Goal: Information Seeking & Learning: Learn about a topic

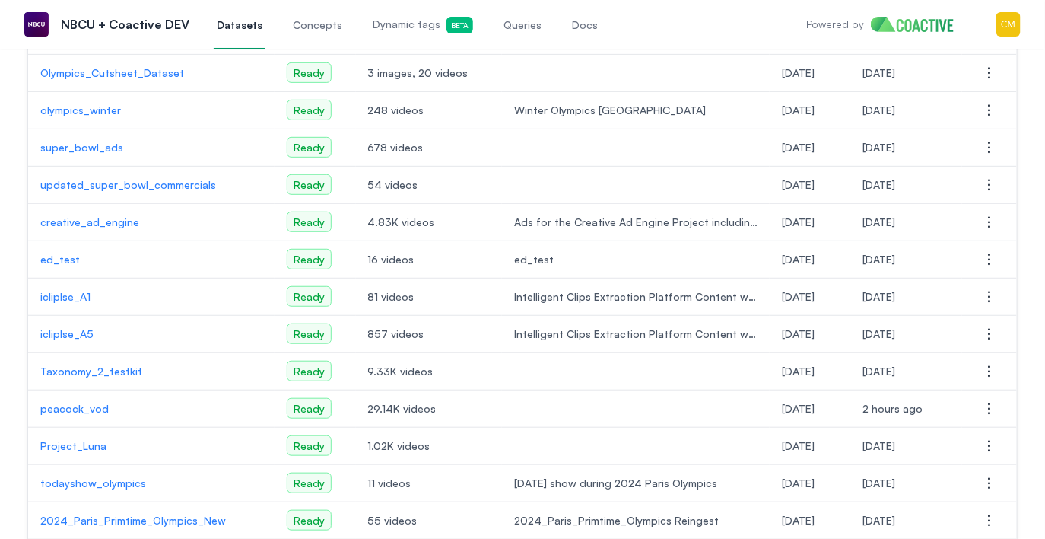
scroll to position [191, 0]
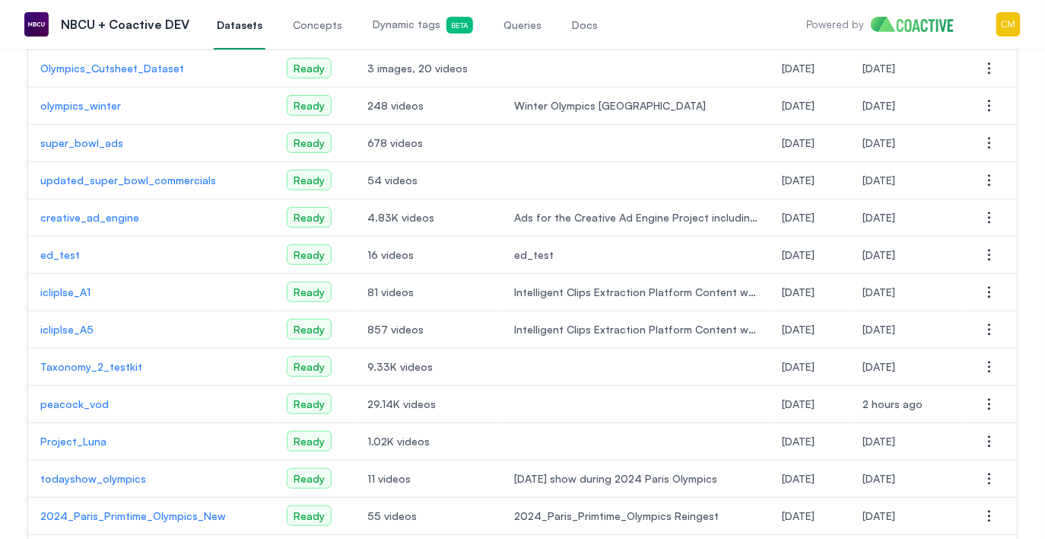
click at [77, 399] on p "peacock_vod" at bounding box center [151, 403] width 222 height 15
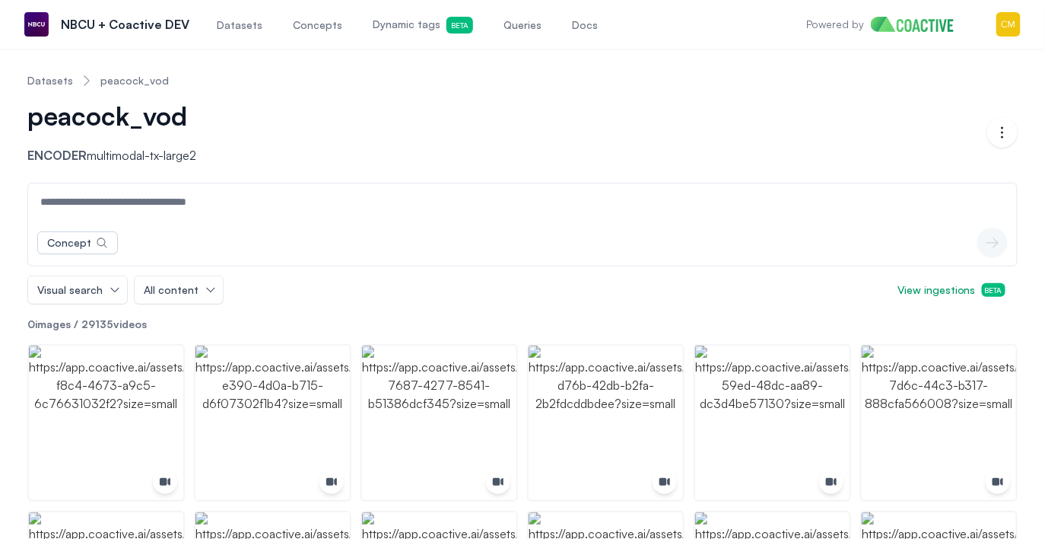
click at [130, 203] on input at bounding box center [522, 201] width 983 height 37
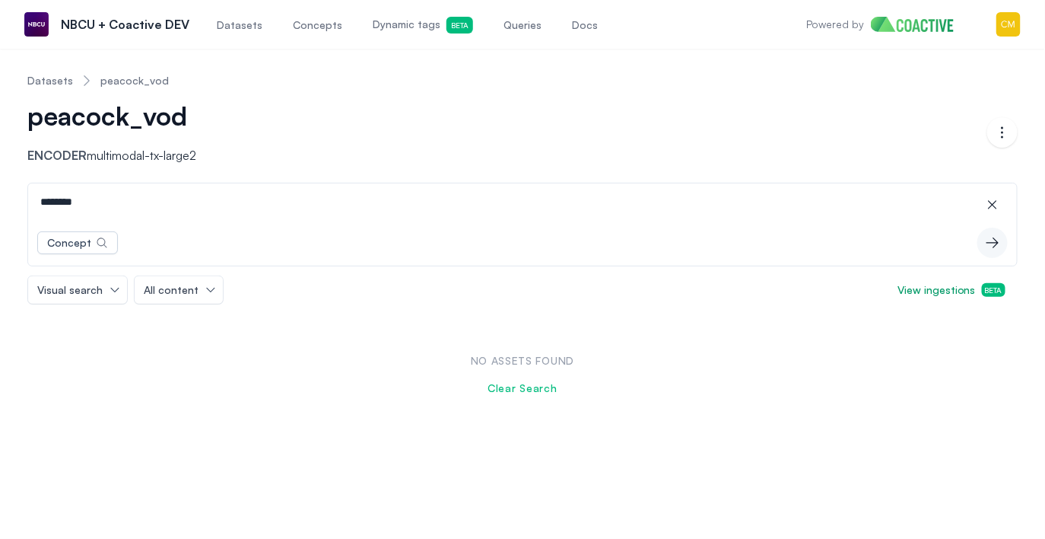
type input "********"
click at [504, 21] on span "Queries" at bounding box center [523, 24] width 38 height 15
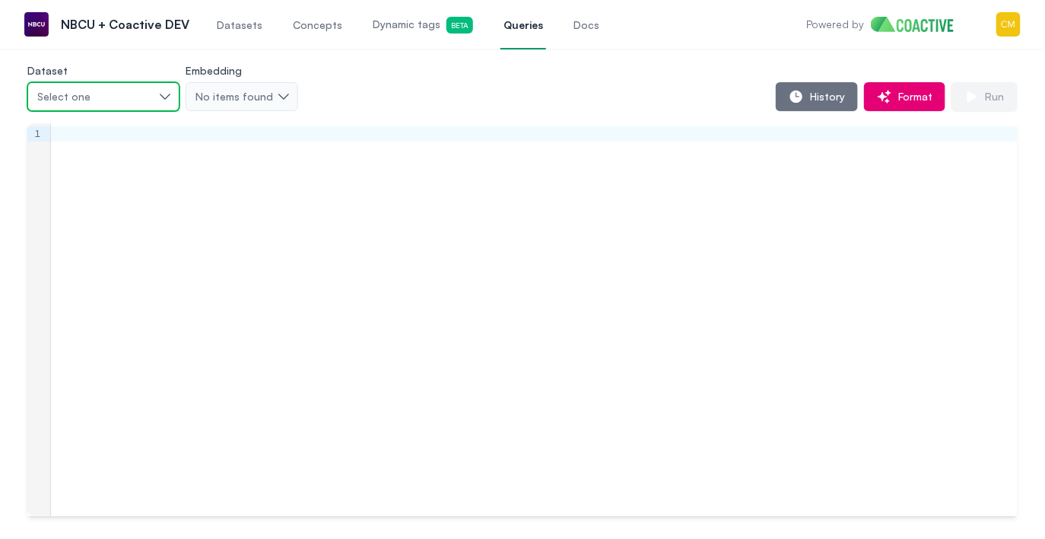
click at [151, 96] on div "Select one" at bounding box center [95, 96] width 117 height 15
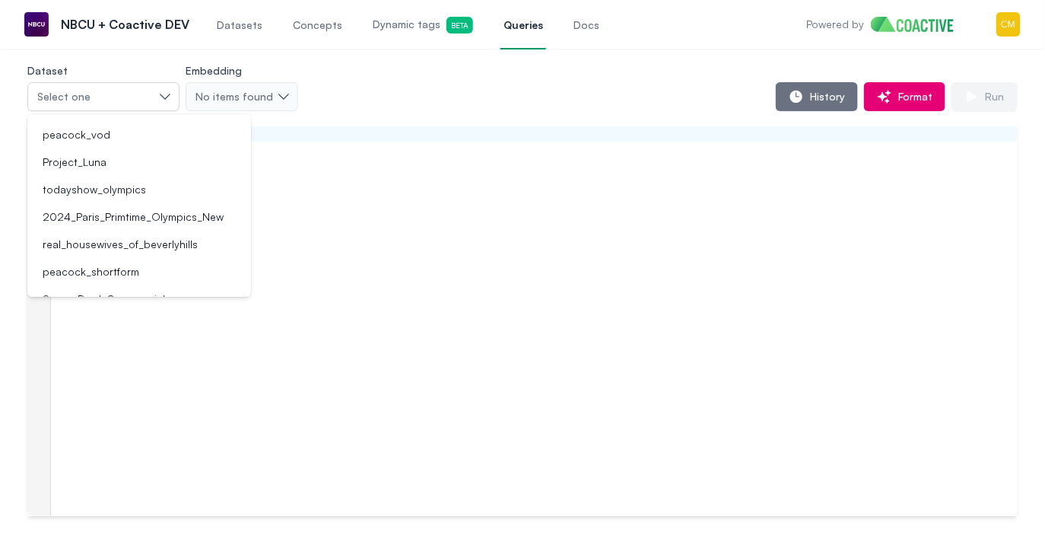
scroll to position [260, 0]
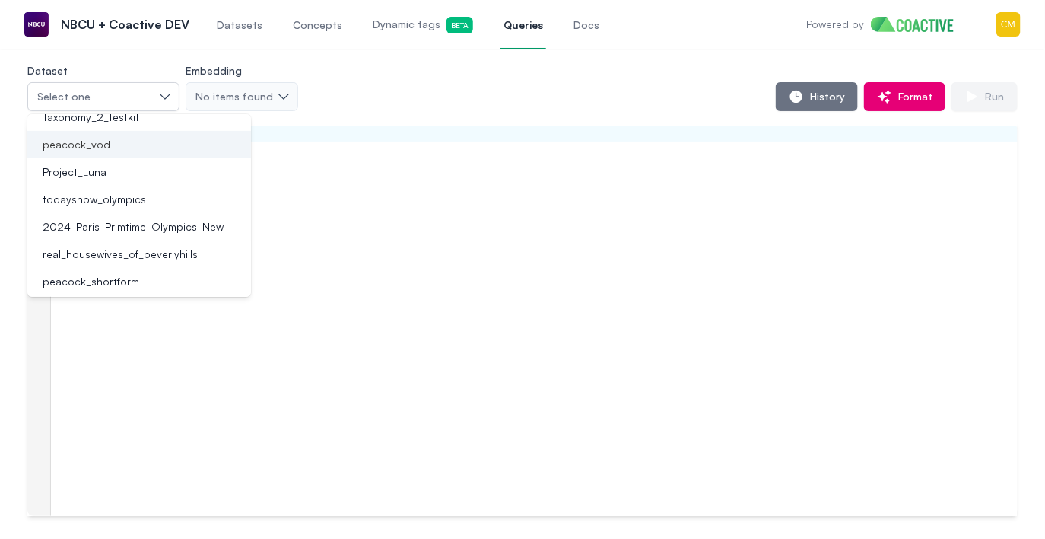
click at [122, 144] on div "peacock_vod" at bounding box center [130, 144] width 187 height 15
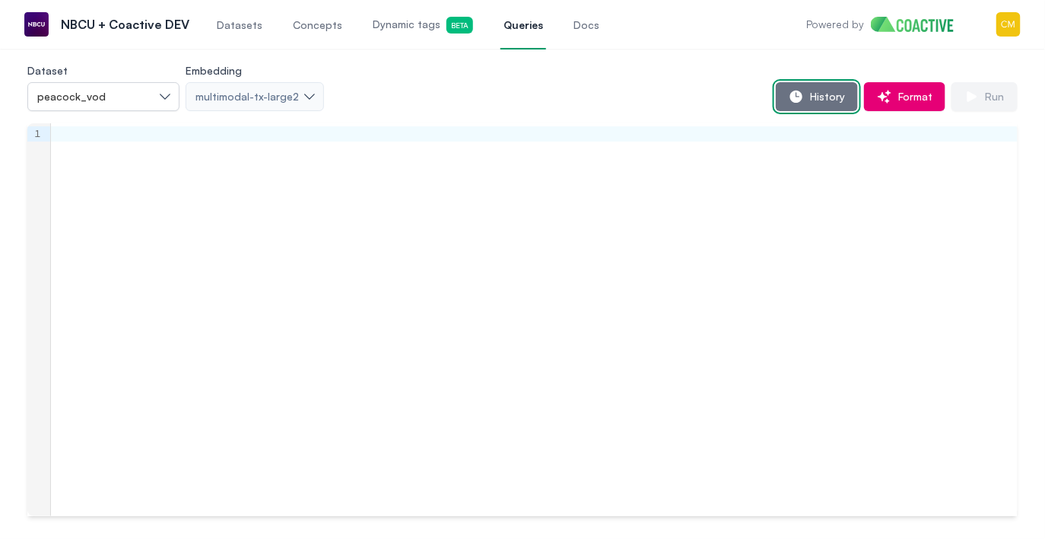
click at [837, 98] on span "History" at bounding box center [824, 96] width 41 height 15
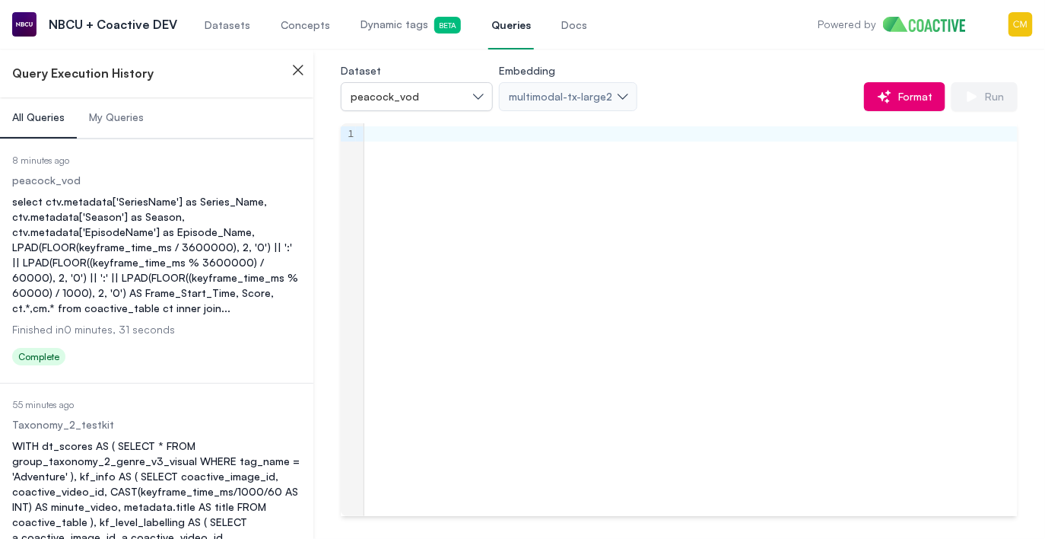
click at [192, 216] on div "select ctv.metadata['SeriesName'] as Series_Name, ctv.metadata['Season'] as Sea…" at bounding box center [156, 255] width 289 height 122
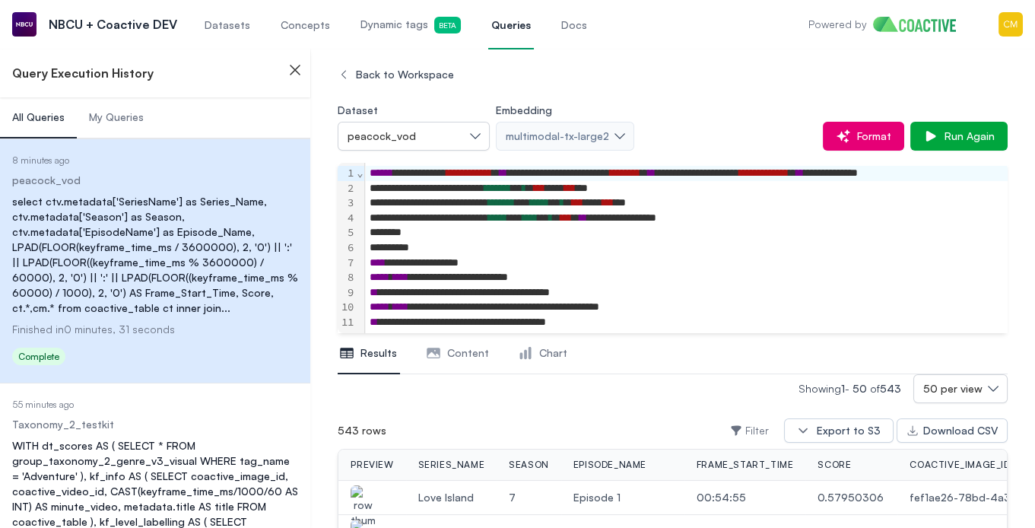
click at [825, 464] on span "Score" at bounding box center [834, 465] width 33 height 12
click at [825, 459] on span "Score" at bounding box center [834, 465] width 33 height 12
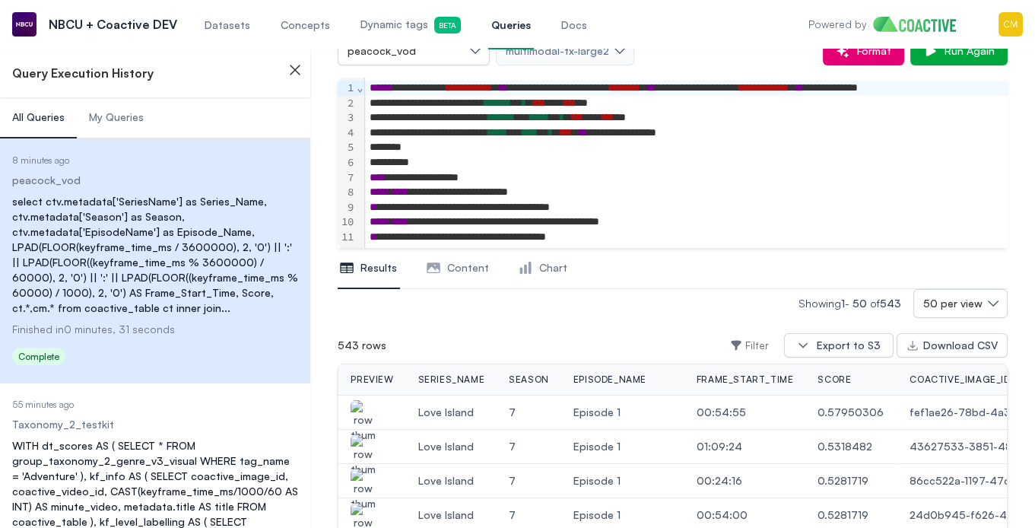
scroll to position [107, 0]
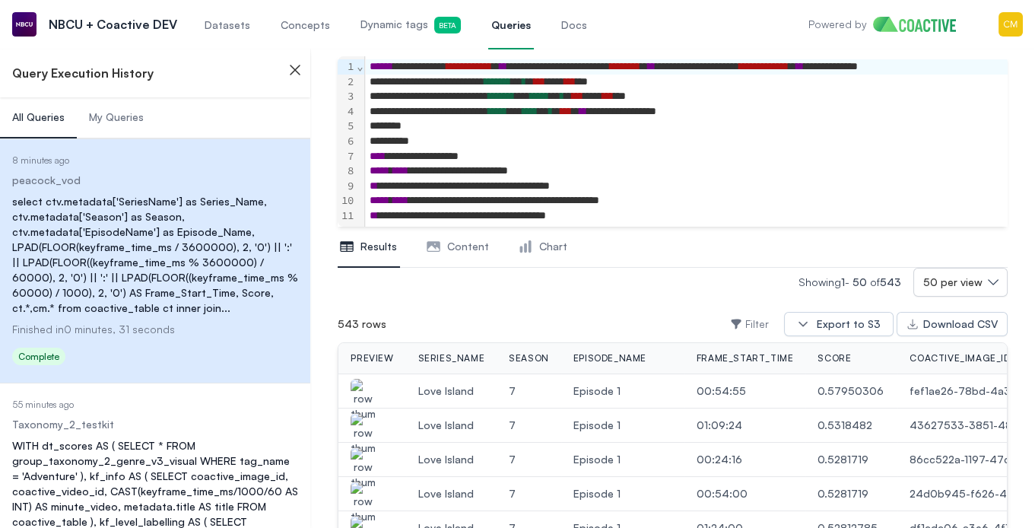
click at [769, 323] on span "Filter" at bounding box center [758, 323] width 24 height 15
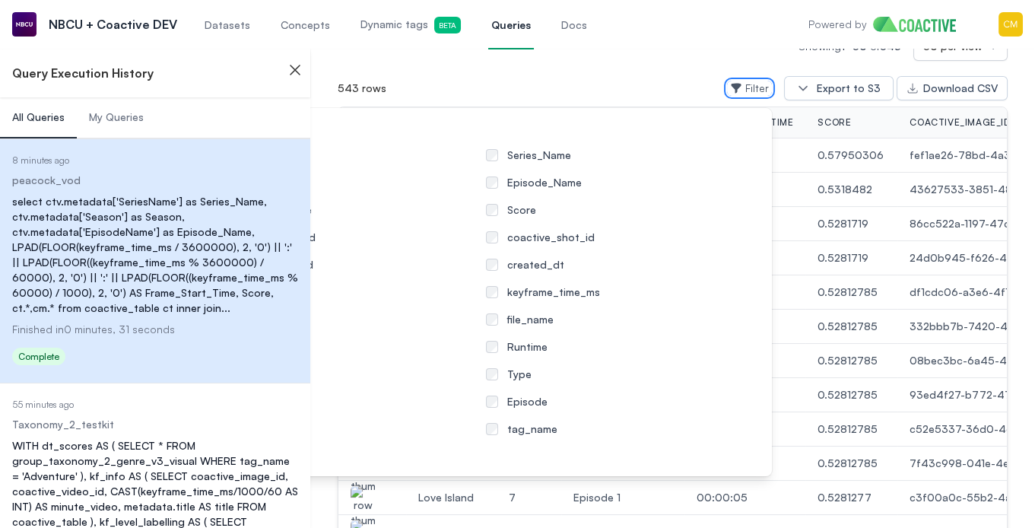
scroll to position [329, 0]
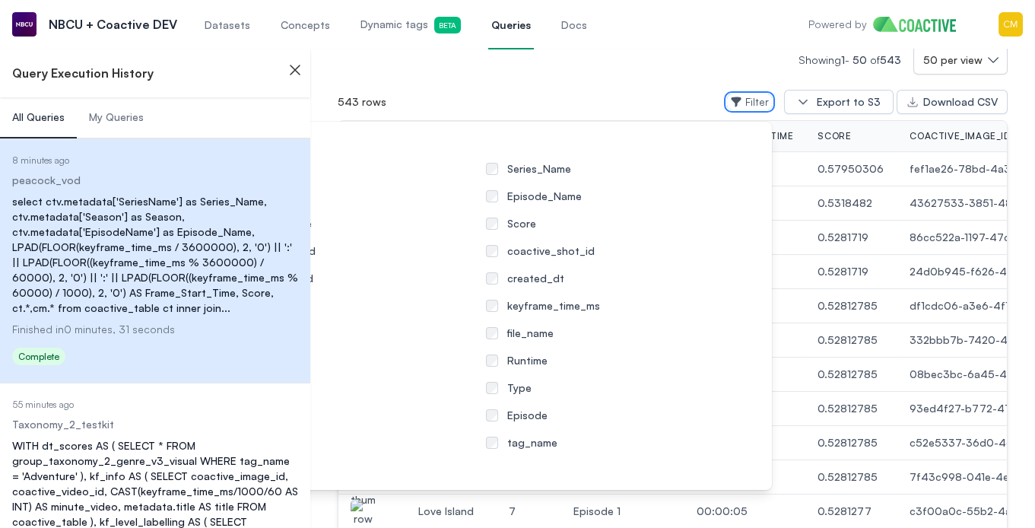
click at [603, 107] on div "543 rows Filter Filter Columns Filter Columns preview preview Series_Name Serie…" at bounding box center [673, 102] width 670 height 37
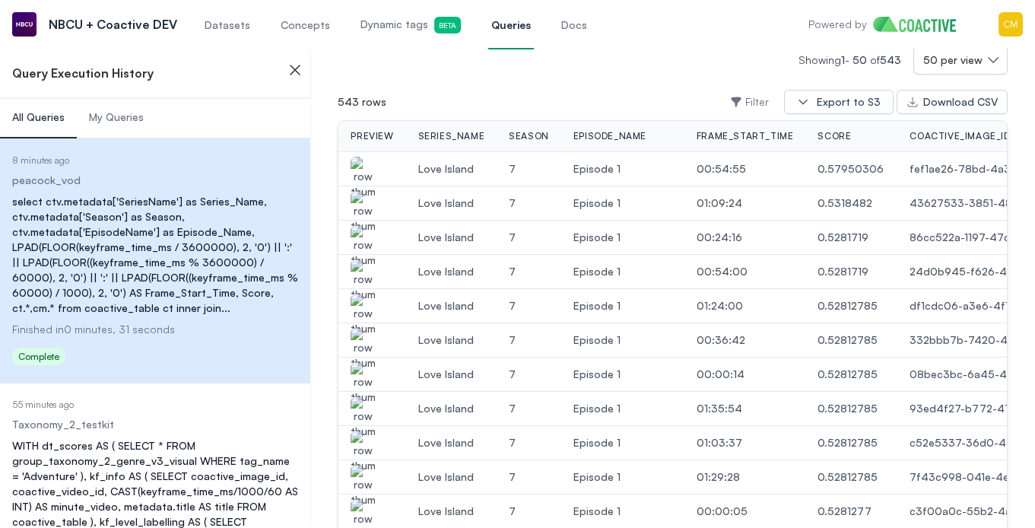
click at [367, 169] on img "button" at bounding box center [363, 178] width 24 height 43
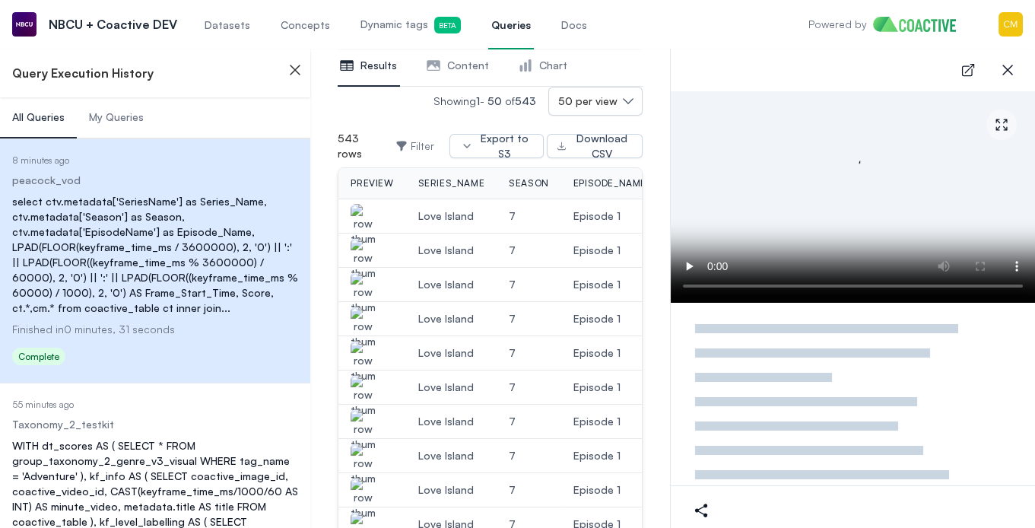
scroll to position [370, 0]
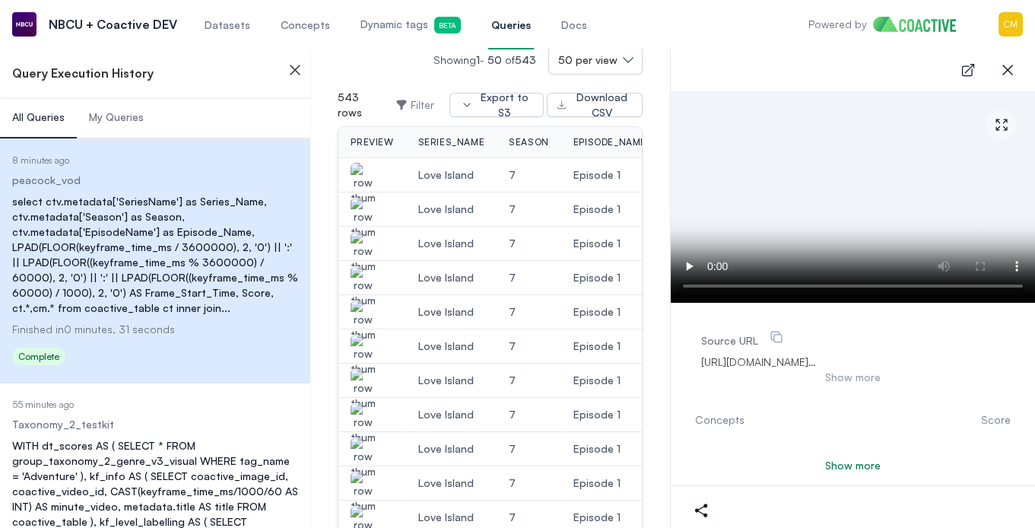
click at [365, 203] on img "button" at bounding box center [363, 218] width 24 height 43
click at [1009, 67] on icon "button" at bounding box center [1008, 70] width 18 height 18
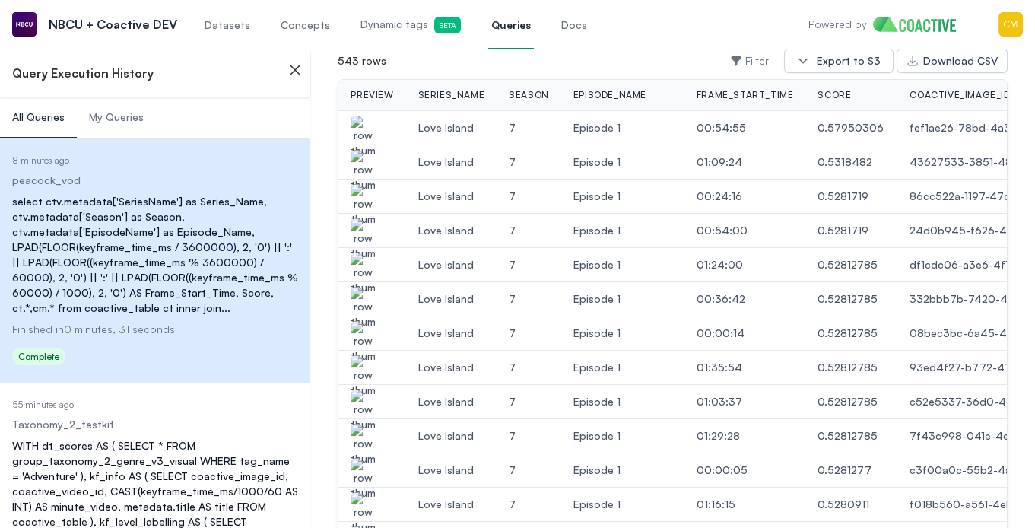
scroll to position [329, 0]
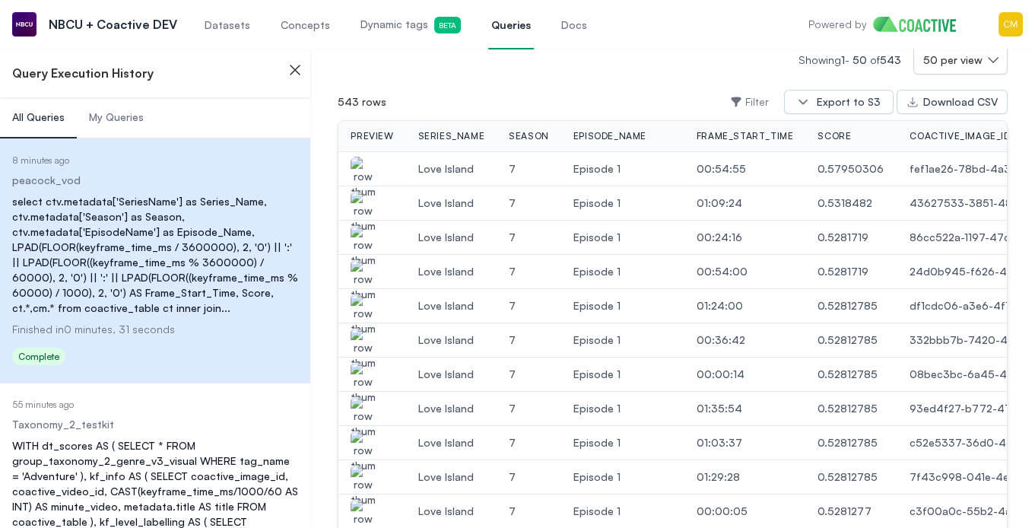
click at [360, 212] on img "button" at bounding box center [363, 212] width 24 height 43
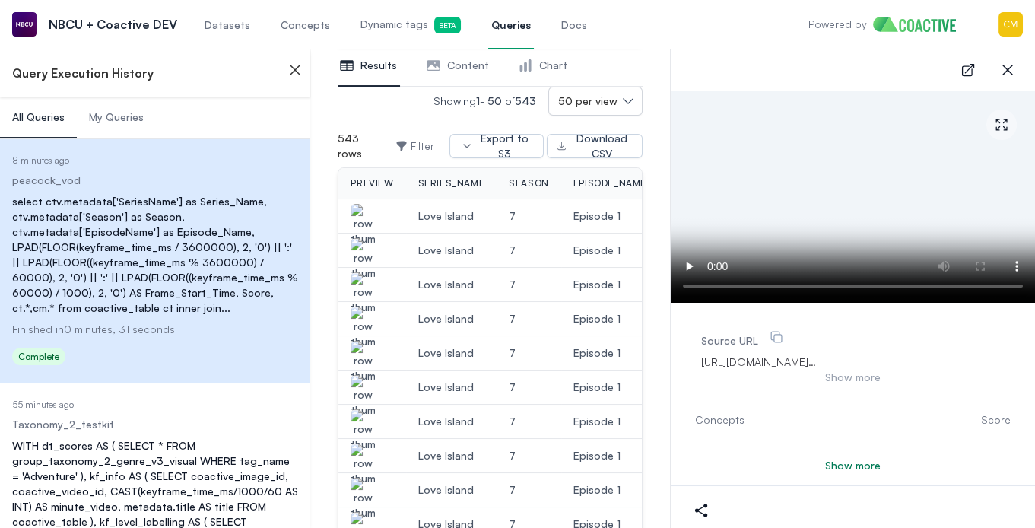
scroll to position [370, 0]
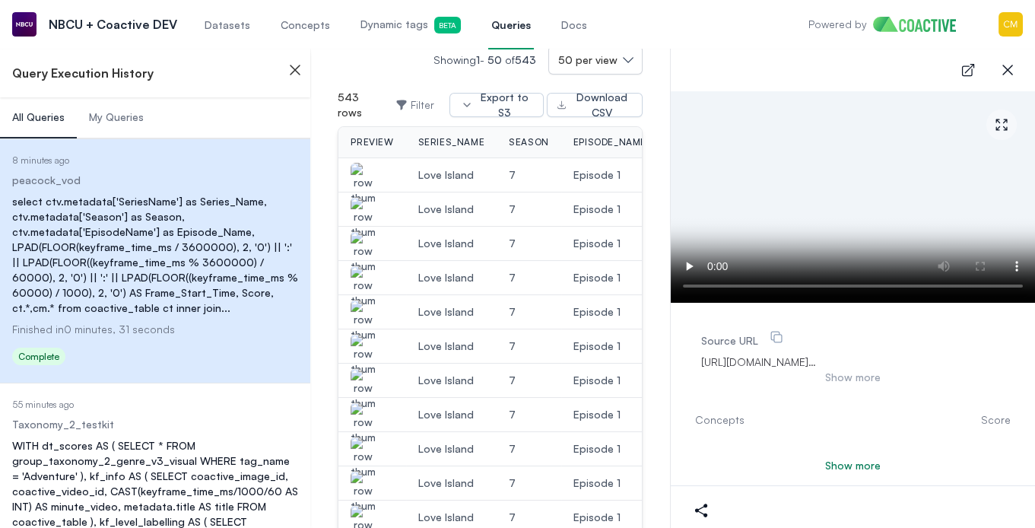
click at [365, 231] on img "button" at bounding box center [363, 252] width 24 height 43
click at [362, 206] on img "button" at bounding box center [363, 218] width 24 height 43
click at [367, 199] on img "button" at bounding box center [363, 218] width 24 height 43
click at [1006, 67] on icon "button" at bounding box center [1008, 70] width 11 height 11
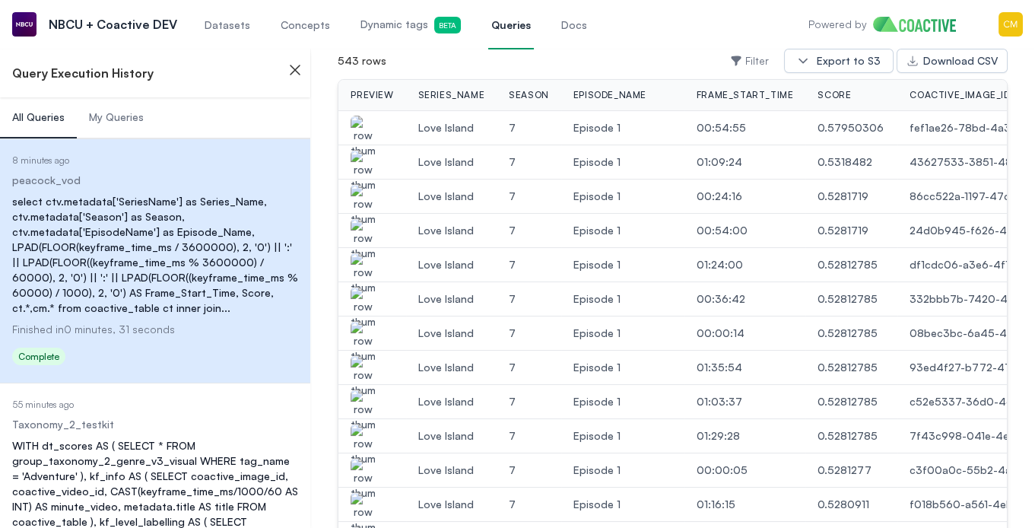
scroll to position [329, 0]
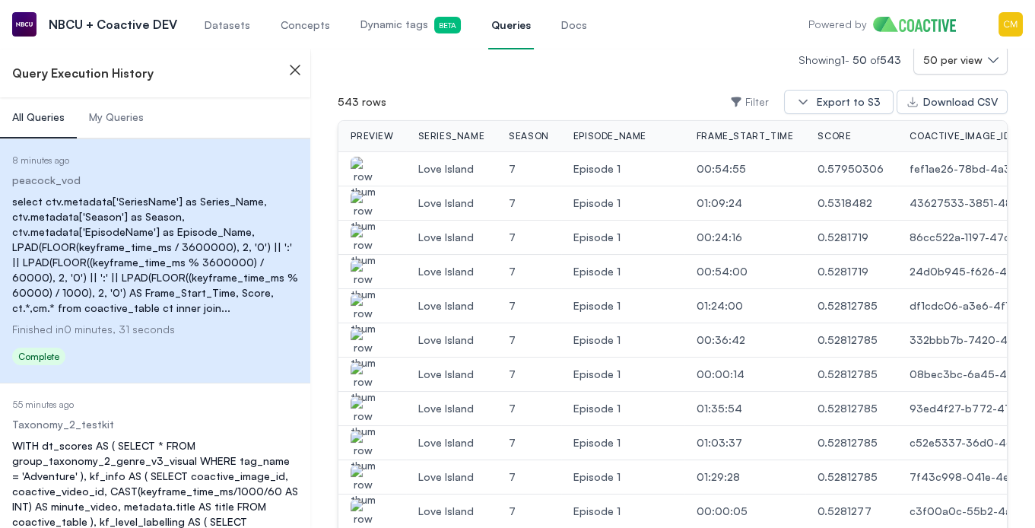
click at [361, 202] on img "button" at bounding box center [363, 212] width 24 height 43
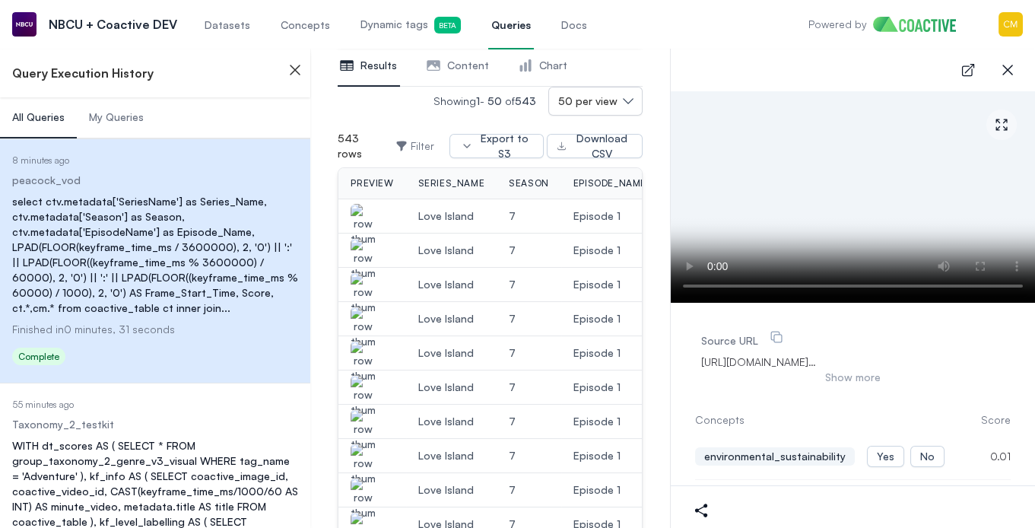
scroll to position [370, 0]
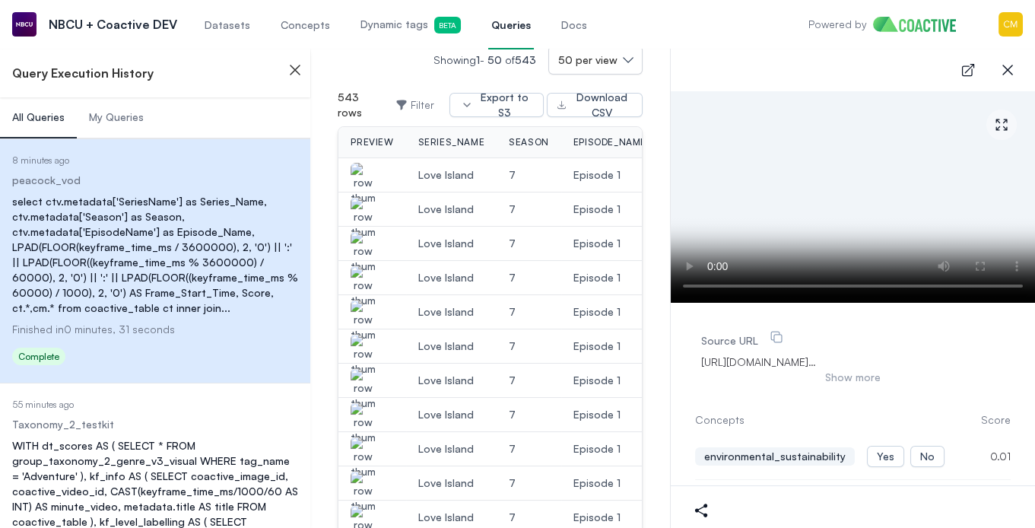
click at [367, 242] on img "button" at bounding box center [363, 252] width 24 height 43
click at [370, 213] on img "button" at bounding box center [363, 218] width 24 height 43
click at [369, 239] on img "button" at bounding box center [363, 252] width 24 height 43
click at [367, 275] on img "button" at bounding box center [363, 287] width 24 height 43
click at [1010, 71] on icon "button" at bounding box center [1008, 70] width 18 height 18
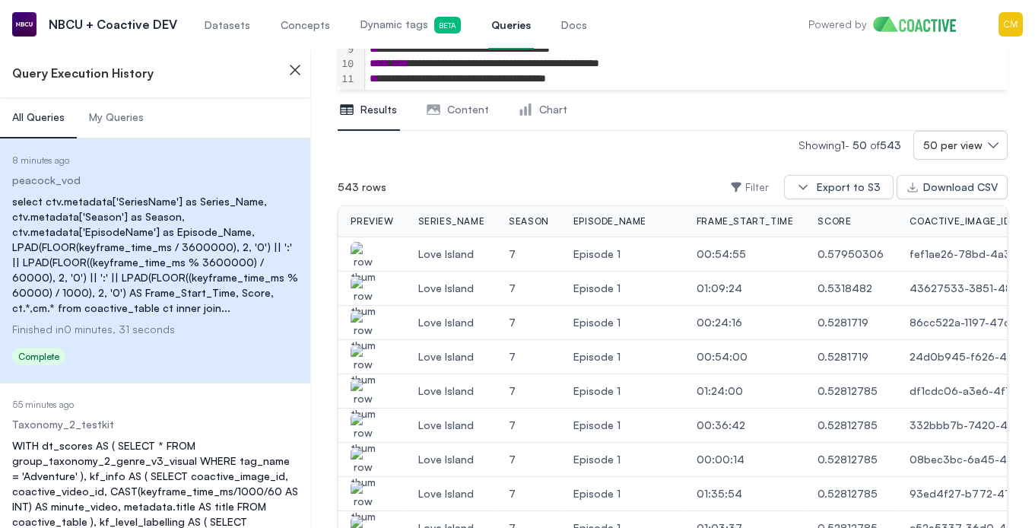
scroll to position [234, 0]
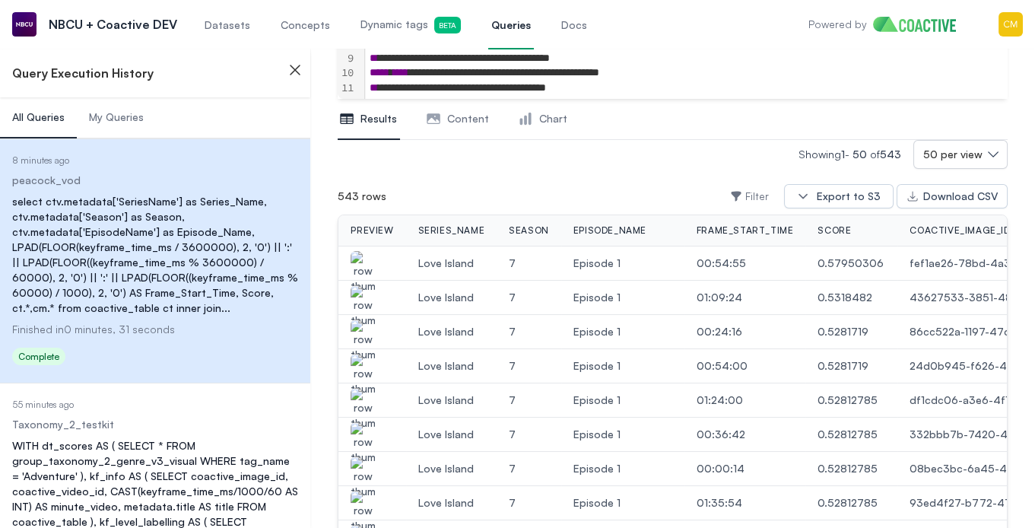
click at [371, 434] on img "button" at bounding box center [363, 443] width 24 height 43
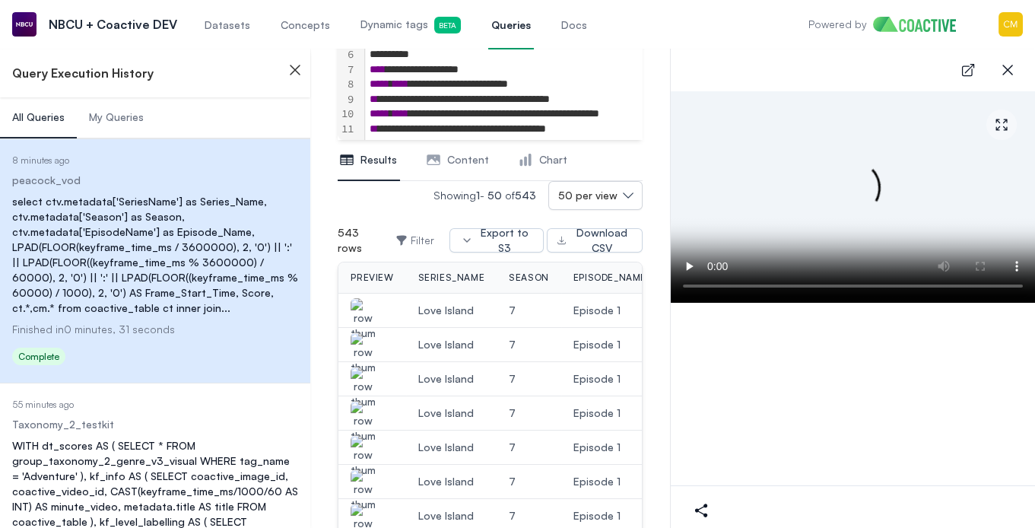
scroll to position [275, 0]
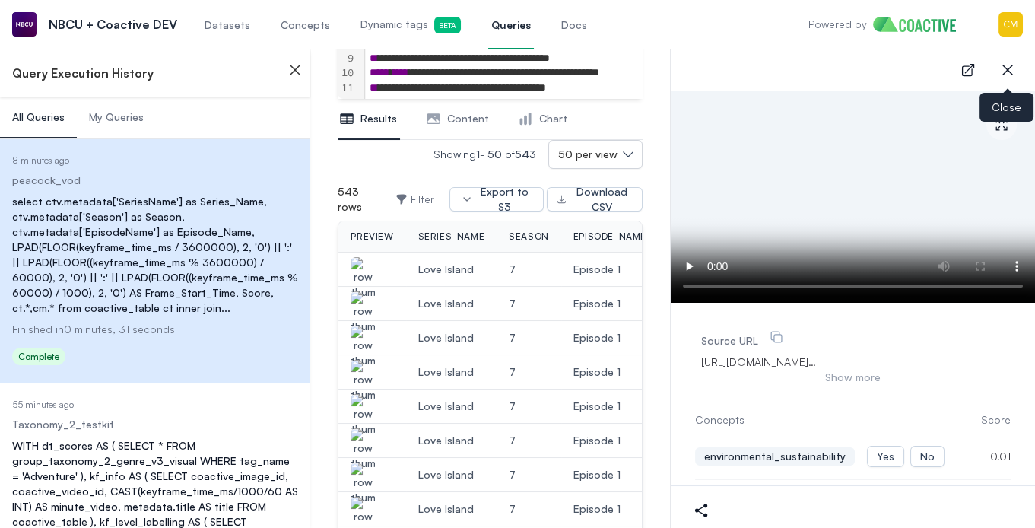
click at [1004, 74] on icon "button" at bounding box center [1008, 70] width 18 height 18
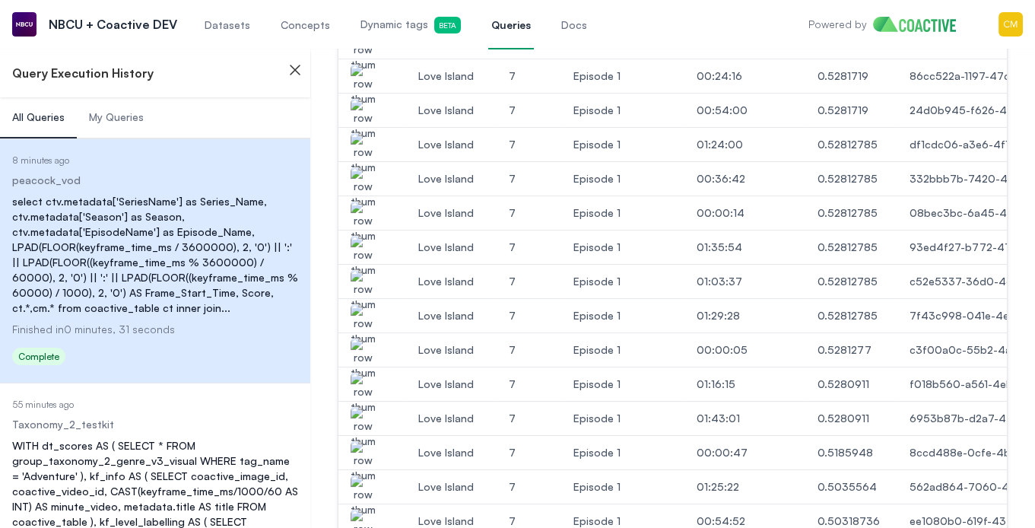
scroll to position [495, 0]
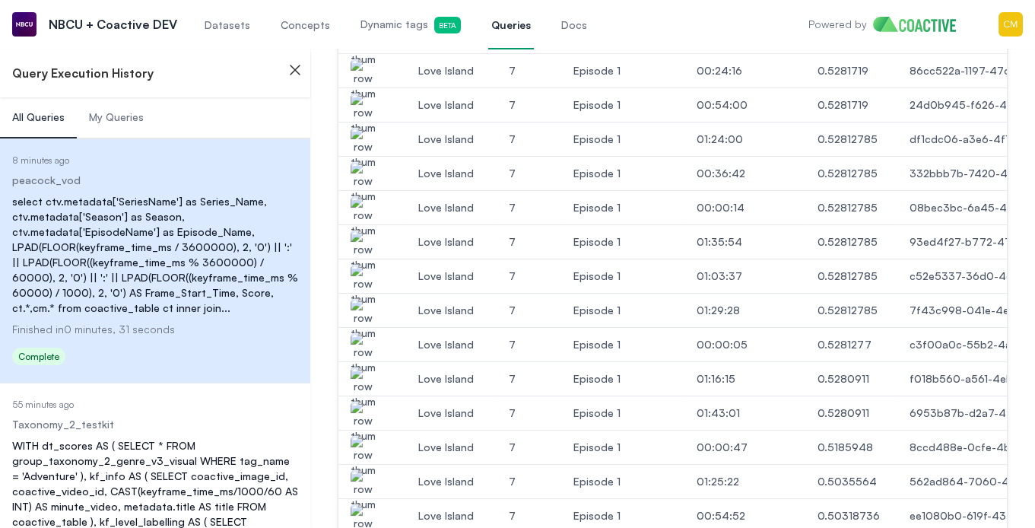
click at [363, 409] on img "button" at bounding box center [363, 422] width 24 height 43
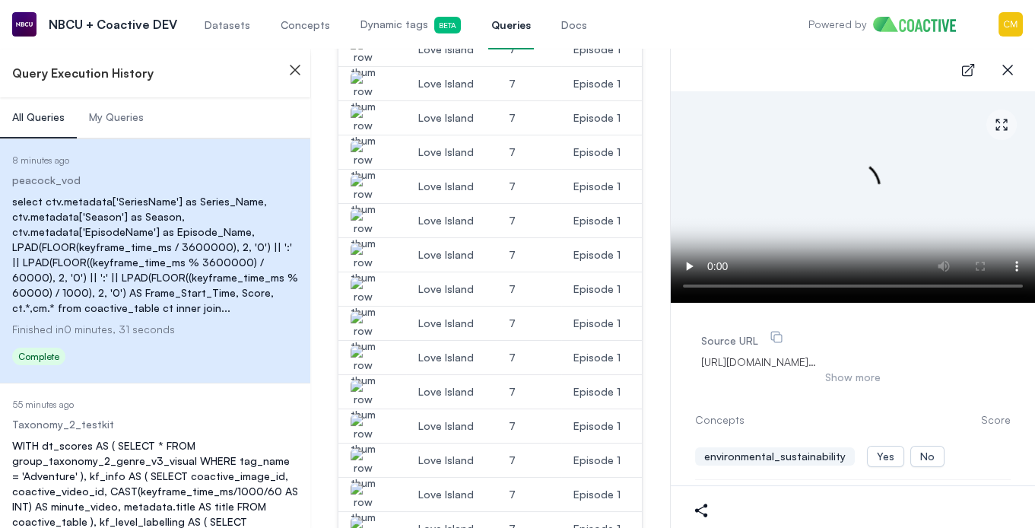
scroll to position [501, 0]
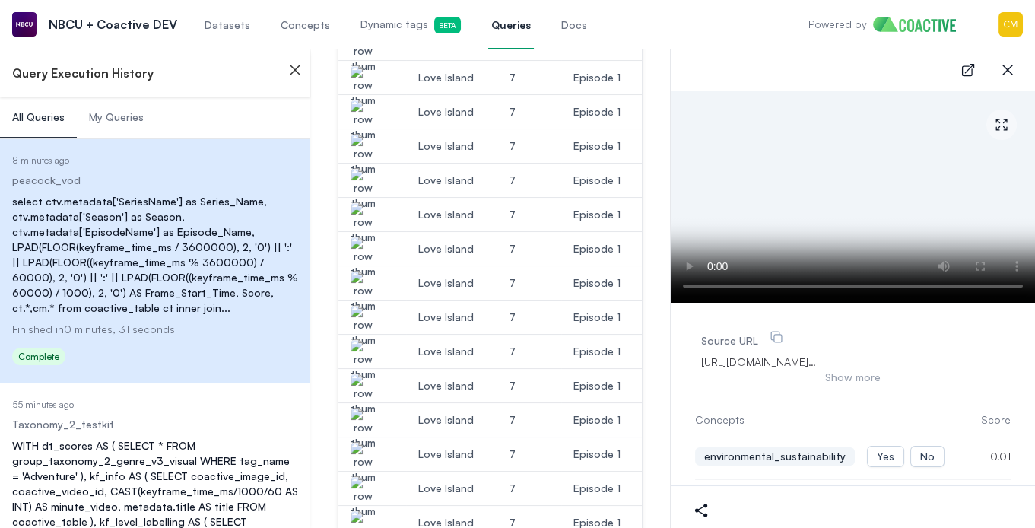
click at [368, 409] on img "button" at bounding box center [363, 429] width 24 height 43
click at [360, 350] on img "button" at bounding box center [363, 360] width 24 height 43
click at [363, 251] on img "button" at bounding box center [363, 258] width 24 height 43
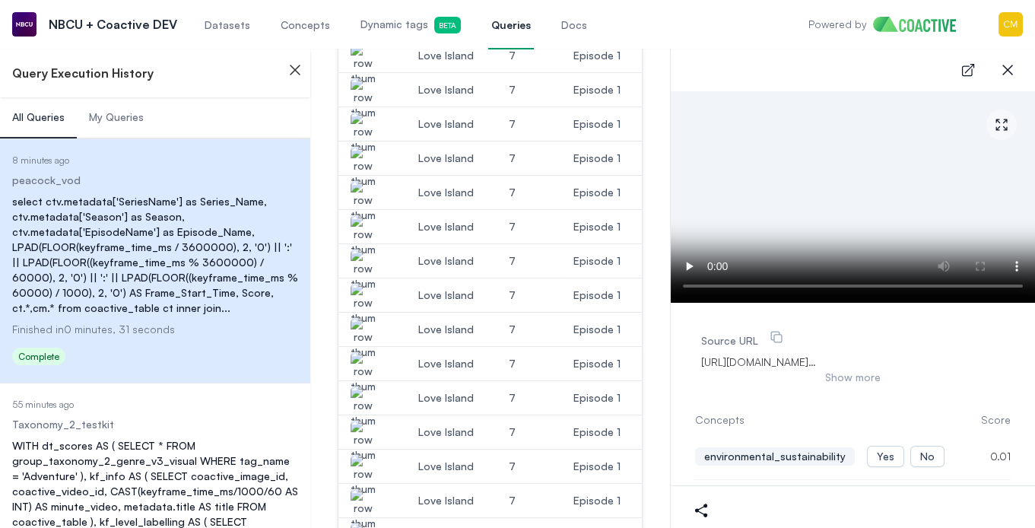
click at [364, 428] on img "button" at bounding box center [363, 441] width 24 height 43
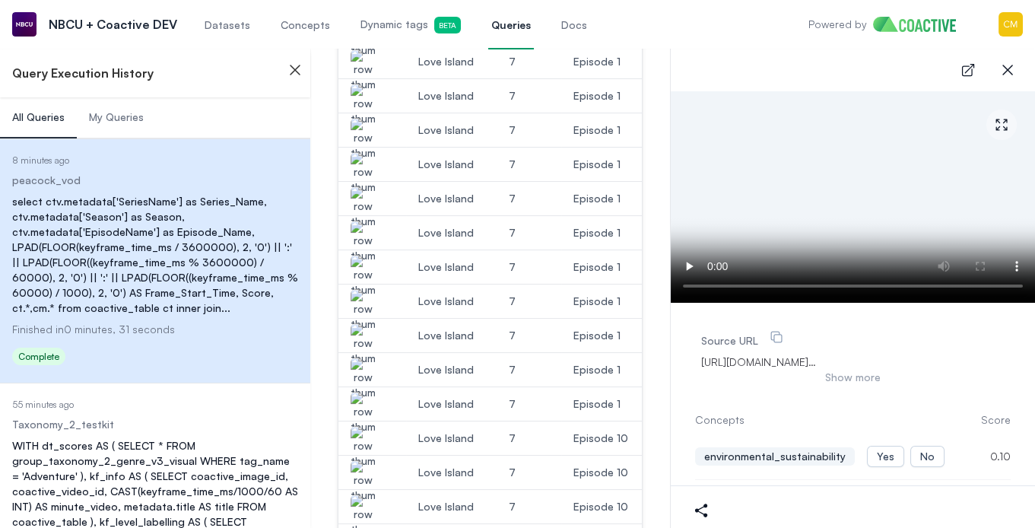
scroll to position [658, 0]
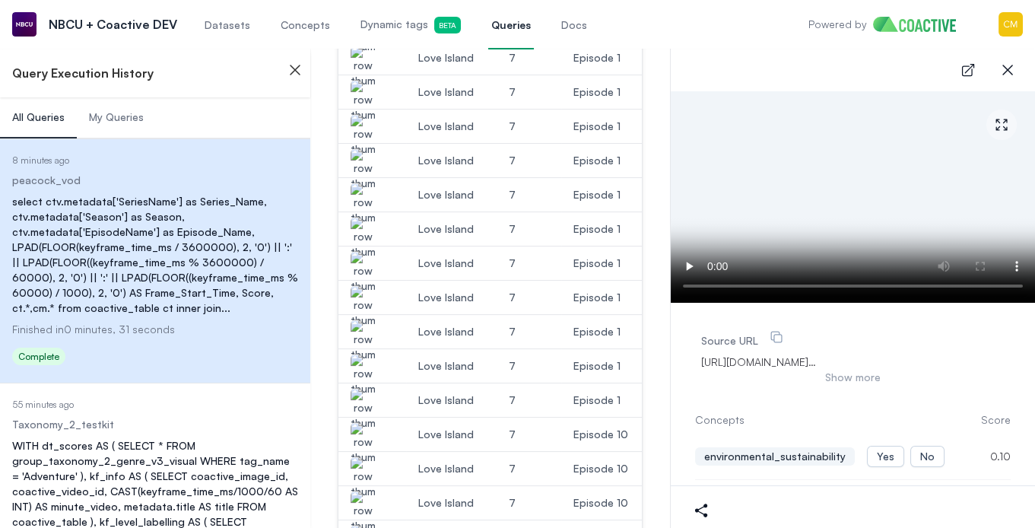
click at [367, 367] on img "button" at bounding box center [363, 375] width 24 height 43
click at [360, 395] on img "button" at bounding box center [363, 409] width 24 height 43
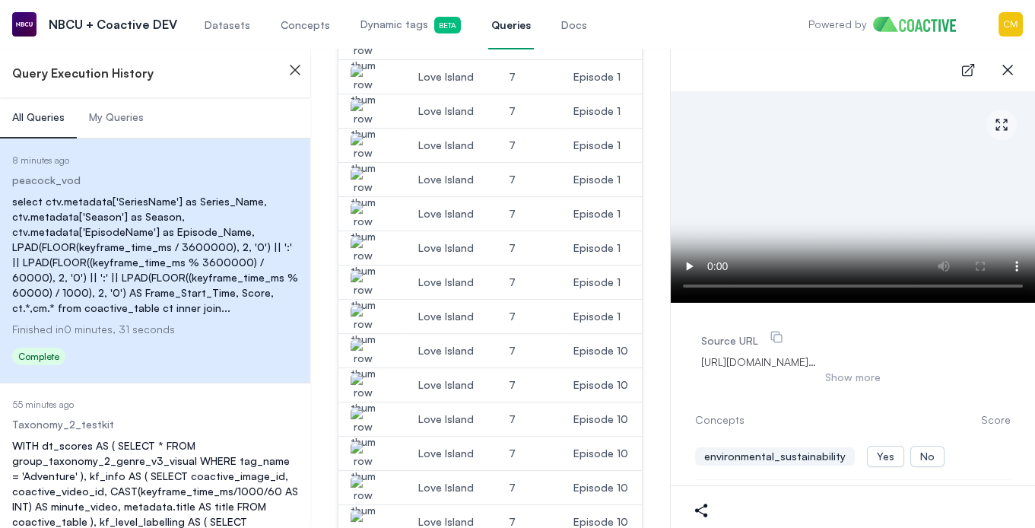
scroll to position [754, 0]
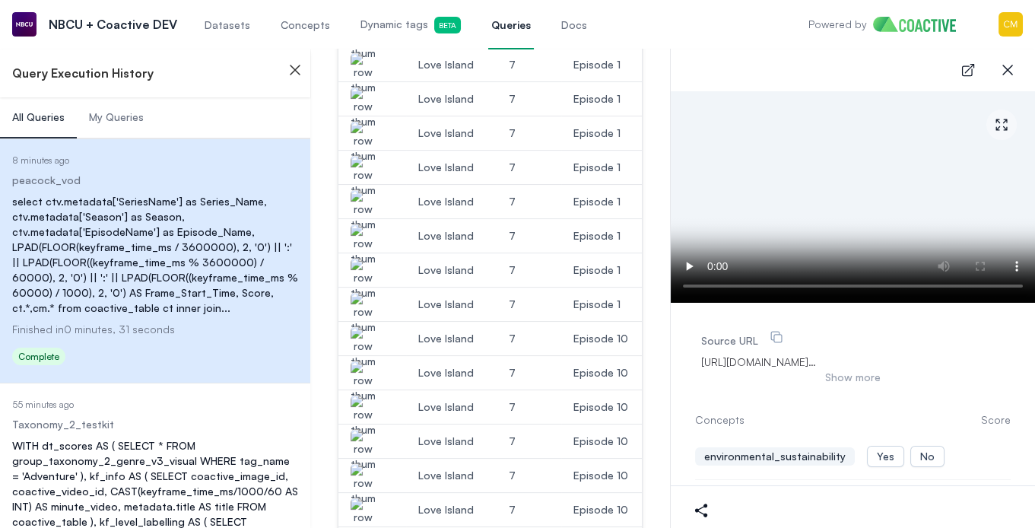
click at [364, 339] on img "button" at bounding box center [363, 347] width 24 height 43
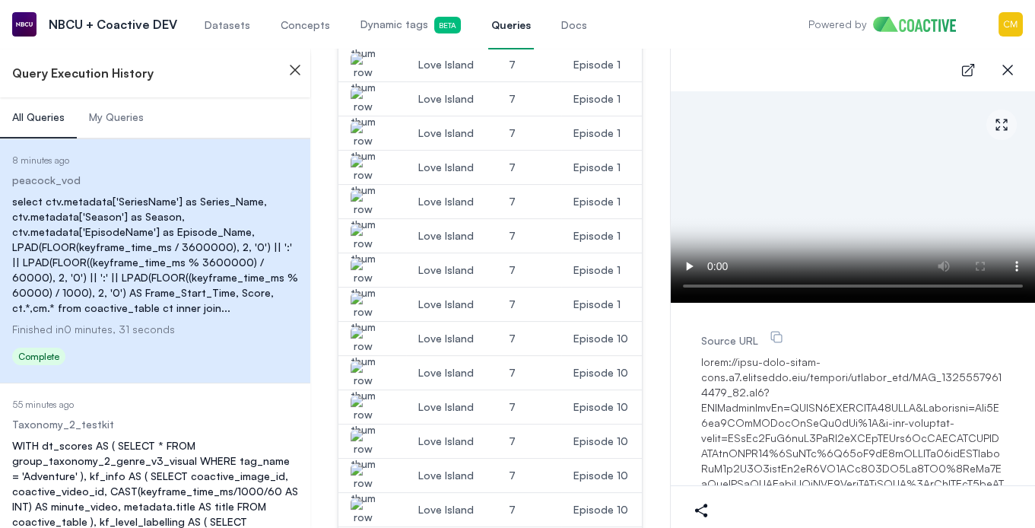
click at [370, 374] on img "button" at bounding box center [363, 382] width 24 height 43
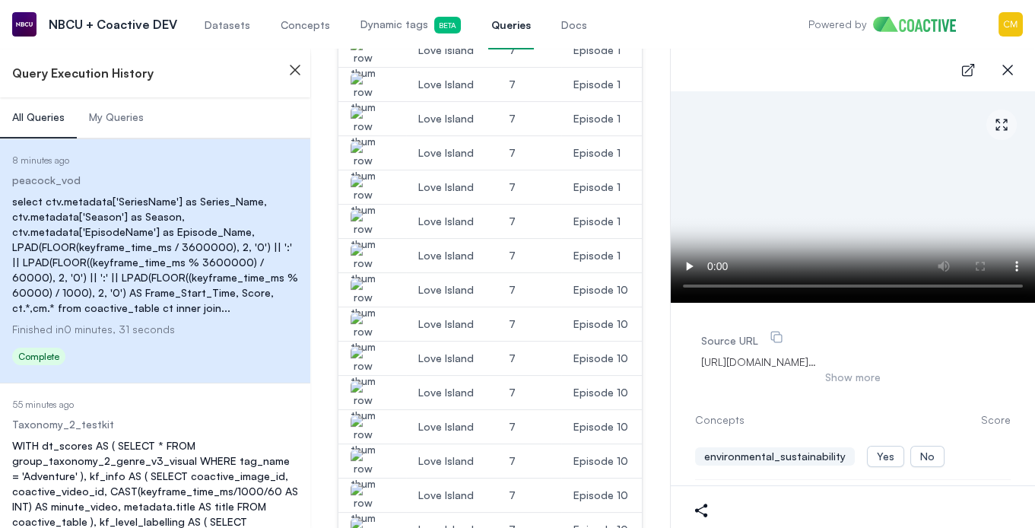
scroll to position [806, 0]
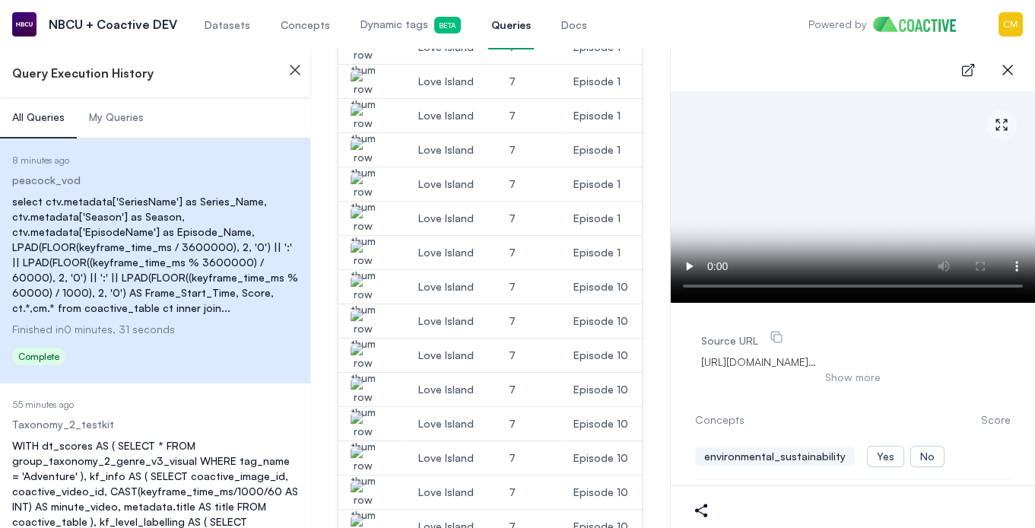
click at [365, 357] on img "button" at bounding box center [363, 364] width 24 height 43
click at [351, 386] on img "button" at bounding box center [363, 398] width 24 height 43
click at [362, 447] on img "button" at bounding box center [363, 467] width 24 height 43
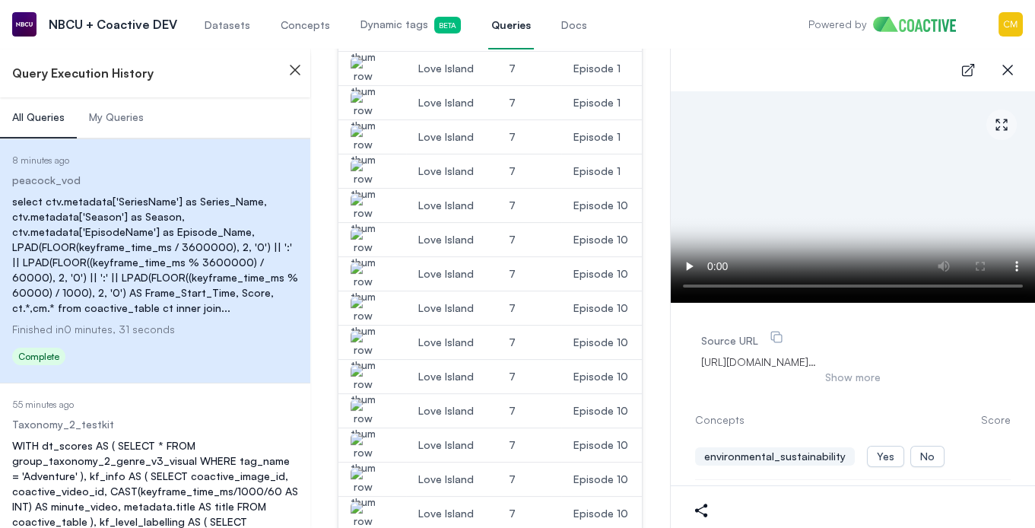
scroll to position [895, 0]
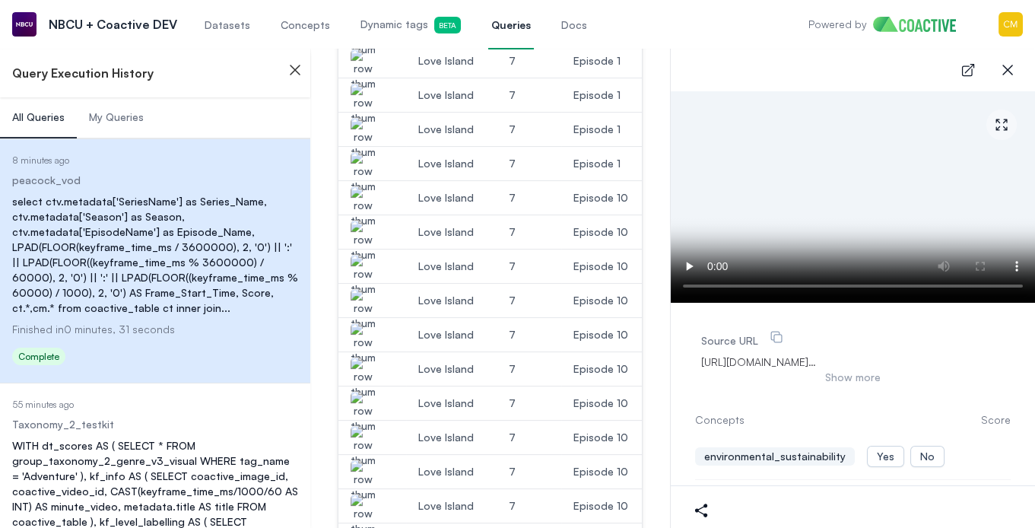
click at [364, 402] on img "button" at bounding box center [363, 412] width 24 height 43
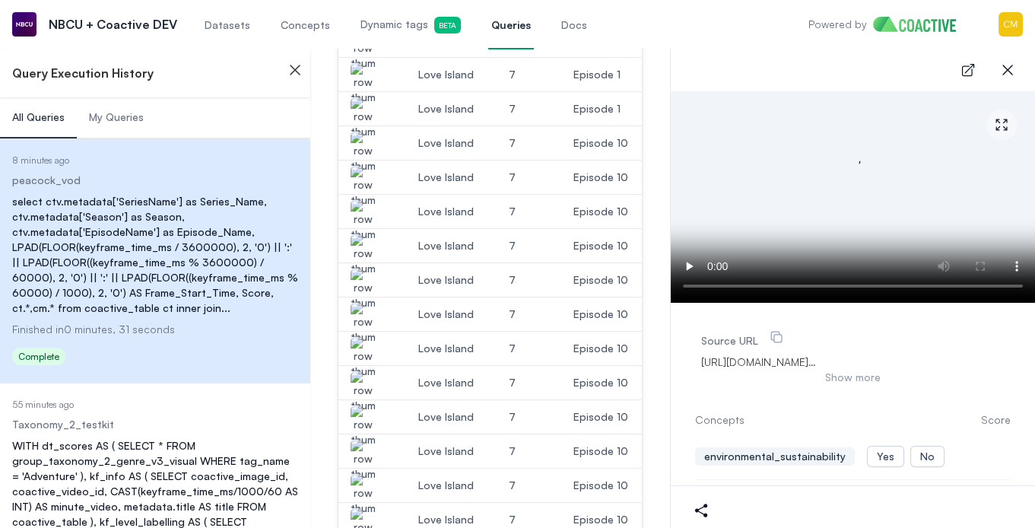
scroll to position [978, 0]
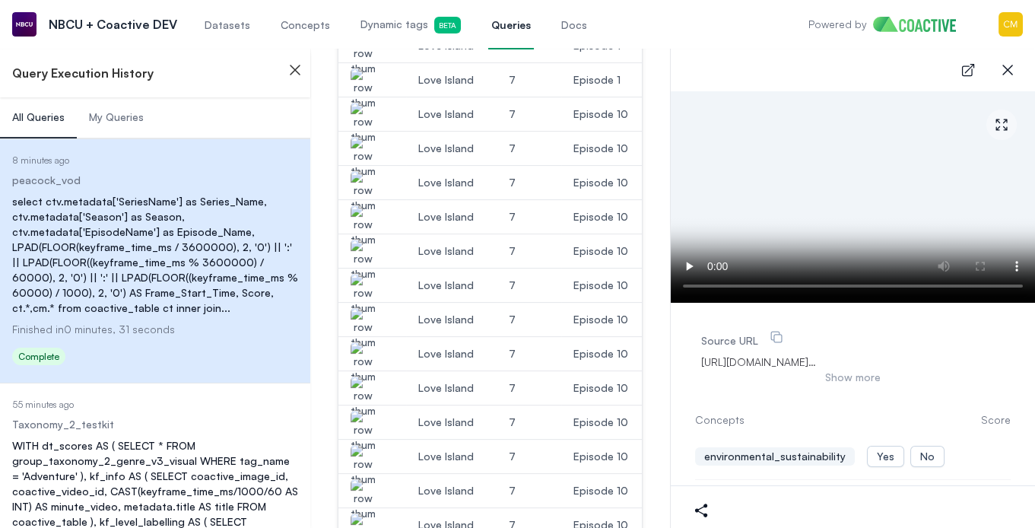
click at [369, 425] on img "button" at bounding box center [363, 431] width 24 height 43
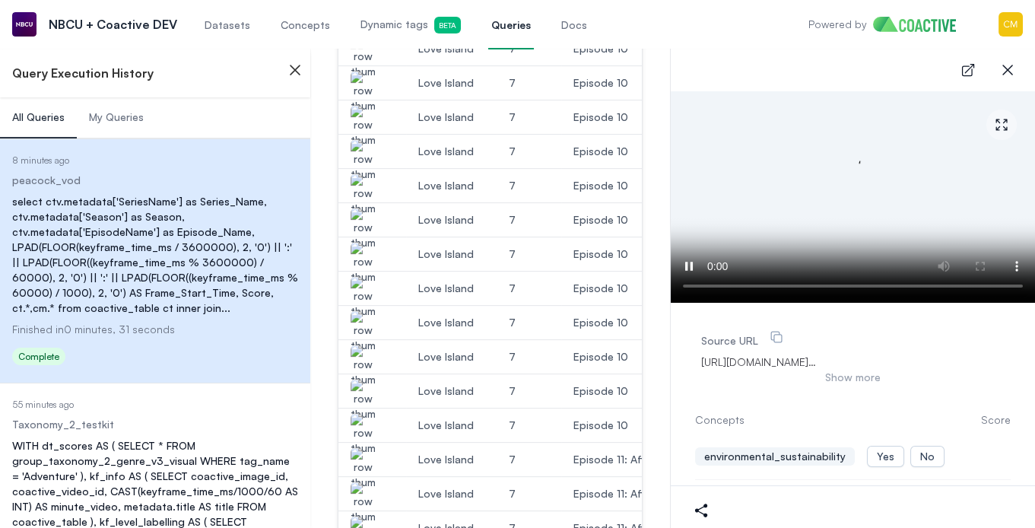
scroll to position [1164, 0]
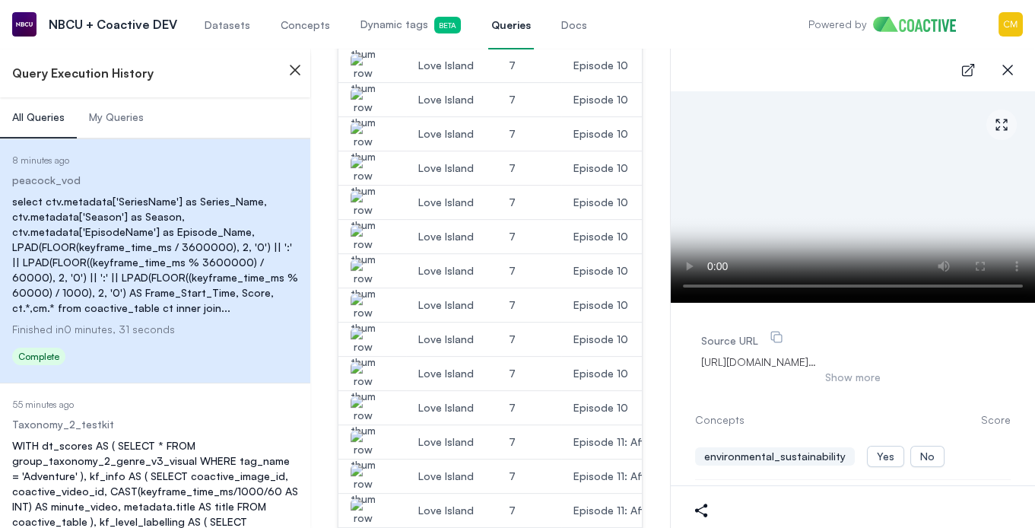
click at [363, 405] on img "button" at bounding box center [363, 417] width 24 height 43
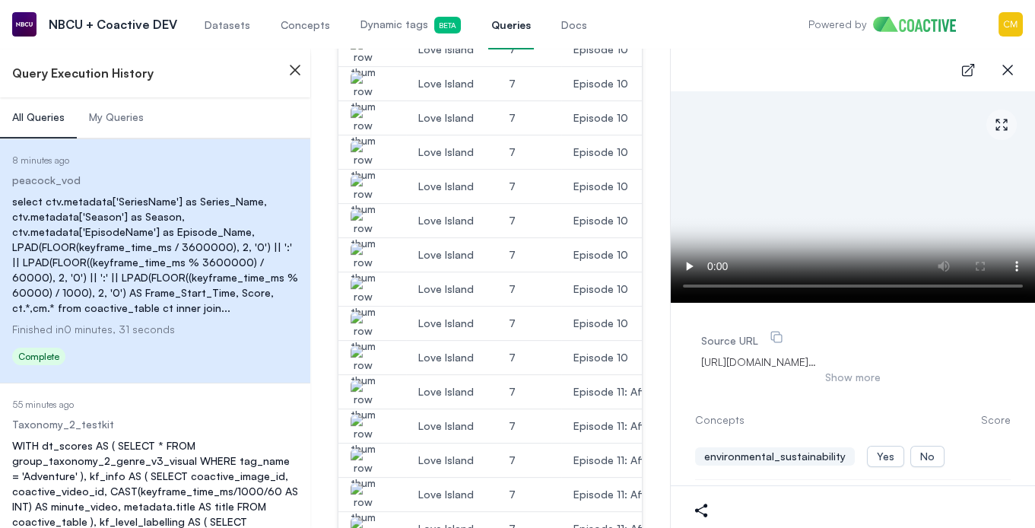
scroll to position [1239, 0]
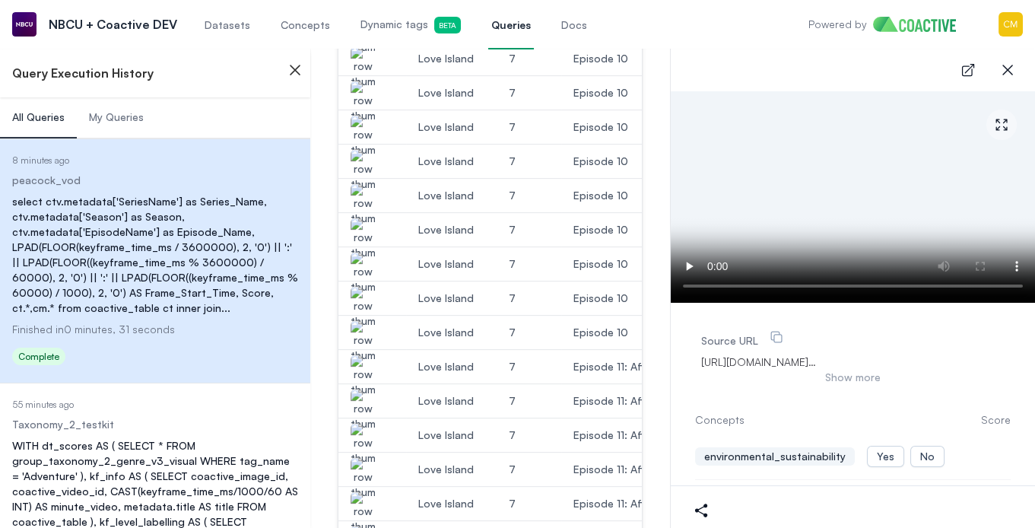
click at [367, 362] on img "button" at bounding box center [363, 376] width 24 height 43
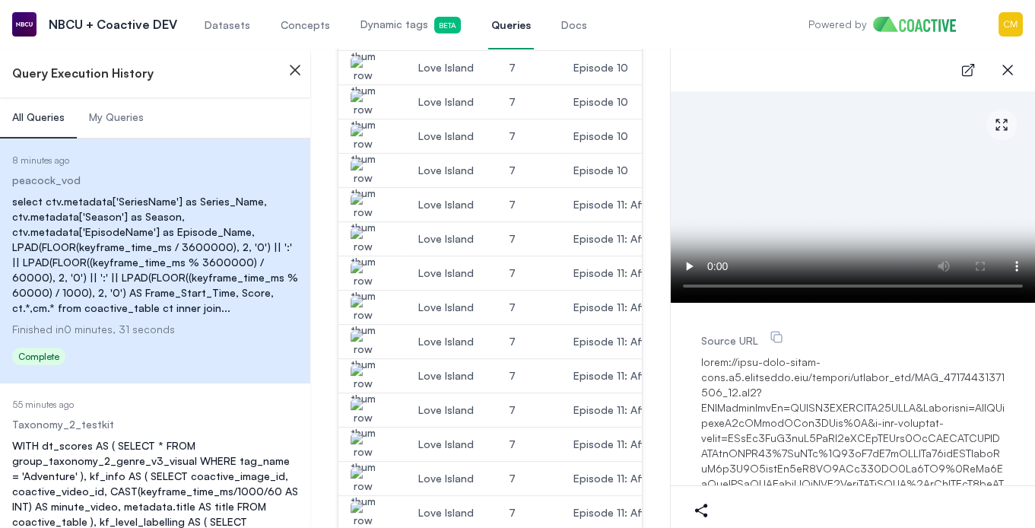
scroll to position [1403, 0]
click at [365, 439] on img "button" at bounding box center [363, 452] width 24 height 43
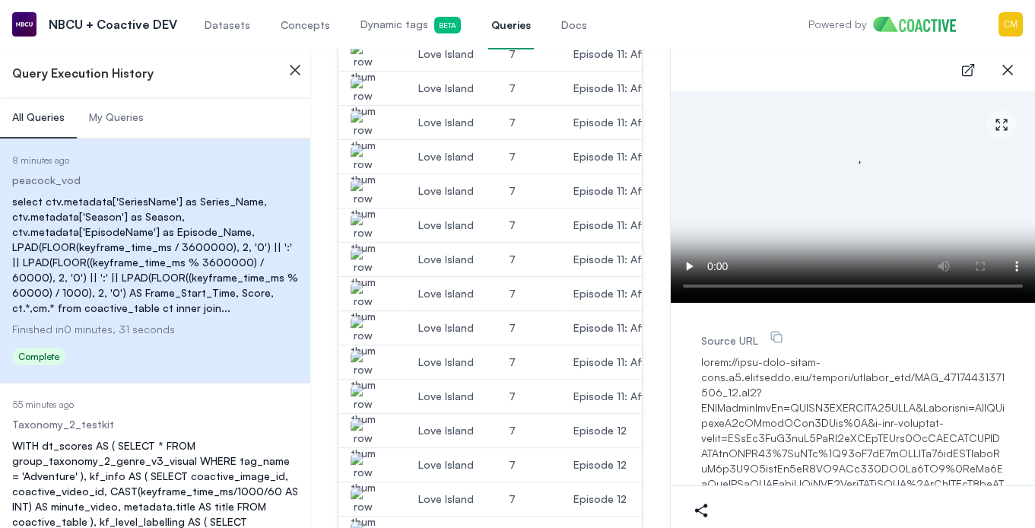
scroll to position [1705, 0]
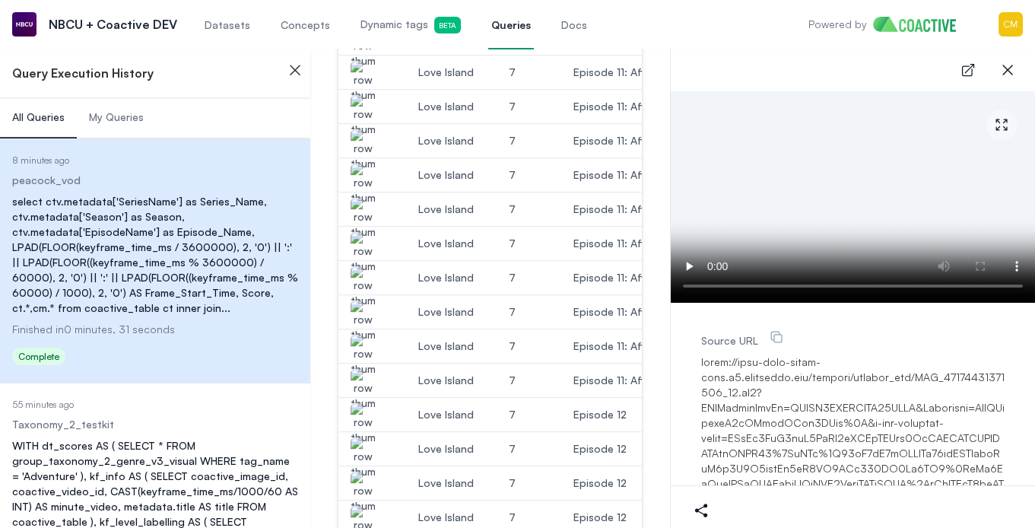
click at [362, 349] on img "button" at bounding box center [363, 355] width 24 height 43
click at [364, 275] on img "button" at bounding box center [363, 287] width 24 height 43
click at [365, 371] on img "button" at bounding box center [363, 389] width 24 height 43
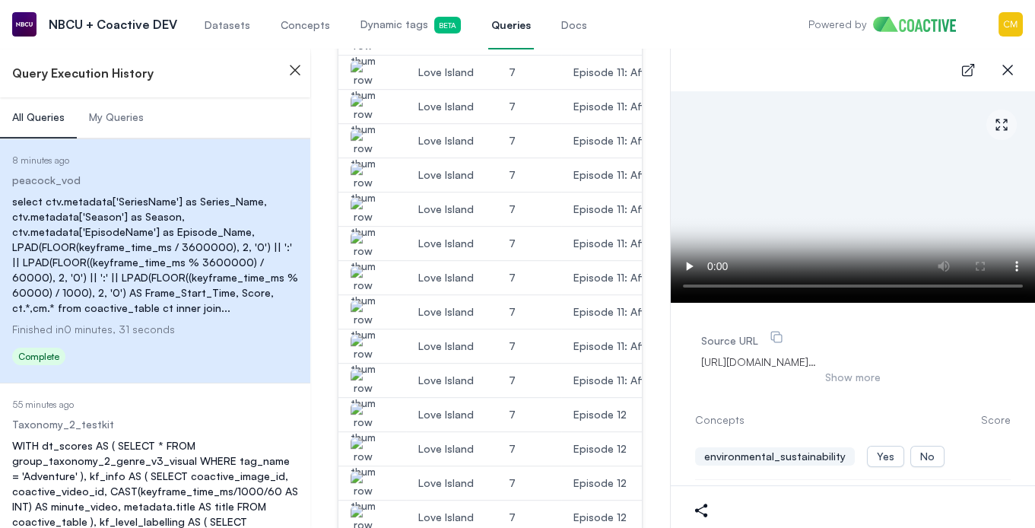
click at [364, 403] on img "button" at bounding box center [363, 423] width 24 height 43
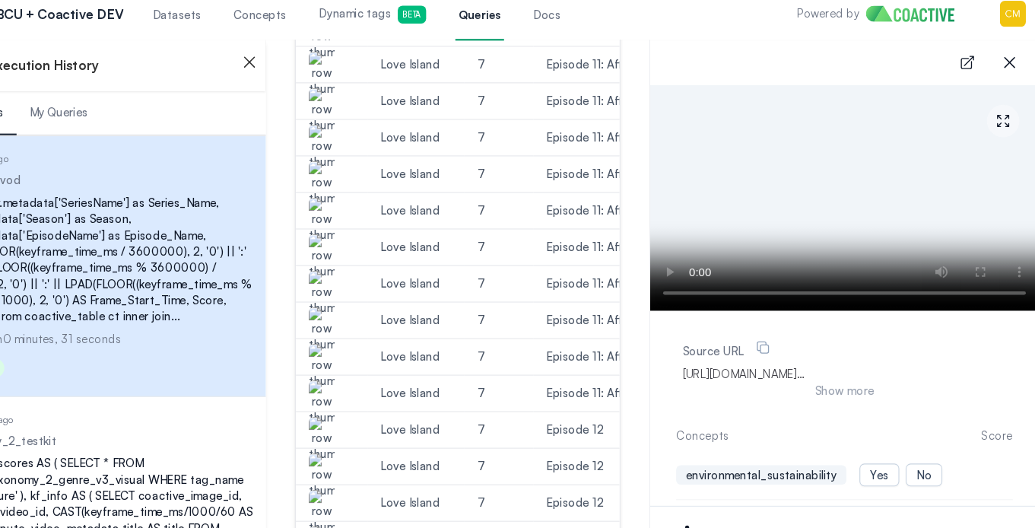
click at [362, 406] on img "button" at bounding box center [363, 423] width 24 height 43
click at [363, 410] on img "button" at bounding box center [363, 423] width 24 height 43
click at [359, 444] on img "button" at bounding box center [363, 458] width 24 height 43
click at [355, 416] on img "button" at bounding box center [363, 423] width 24 height 43
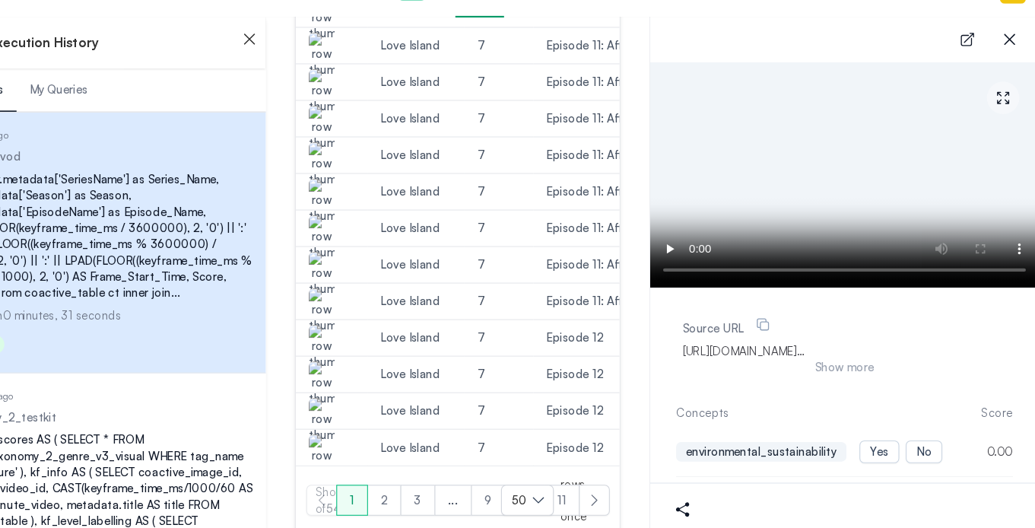
scroll to position [1780, 0]
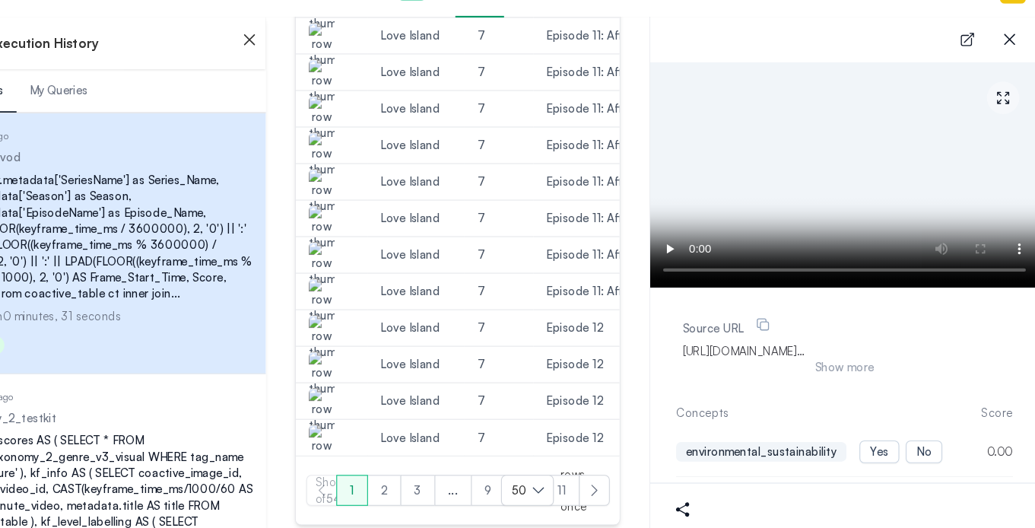
click at [371, 441] on img "button" at bounding box center [363, 452] width 24 height 43
click at [418, 487] on button "2" at bounding box center [422, 492] width 32 height 29
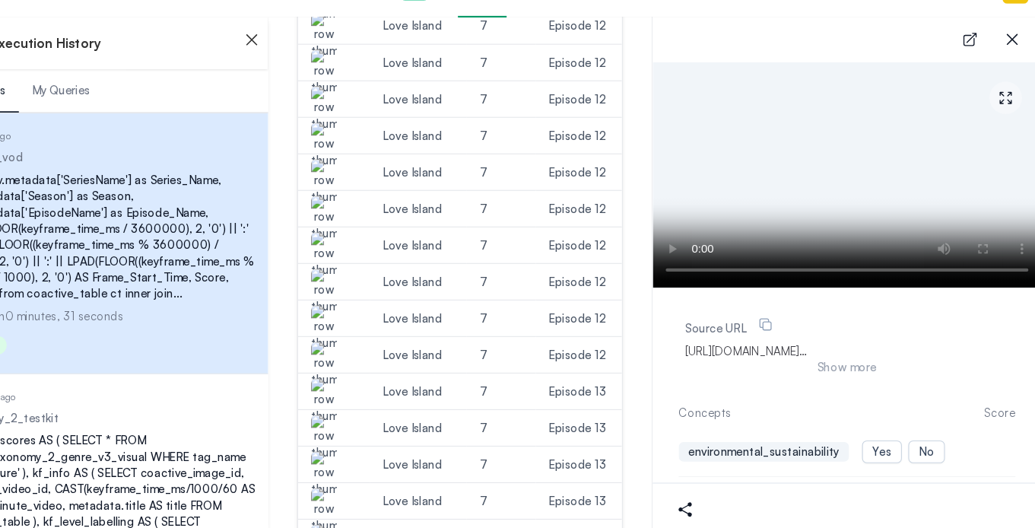
scroll to position [600, 0]
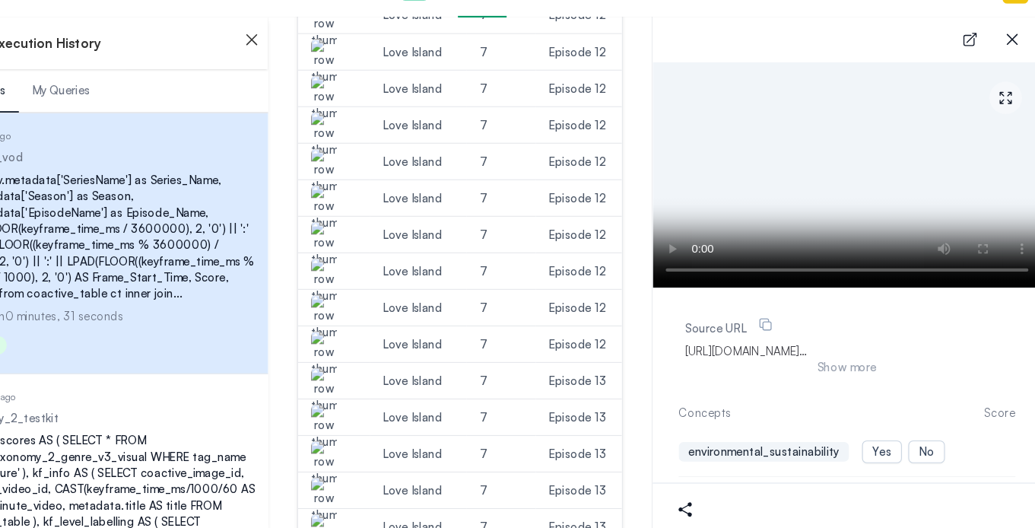
click at [365, 347] on img "button" at bounding box center [363, 364] width 24 height 43
click at [361, 318] on img "button" at bounding box center [363, 330] width 24 height 43
click at [362, 345] on img "button" at bounding box center [363, 364] width 24 height 43
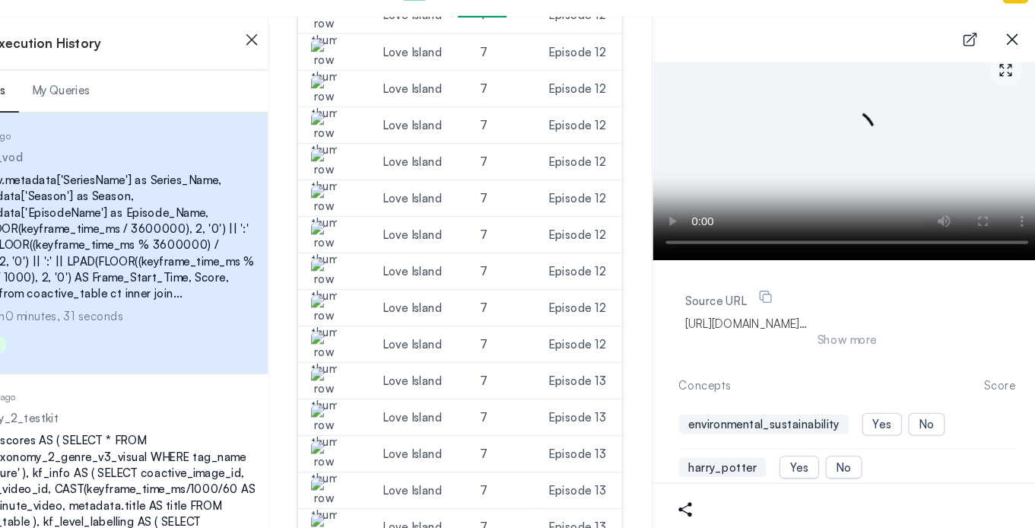
scroll to position [29, 0]
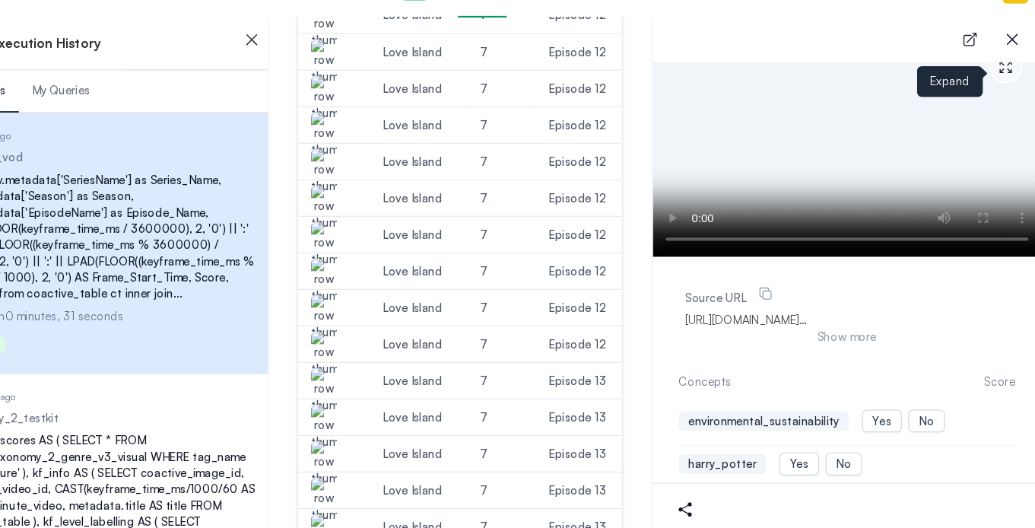
click at [991, 106] on button "expand" at bounding box center [1002, 96] width 30 height 30
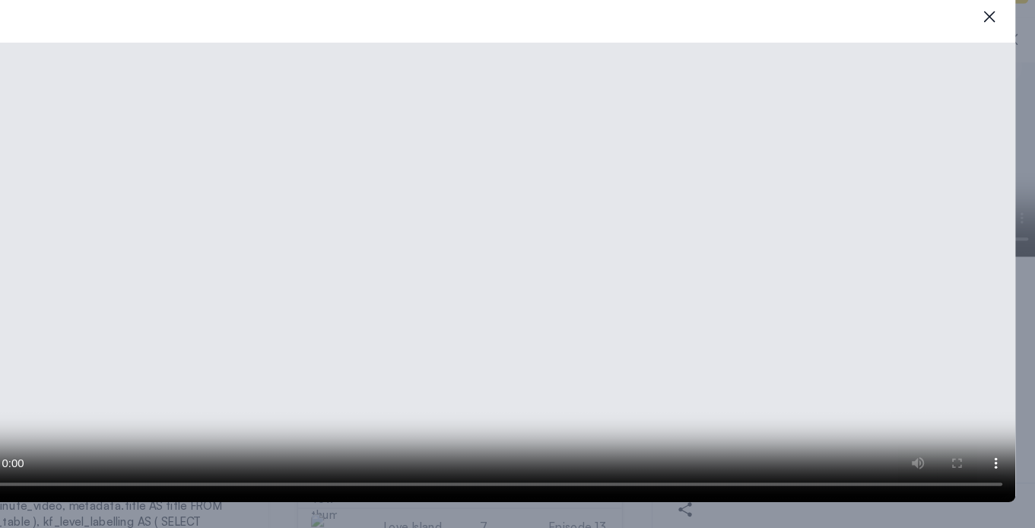
click at [384, 303] on video at bounding box center [517, 288] width 987 height 431
click at [436, 274] on video at bounding box center [517, 288] width 987 height 431
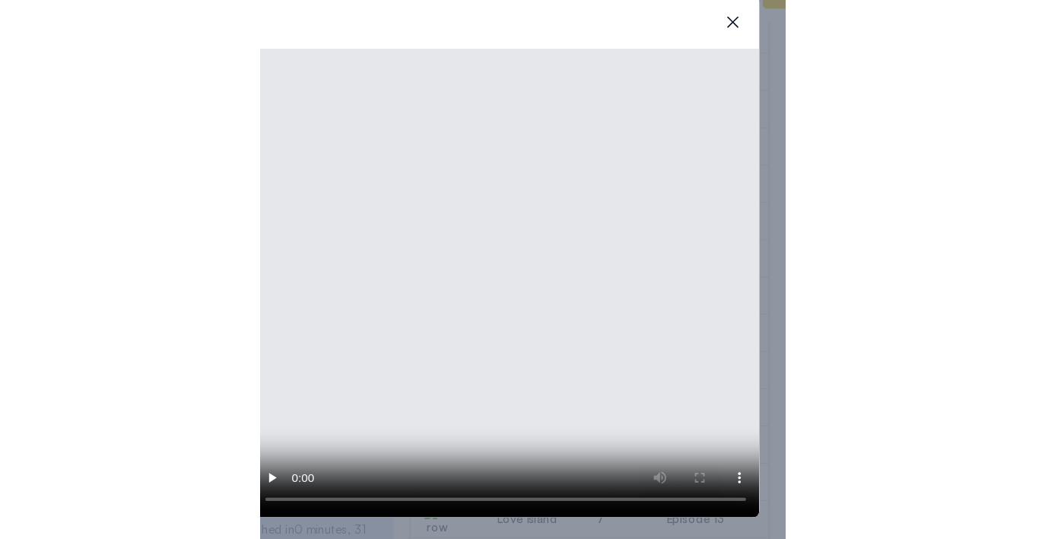
scroll to position [743, 0]
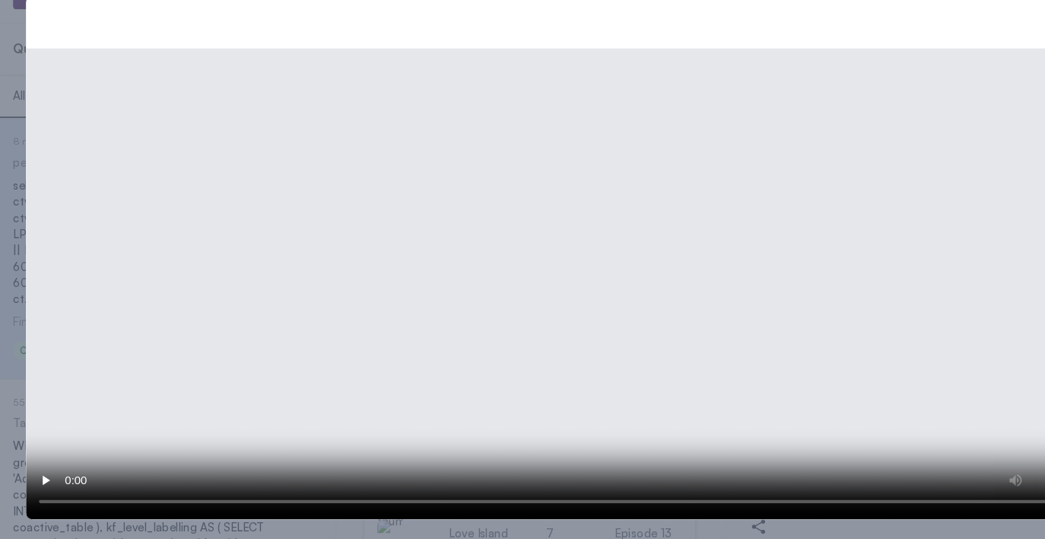
click at [15, 180] on div "close-modal" at bounding box center [522, 269] width 1045 height 539
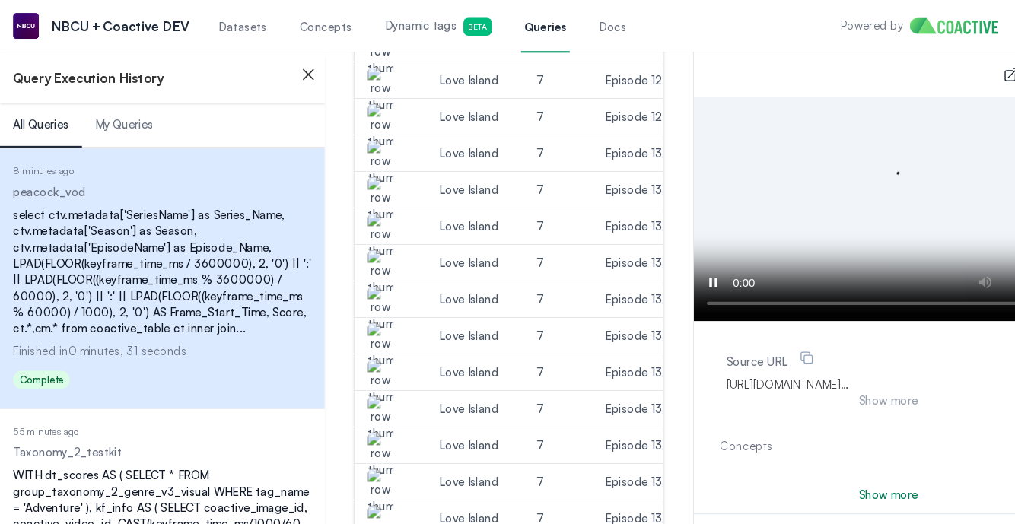
scroll to position [870, 0]
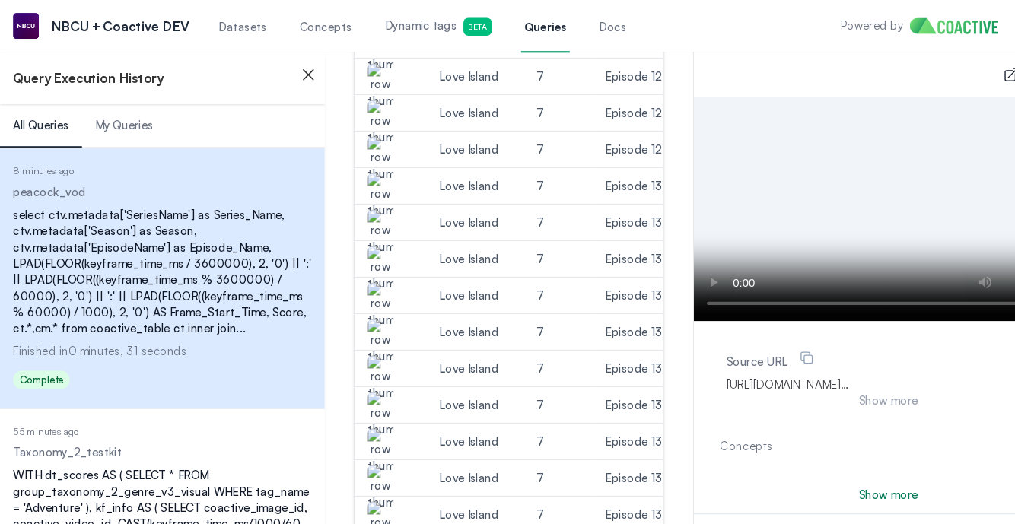
click at [359, 200] on img "button" at bounding box center [357, 217] width 24 height 43
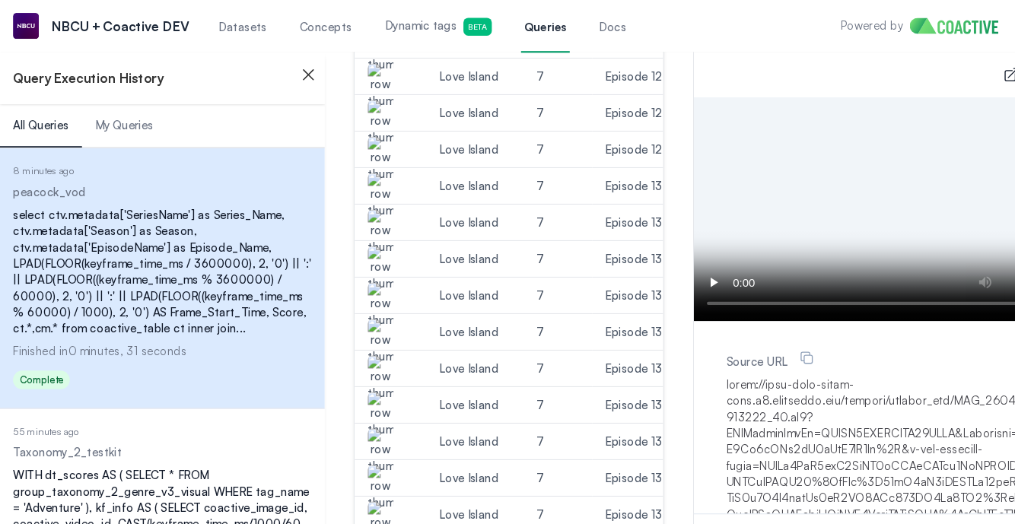
click at [358, 171] on img "button" at bounding box center [357, 183] width 24 height 43
click at [360, 105] on img "button" at bounding box center [357, 115] width 24 height 43
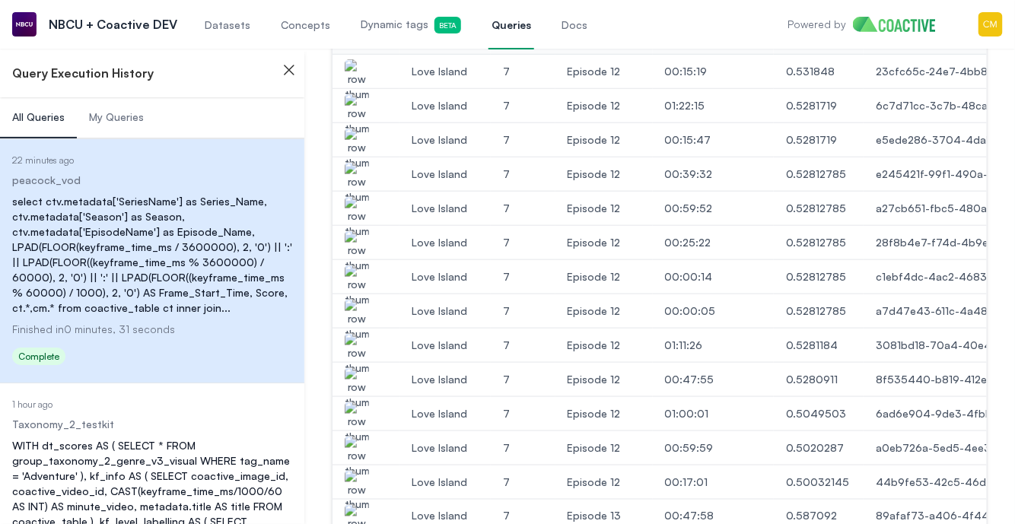
scroll to position [425, 0]
click at [354, 409] on img "button" at bounding box center [357, 422] width 24 height 43
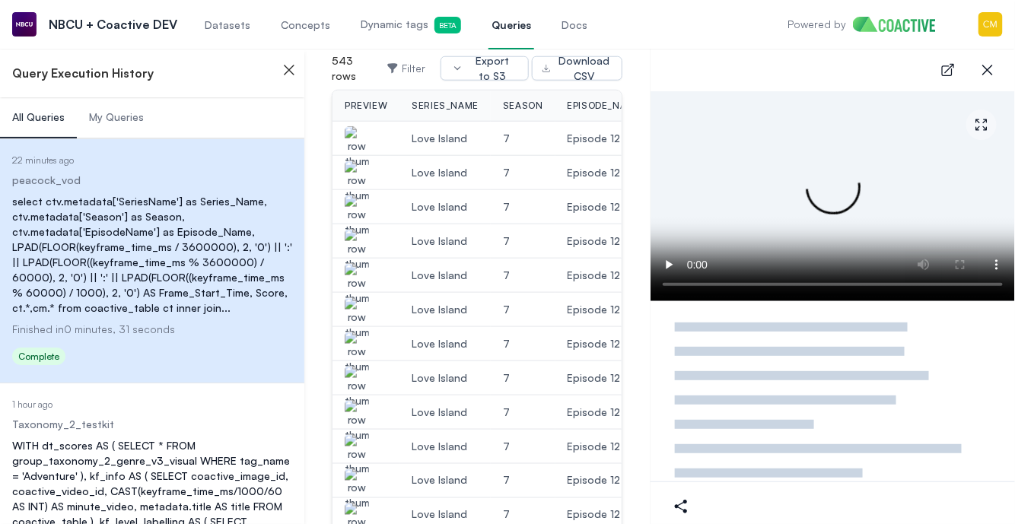
scroll to position [517, 0]
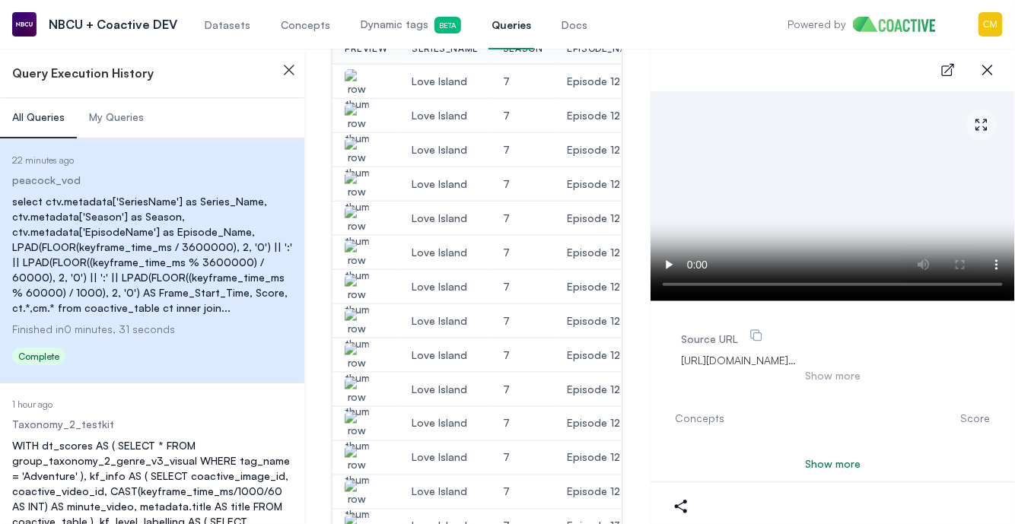
click at [355, 487] on img "button" at bounding box center [357, 501] width 24 height 43
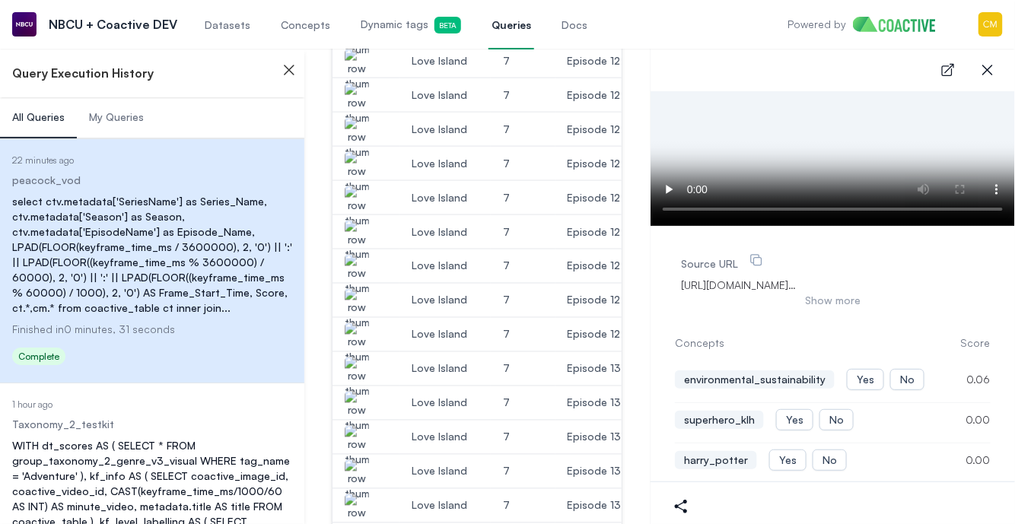
scroll to position [686, 0]
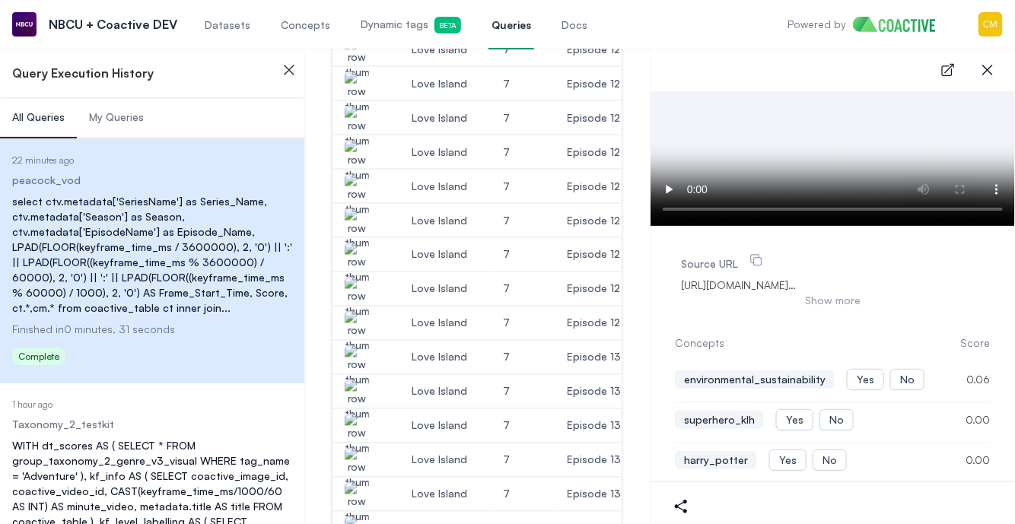
click at [356, 356] on img "button" at bounding box center [357, 366] width 24 height 43
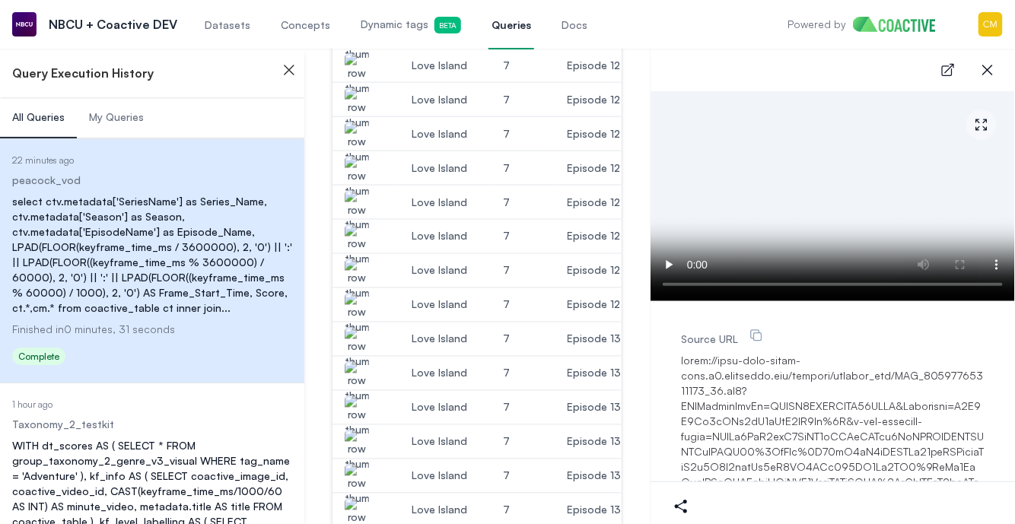
scroll to position [705, 0]
click at [362, 381] on img "button" at bounding box center [357, 382] width 24 height 43
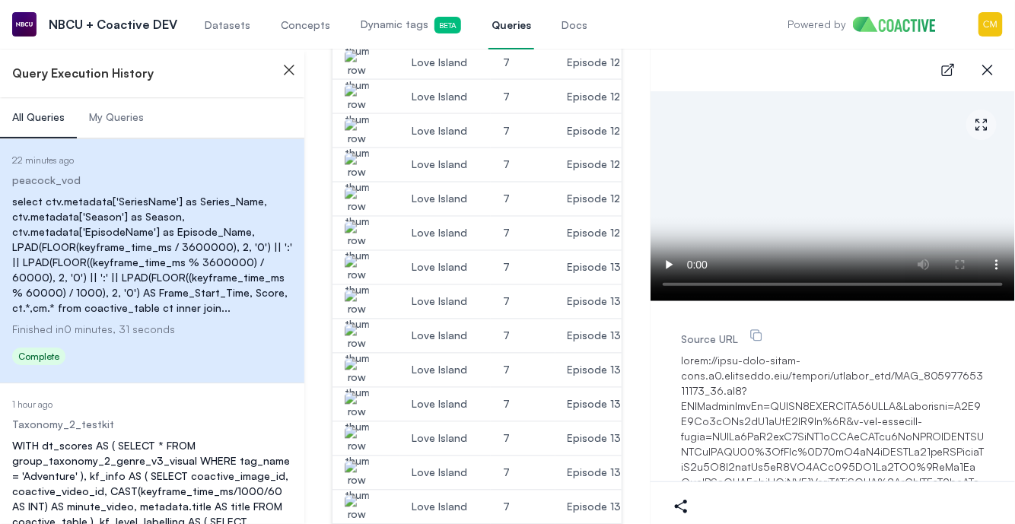
scroll to position [779, 0]
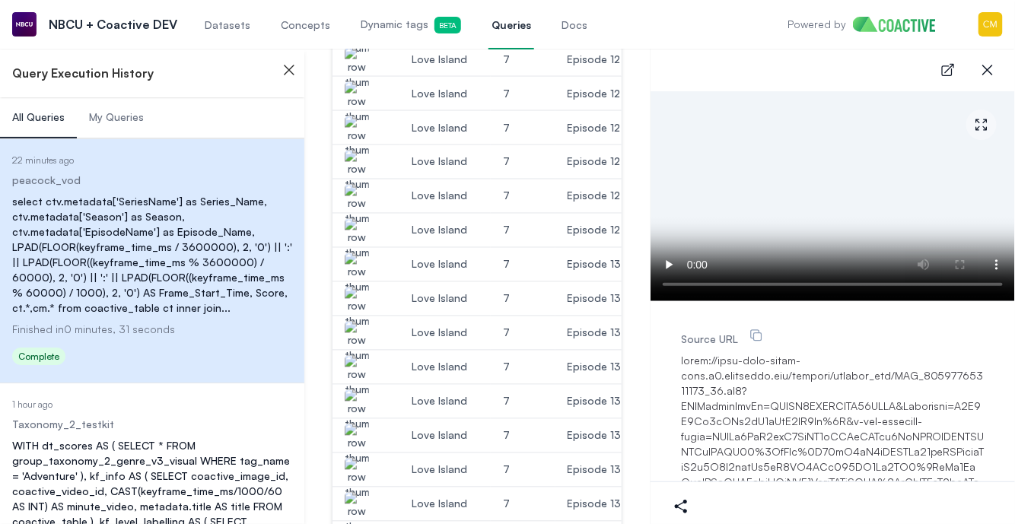
click at [358, 332] on img "button" at bounding box center [357, 342] width 24 height 43
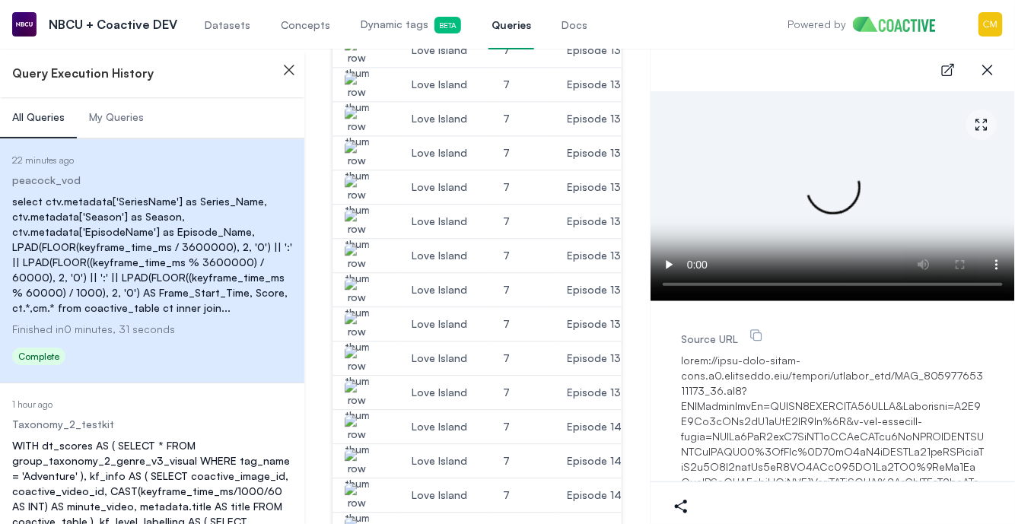
scroll to position [1137, 0]
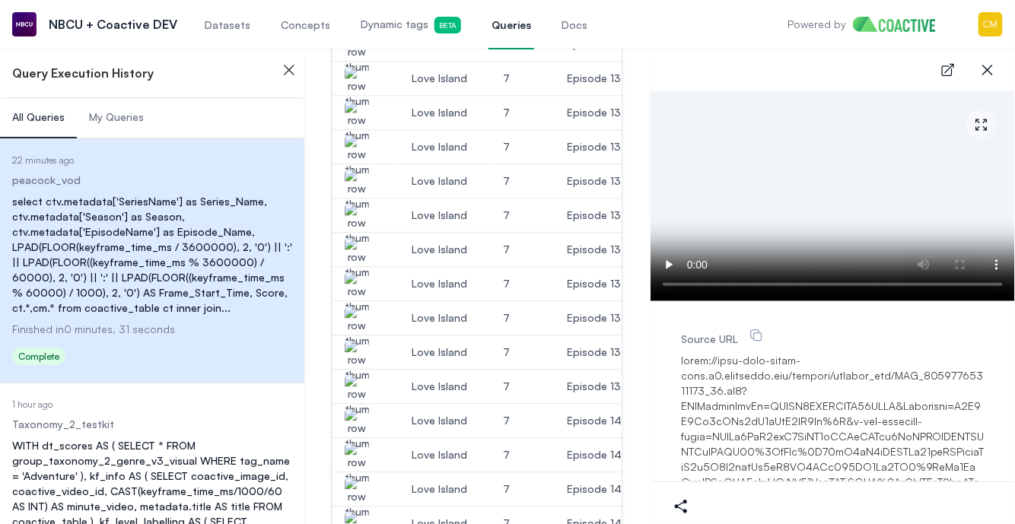
click at [356, 420] on img "button" at bounding box center [357, 430] width 24 height 43
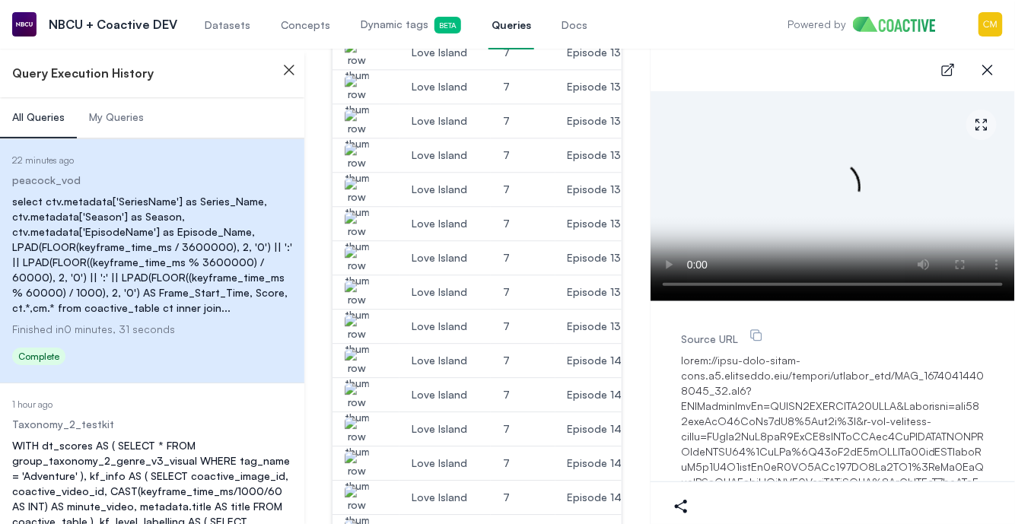
scroll to position [1199, 0]
click at [361, 392] on img "button" at bounding box center [357, 401] width 24 height 43
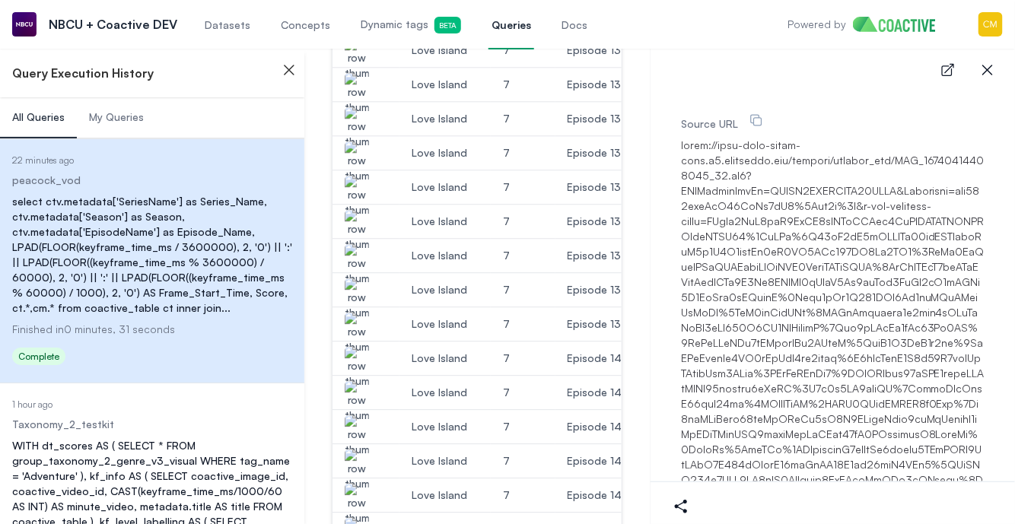
scroll to position [0, 0]
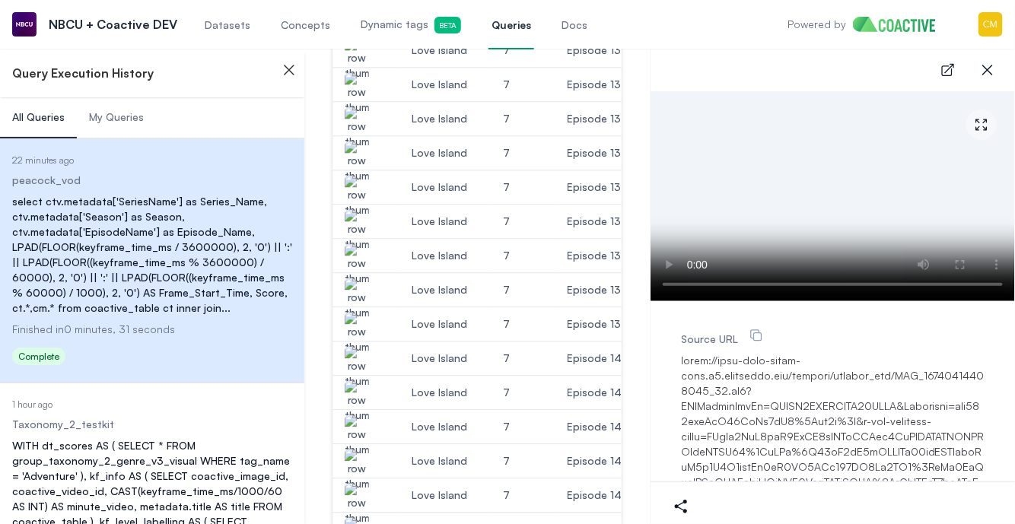
click at [352, 418] on img "button" at bounding box center [357, 436] width 24 height 43
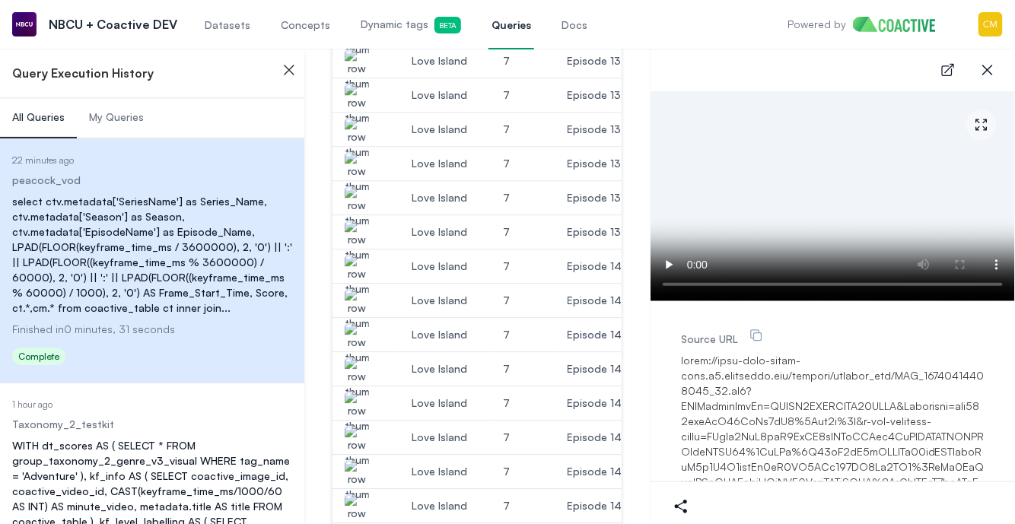
scroll to position [1301, 0]
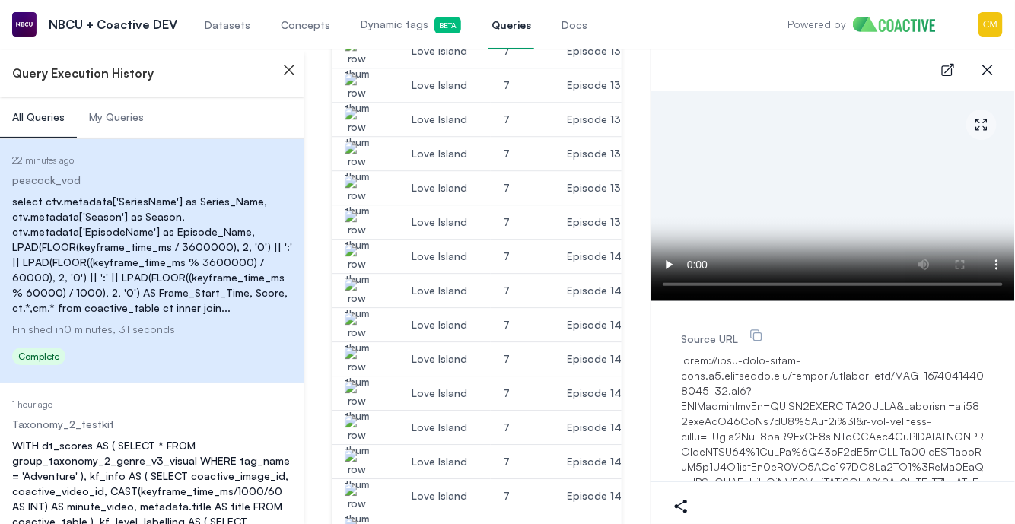
click at [360, 392] on img "button" at bounding box center [357, 402] width 24 height 43
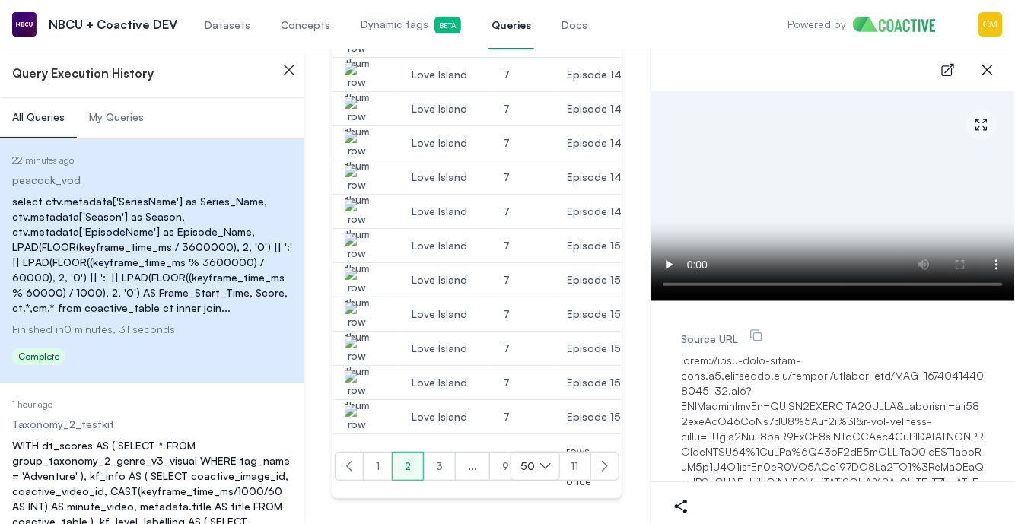
click at [443, 456] on button "3" at bounding box center [439, 466] width 33 height 29
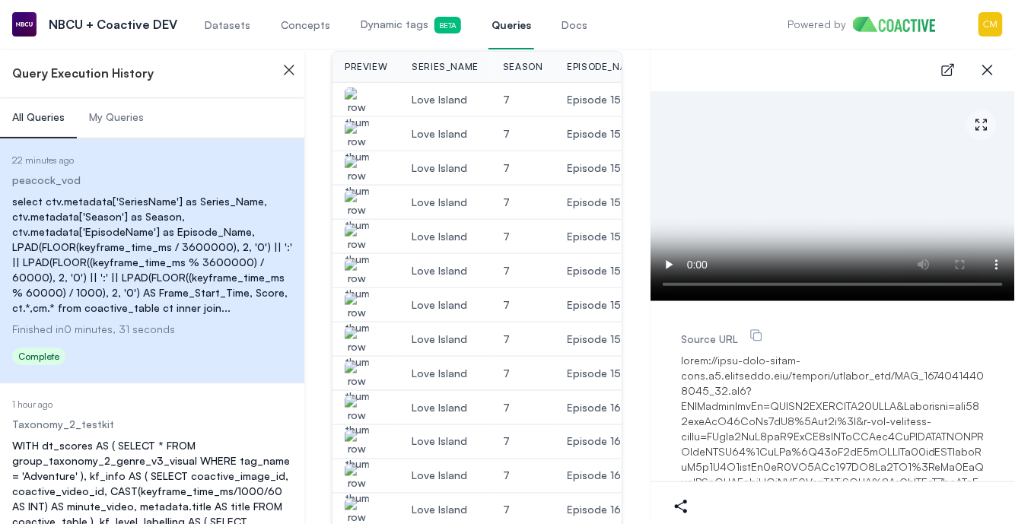
scroll to position [533, 0]
click at [361, 371] on img "button" at bounding box center [357, 383] width 24 height 43
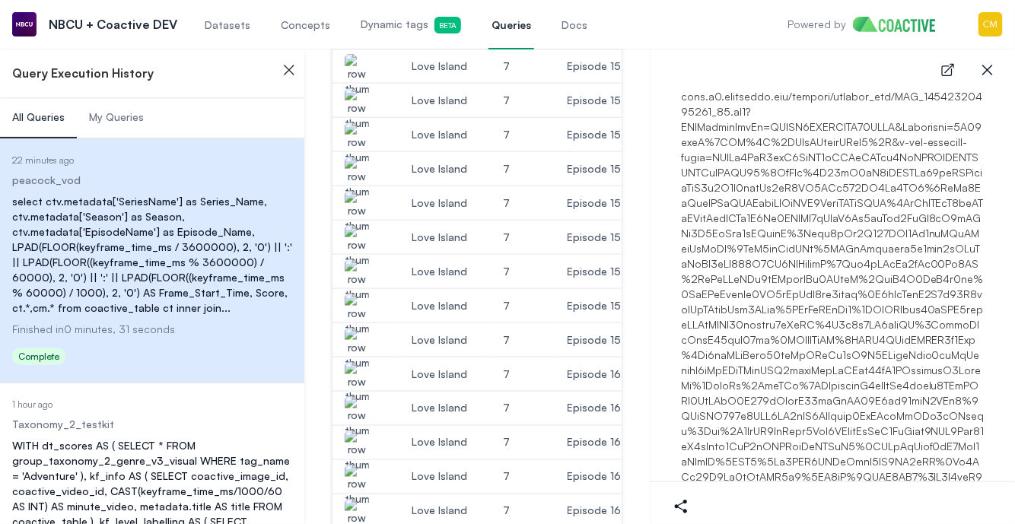
scroll to position [0, 0]
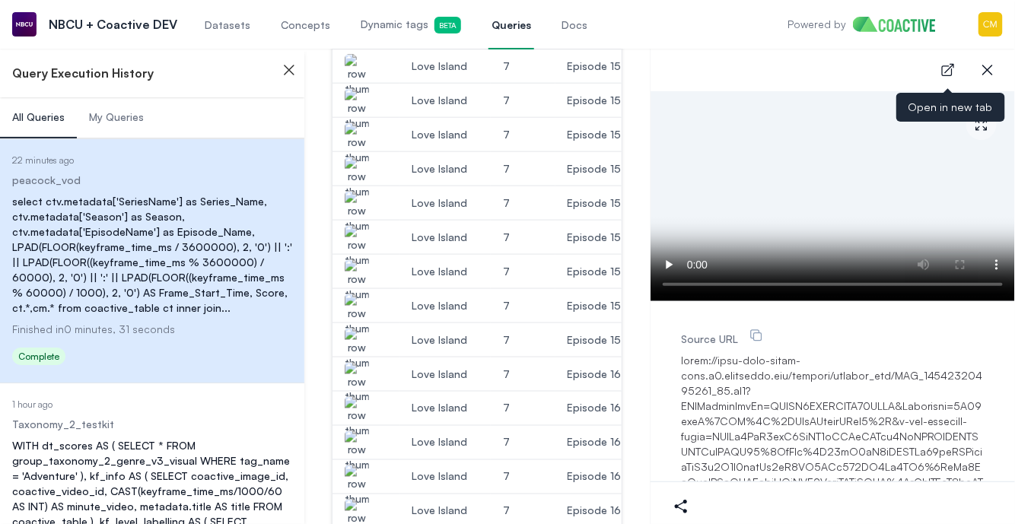
click at [980, 69] on icon "button" at bounding box center [987, 70] width 18 height 18
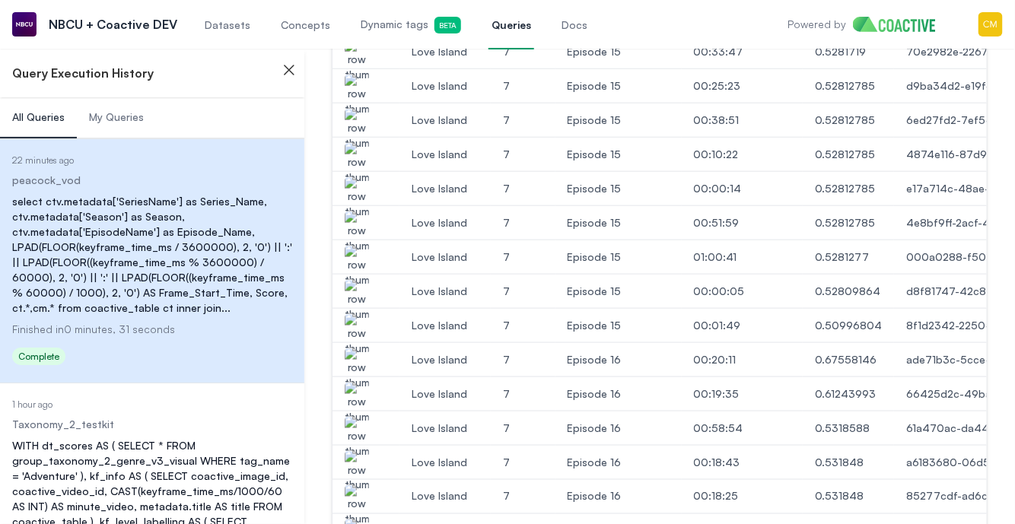
scroll to position [447, 0]
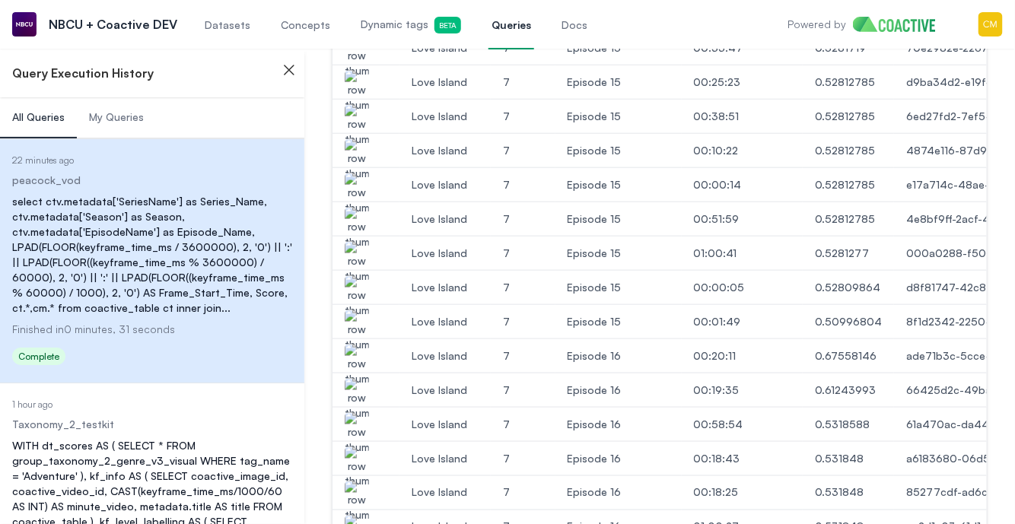
click at [355, 358] on img "button" at bounding box center [357, 365] width 24 height 43
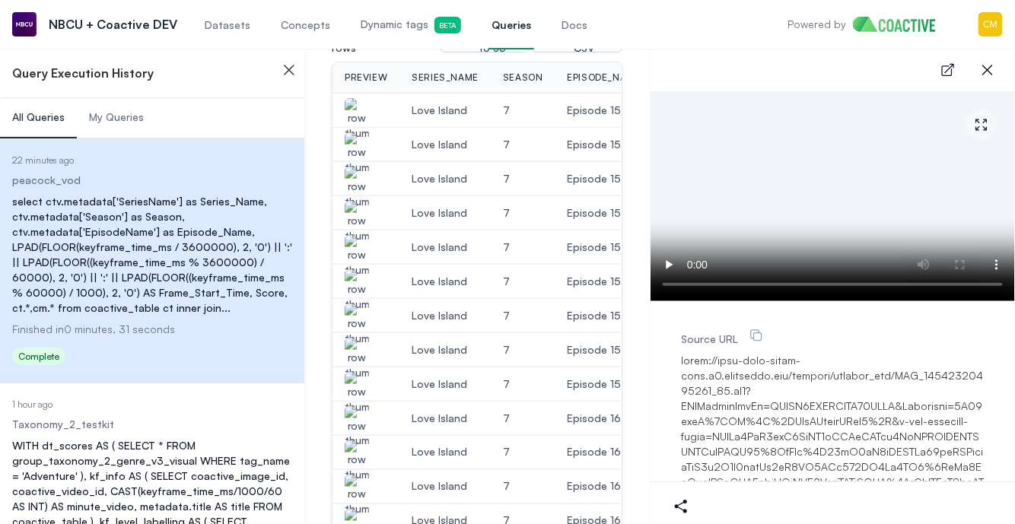
scroll to position [551, 0]
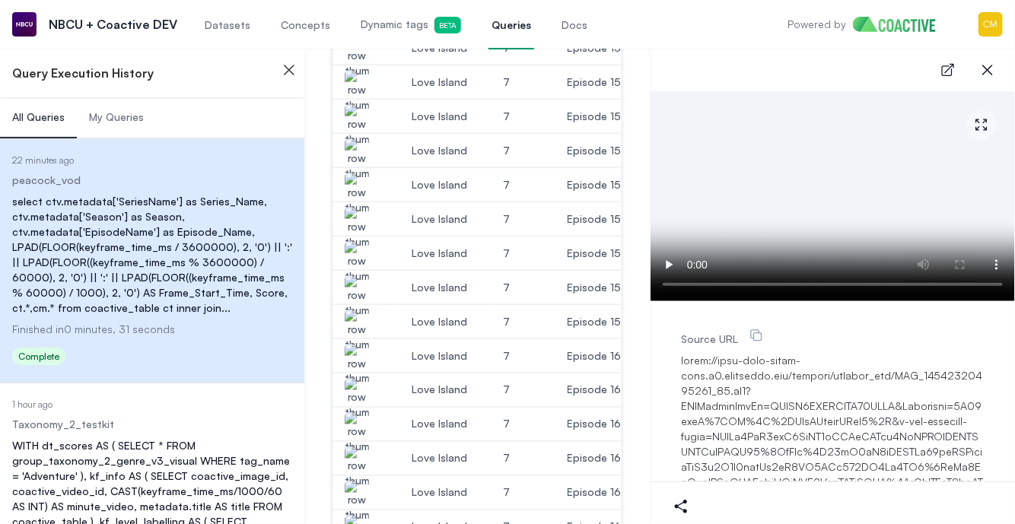
click at [358, 394] on img "button" at bounding box center [357, 399] width 24 height 43
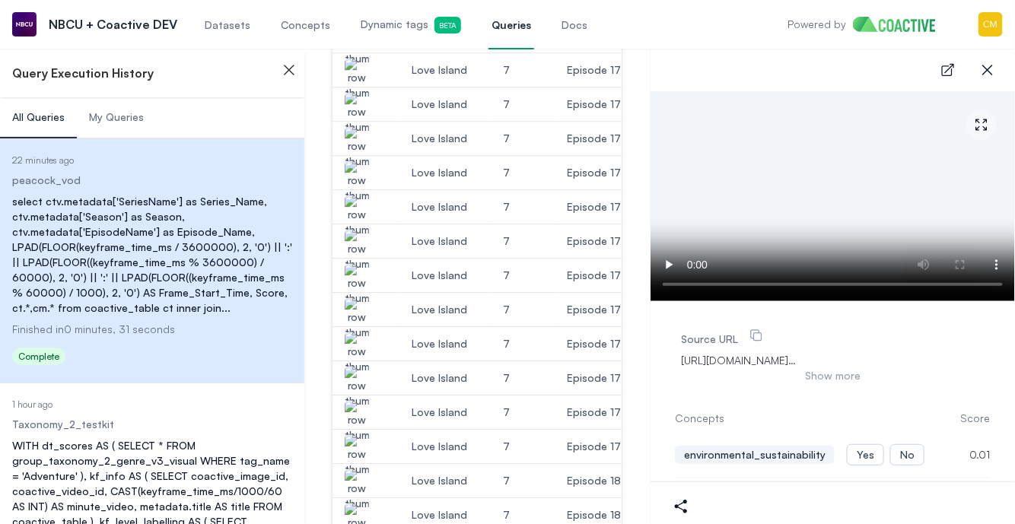
scroll to position [1385, 0]
click at [356, 337] on img "button" at bounding box center [357, 352] width 24 height 43
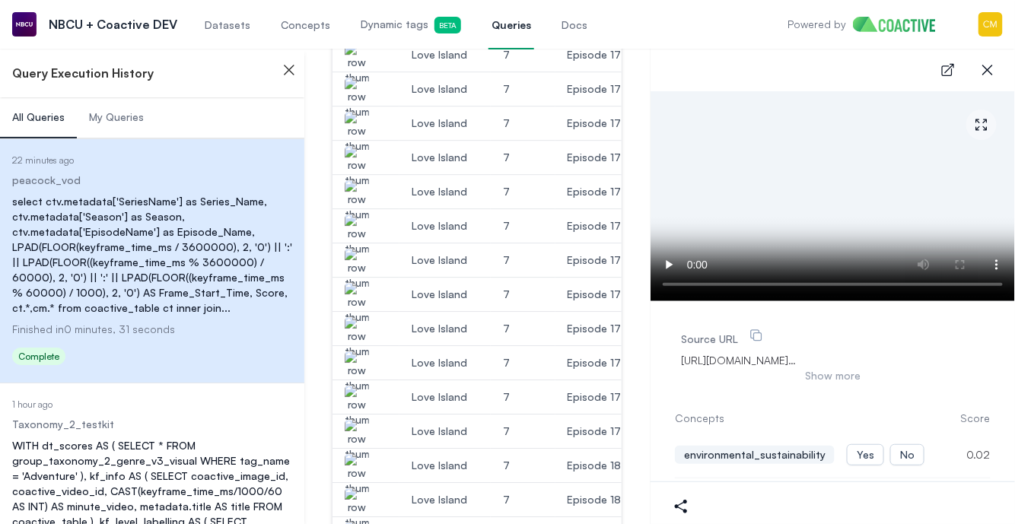
click at [356, 393] on img "button" at bounding box center [357, 406] width 24 height 43
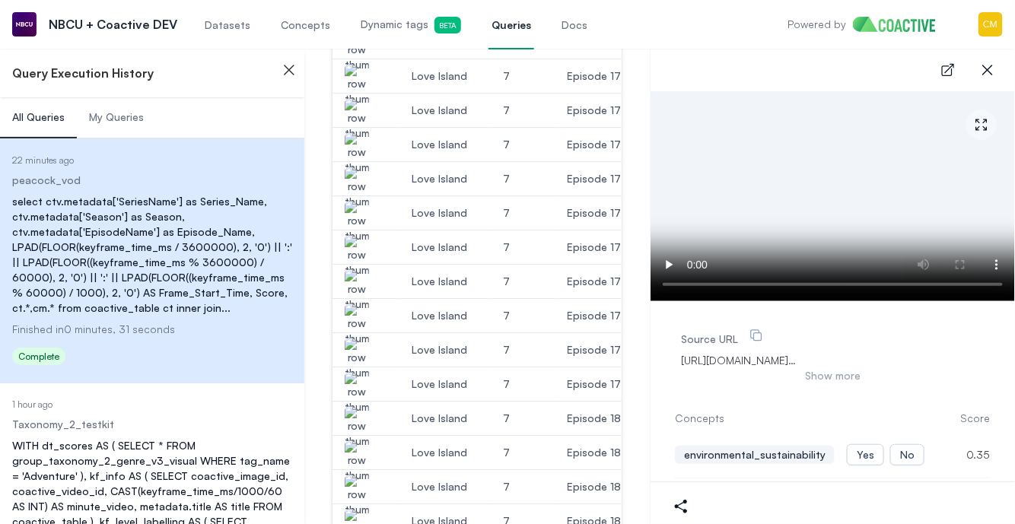
click at [358, 412] on img "button" at bounding box center [357, 427] width 24 height 43
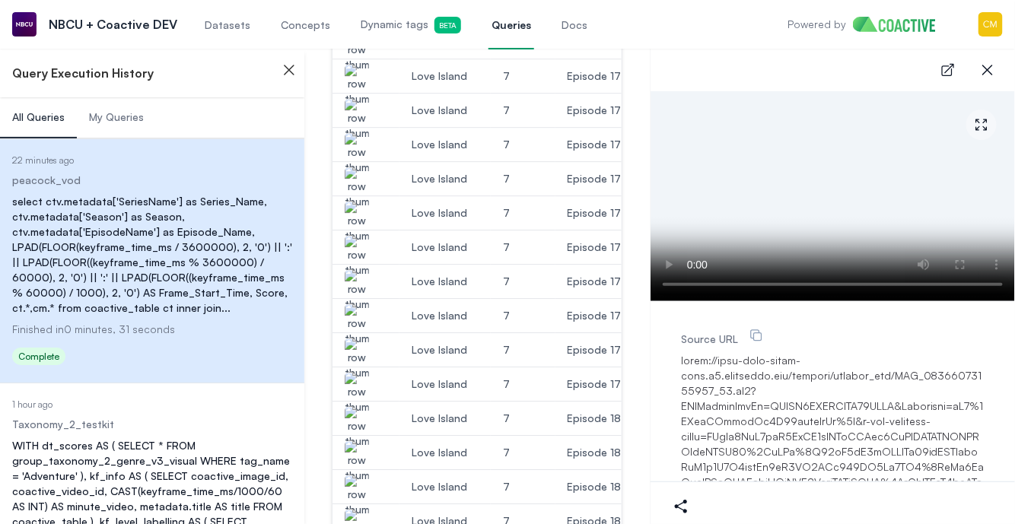
click at [354, 410] on img "button" at bounding box center [357, 427] width 24 height 43
click at [355, 377] on img "button" at bounding box center [357, 393] width 24 height 43
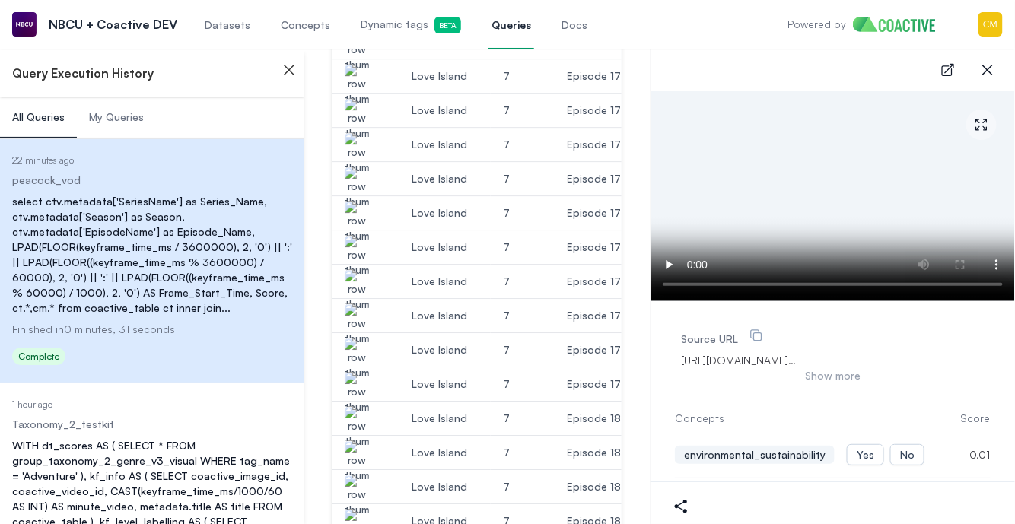
click at [355, 412] on img "button" at bounding box center [357, 427] width 24 height 43
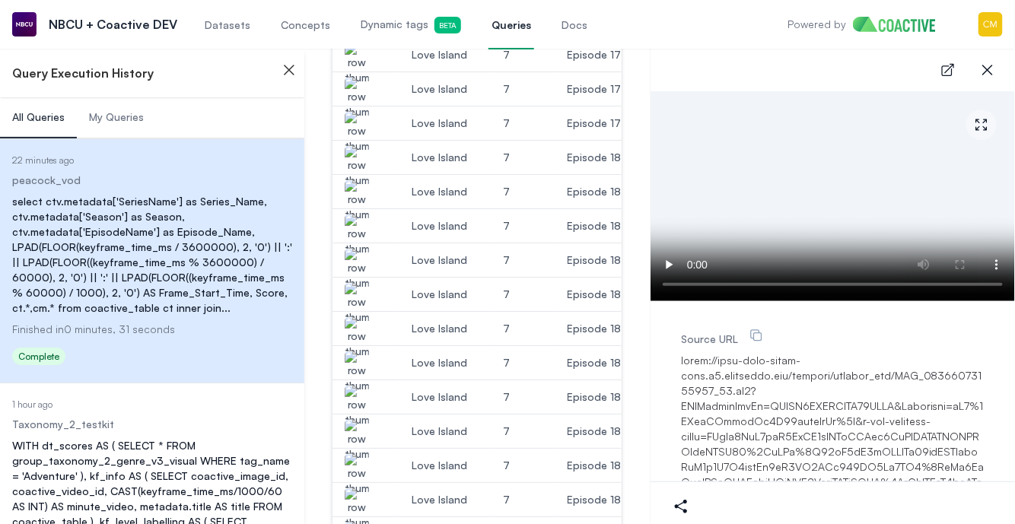
scroll to position [1866, 0]
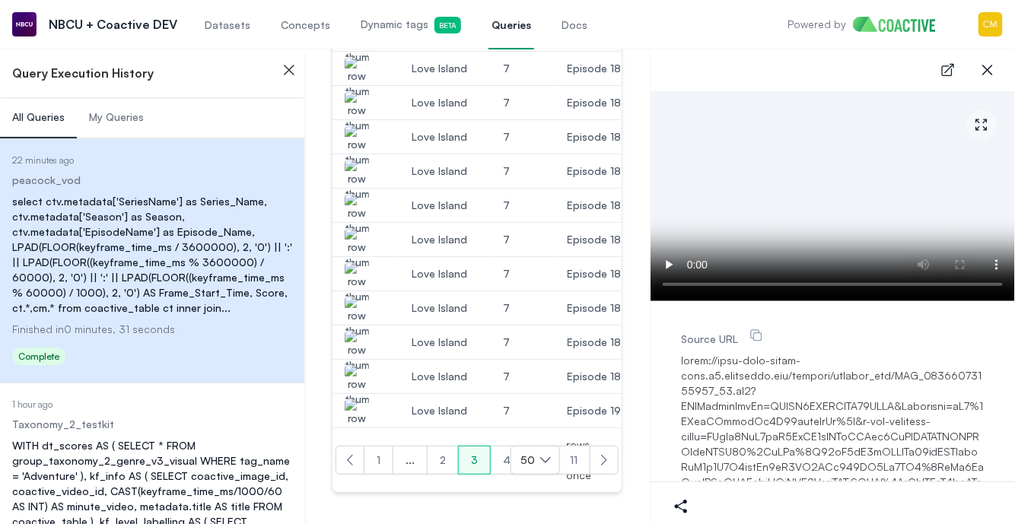
click at [360, 399] on img "button" at bounding box center [357, 420] width 24 height 43
click at [504, 458] on button "4" at bounding box center [506, 460] width 33 height 29
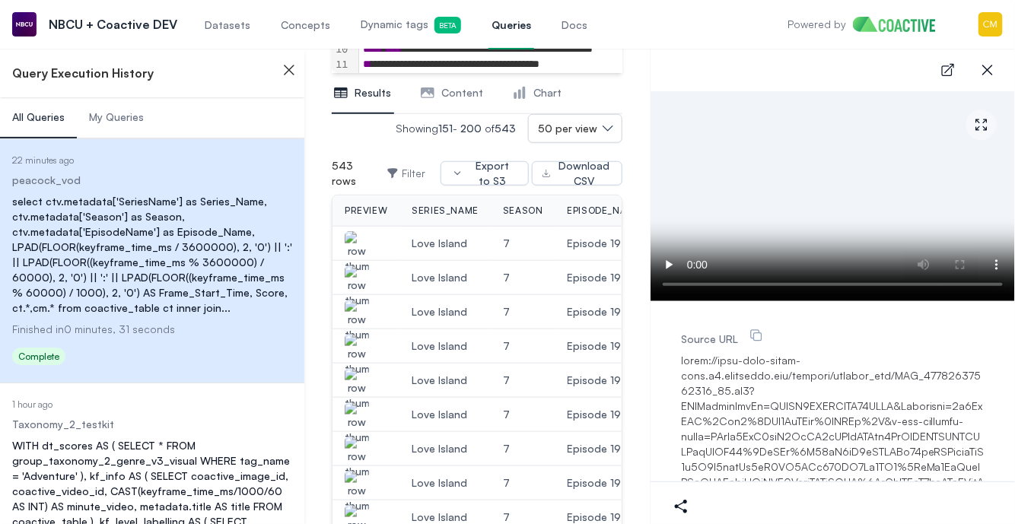
scroll to position [366, 0]
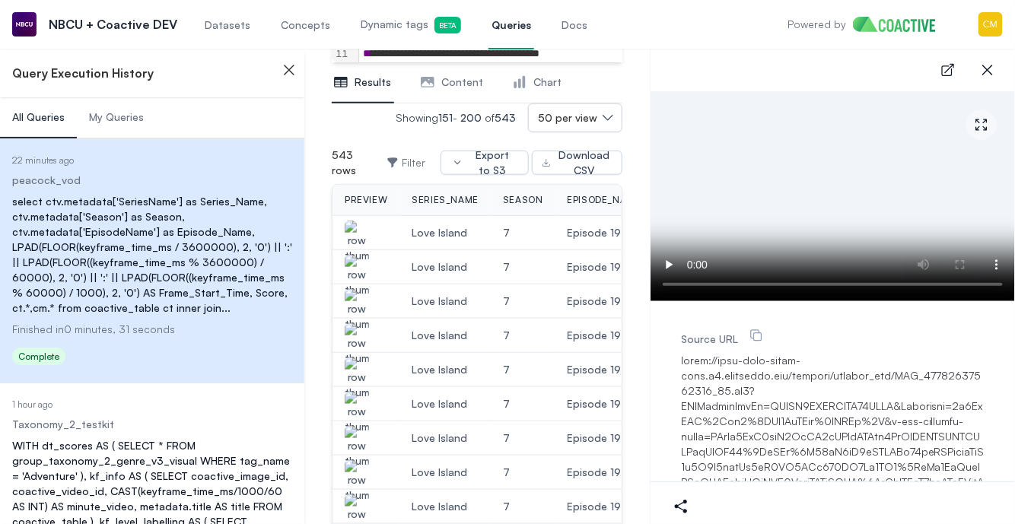
click at [348, 229] on img "button" at bounding box center [357, 242] width 24 height 43
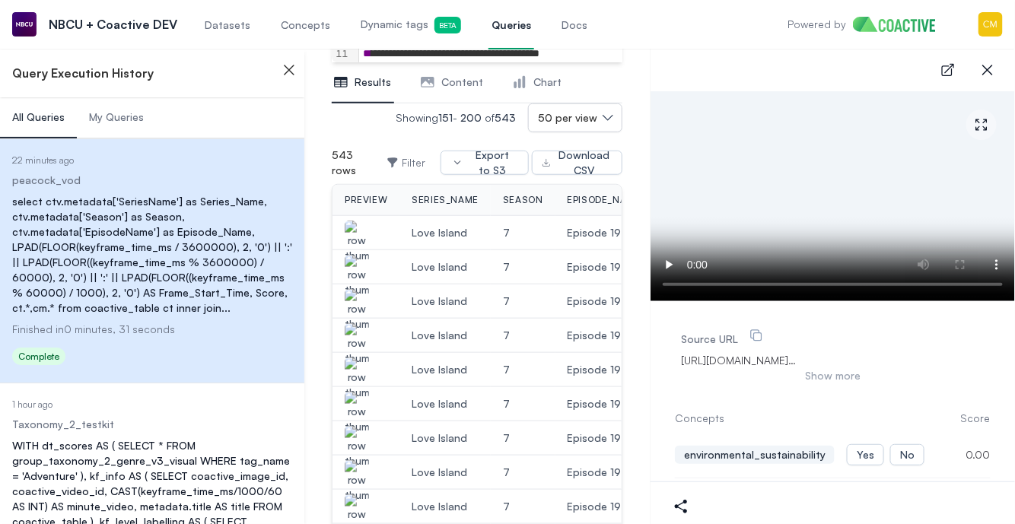
click at [363, 266] on img "button" at bounding box center [357, 276] width 24 height 43
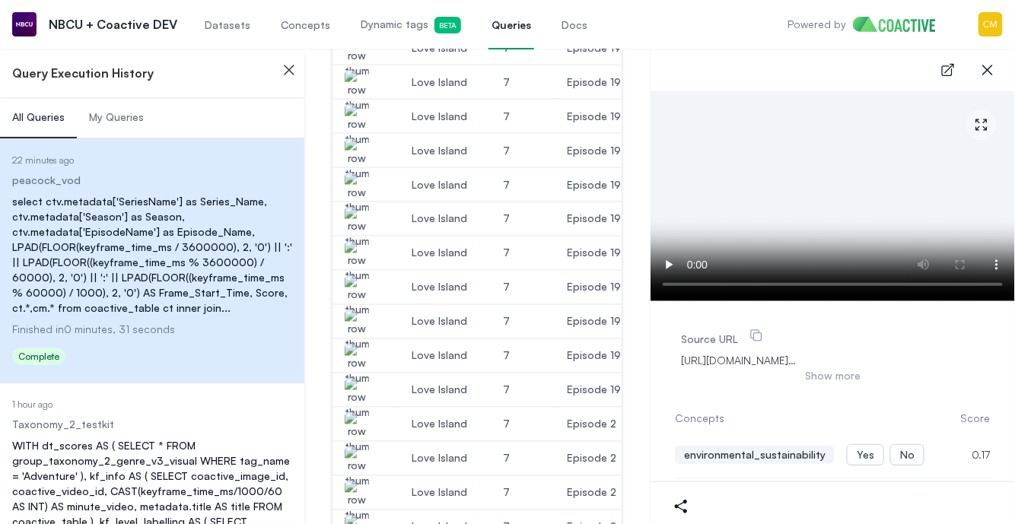
scroll to position [724, 0]
click at [360, 414] on img "button" at bounding box center [357, 431] width 24 height 43
click at [361, 447] on img "button" at bounding box center [357, 465] width 24 height 43
click at [358, 482] on img "button" at bounding box center [357, 500] width 24 height 43
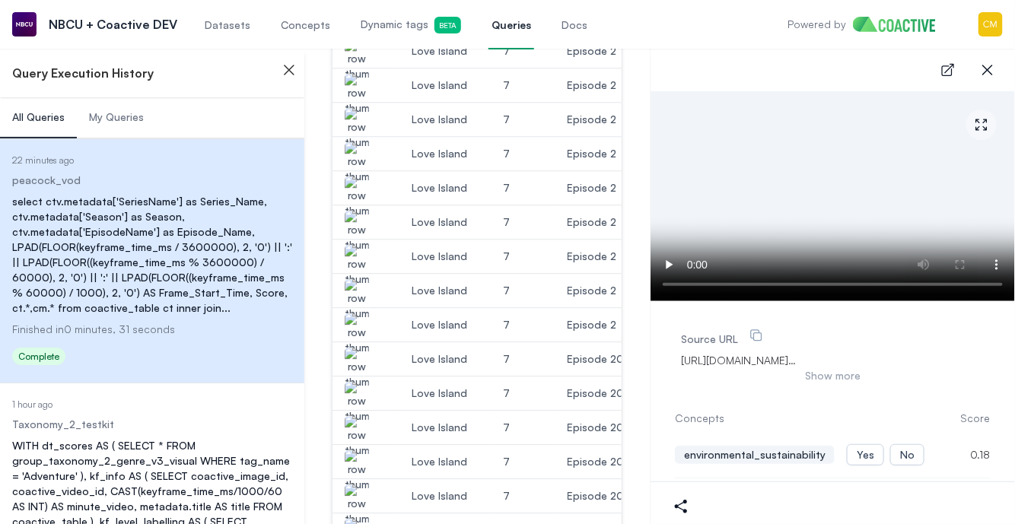
scroll to position [1252, 0]
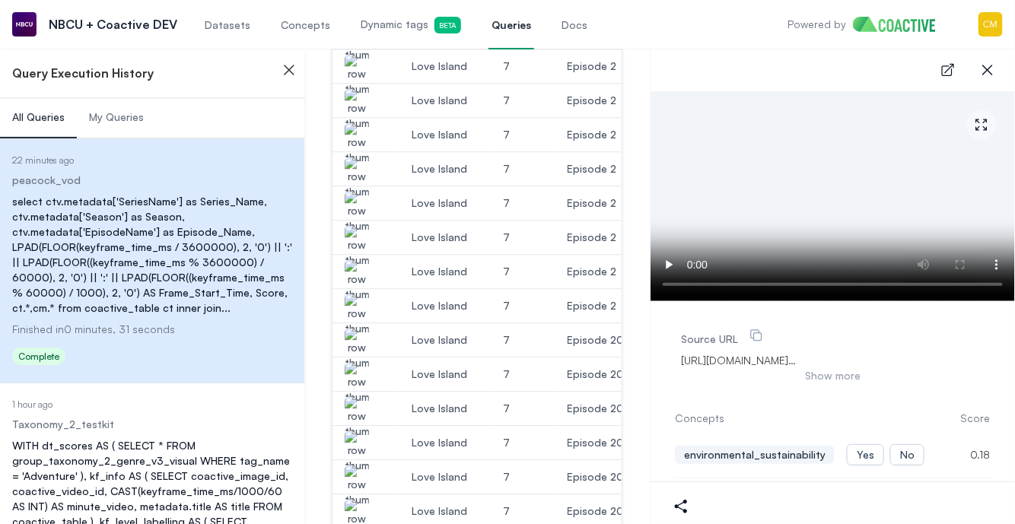
click at [355, 339] on img "button" at bounding box center [357, 349] width 24 height 43
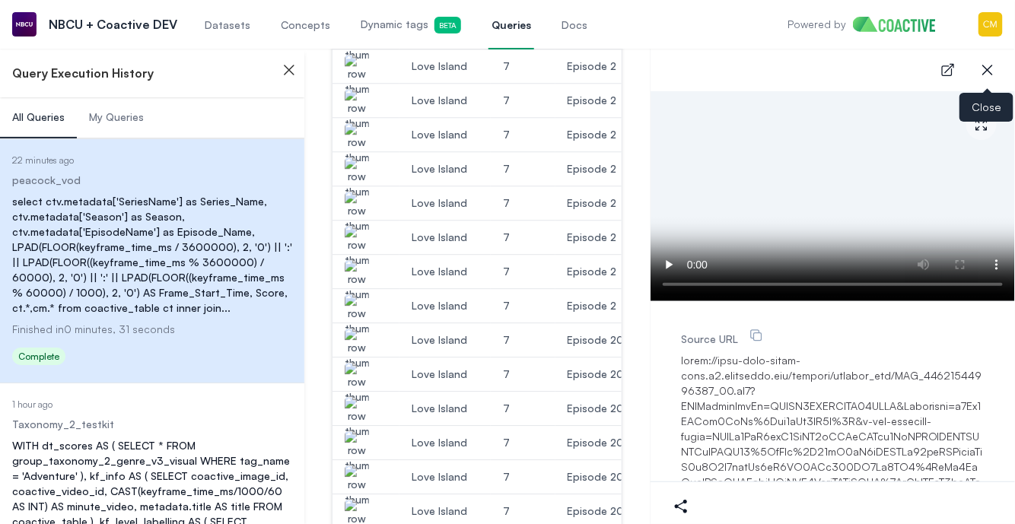
click at [990, 68] on icon "button" at bounding box center [987, 70] width 11 height 11
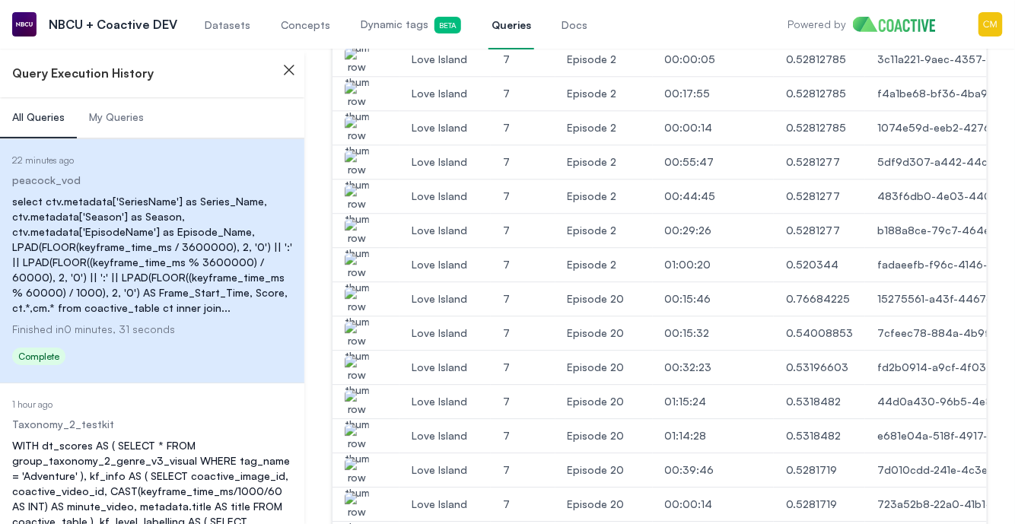
scroll to position [1148, 0]
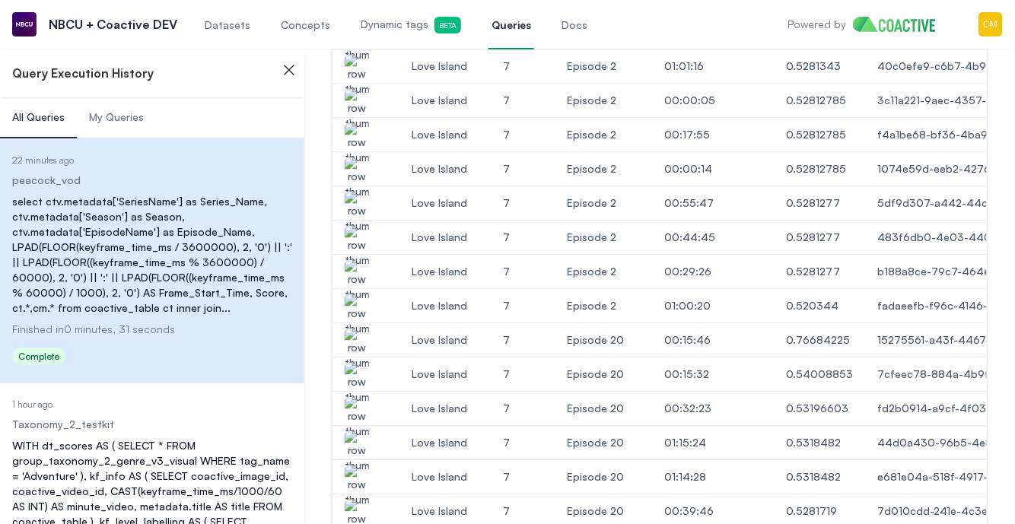
click at [358, 336] on img "button" at bounding box center [357, 349] width 24 height 43
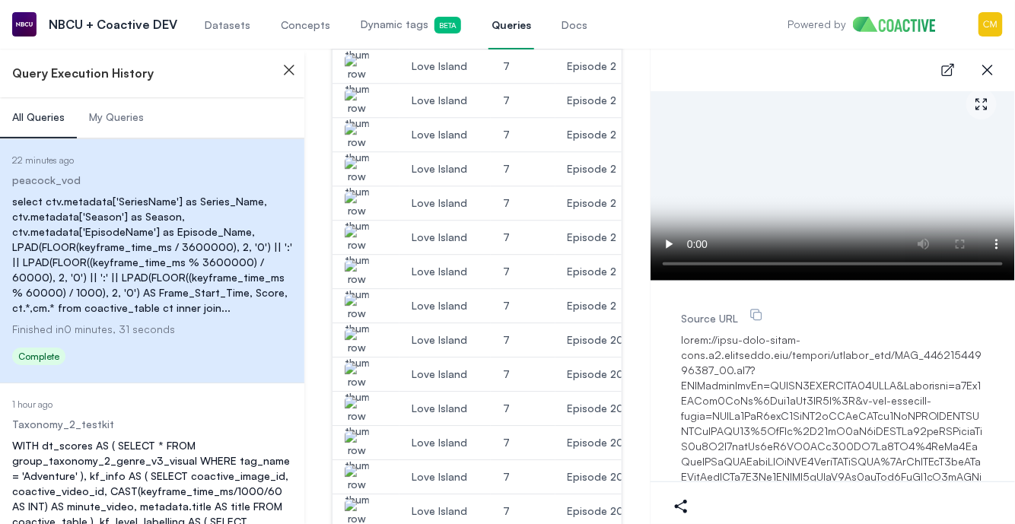
scroll to position [0, 0]
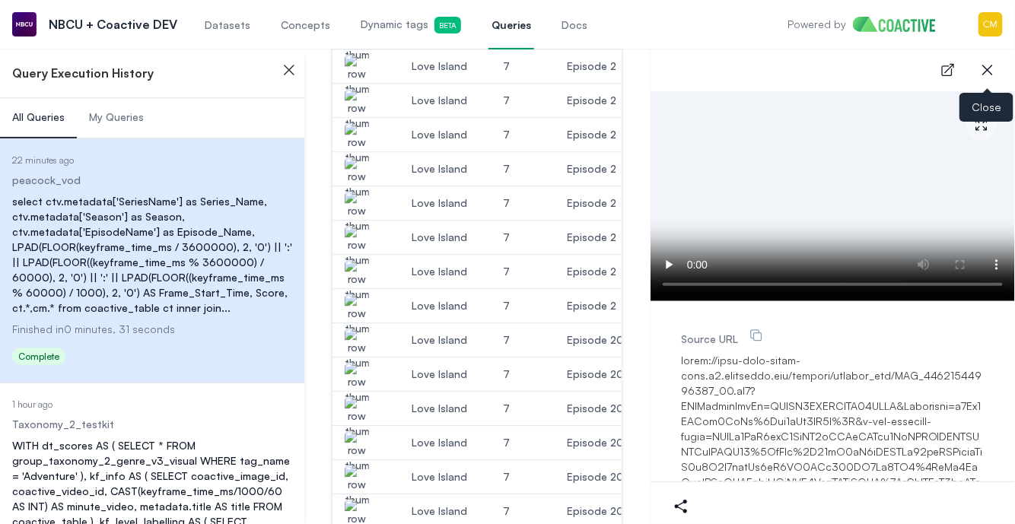
click at [998, 68] on button "close-sidebar" at bounding box center [987, 70] width 30 height 30
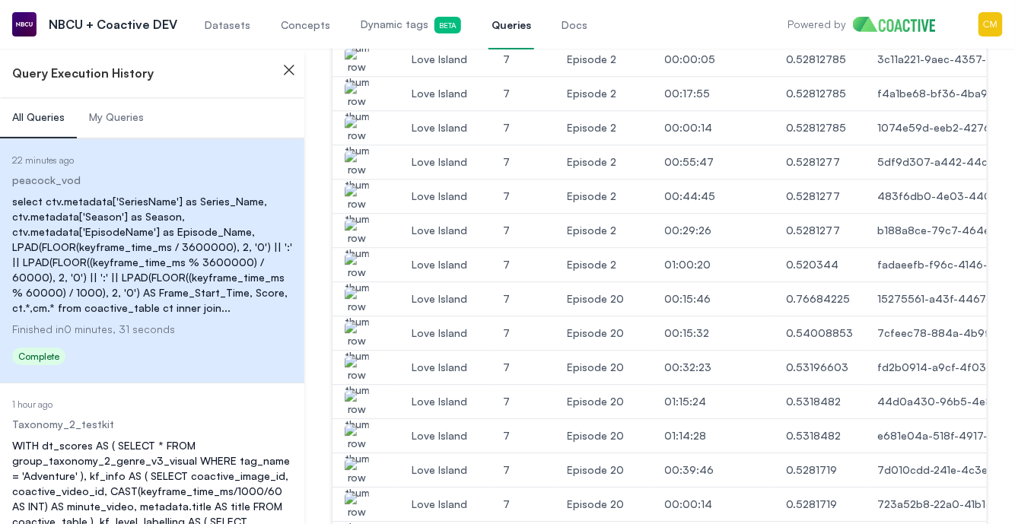
scroll to position [1148, 0]
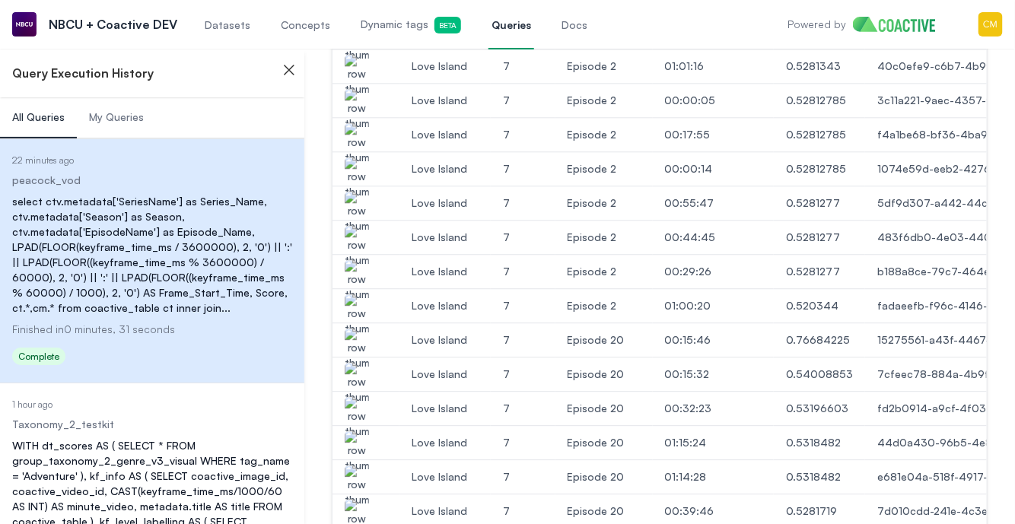
click at [358, 335] on img "button" at bounding box center [357, 349] width 24 height 43
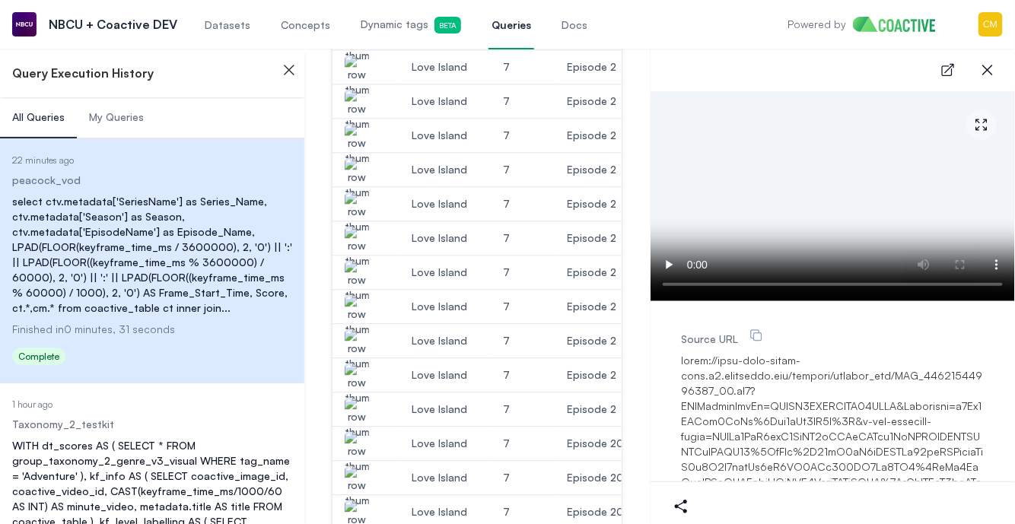
scroll to position [1252, 0]
click at [365, 370] on img "button" at bounding box center [357, 383] width 24 height 43
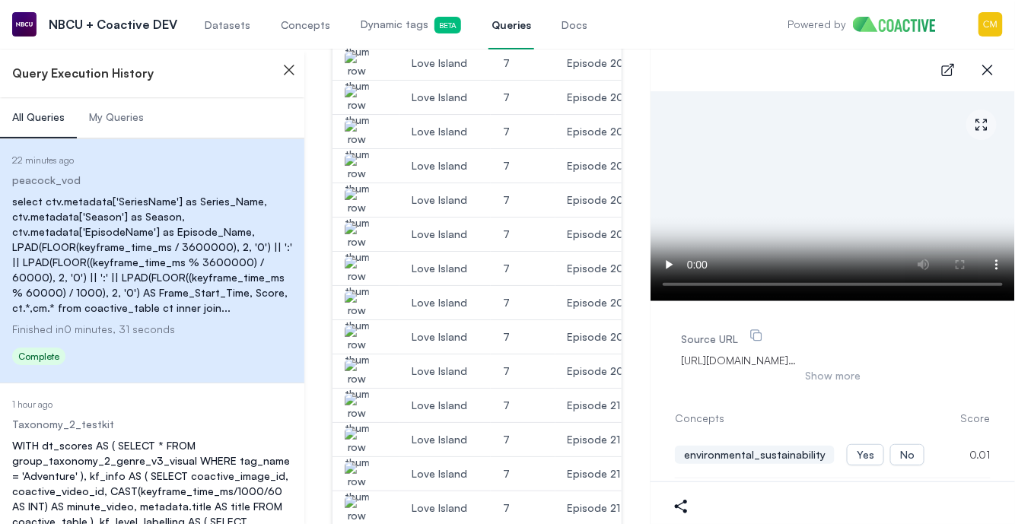
scroll to position [1693, 0]
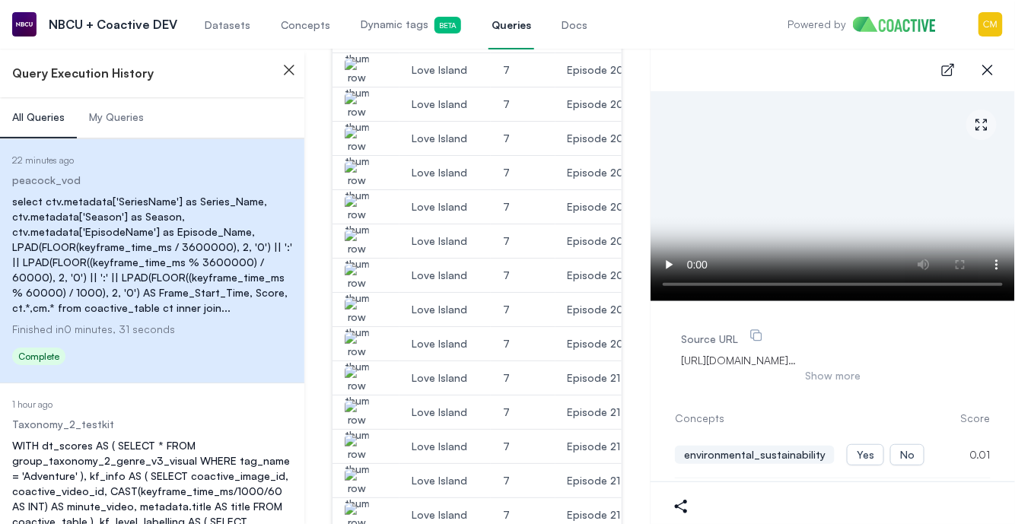
click at [361, 373] on img "button" at bounding box center [357, 387] width 24 height 43
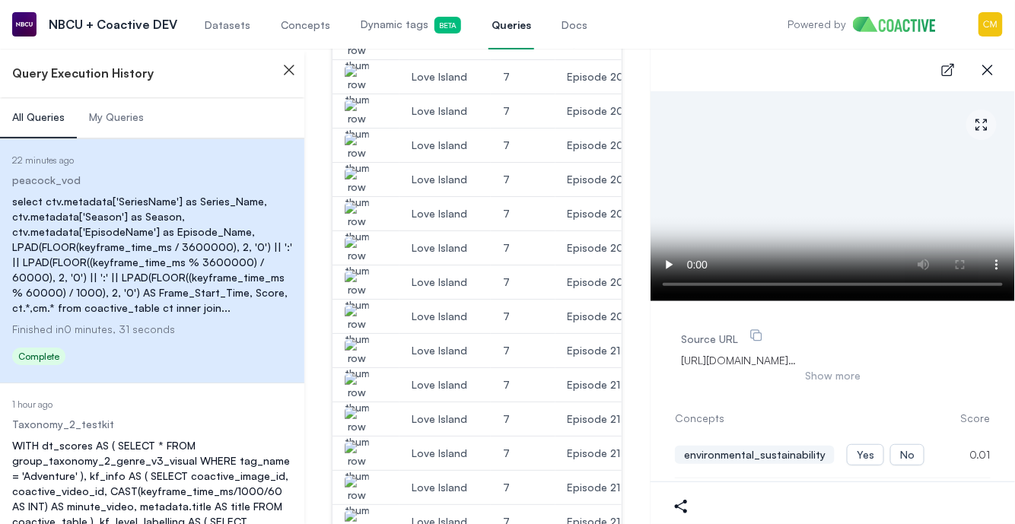
click at [356, 377] on img "button" at bounding box center [357, 394] width 24 height 43
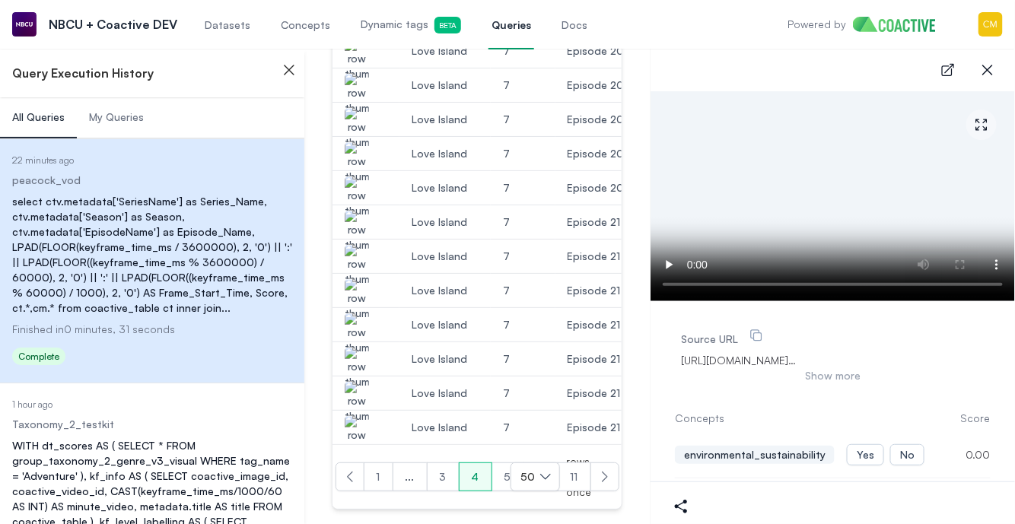
click at [506, 468] on button "5" at bounding box center [507, 477] width 33 height 29
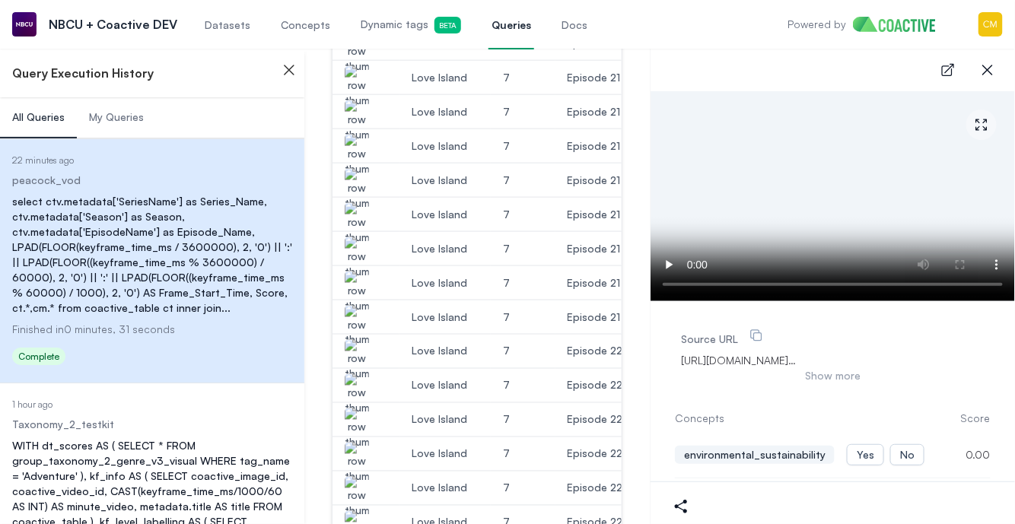
click at [360, 315] on img "button" at bounding box center [357, 326] width 24 height 43
click at [349, 352] on img "button" at bounding box center [357, 360] width 24 height 43
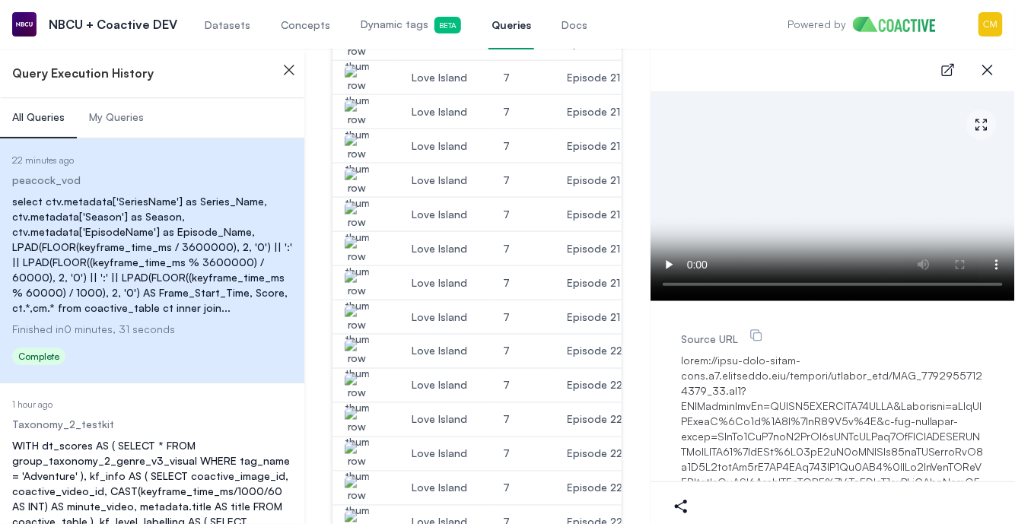
click at [351, 351] on img "button" at bounding box center [357, 360] width 24 height 43
click at [351, 382] on img "button" at bounding box center [357, 395] width 24 height 43
click at [359, 345] on img "button" at bounding box center [357, 360] width 24 height 43
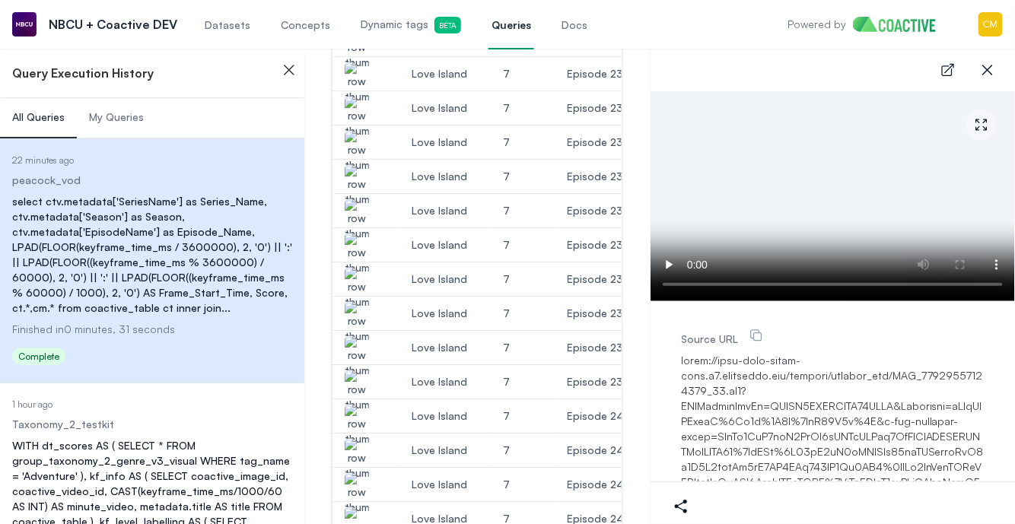
scroll to position [1526, 0]
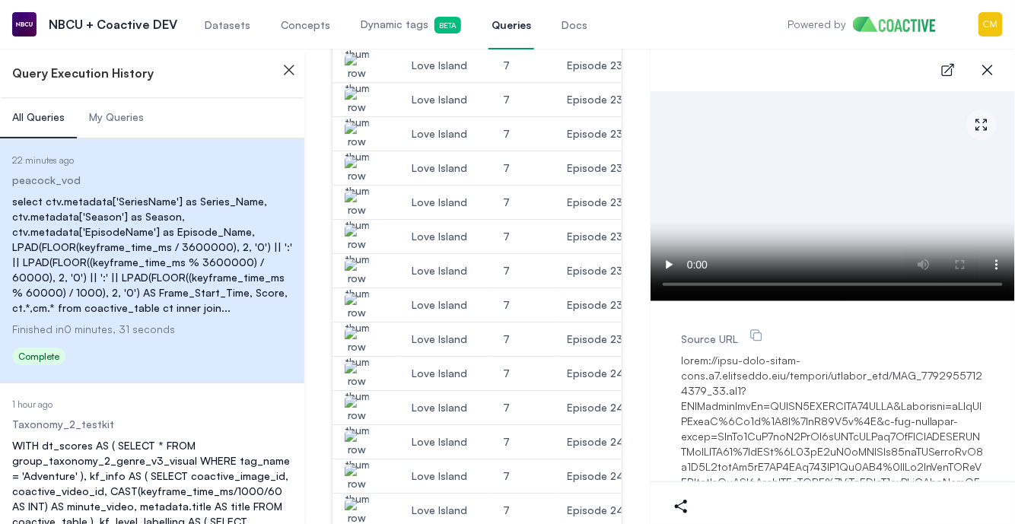
click at [365, 369] on img "button" at bounding box center [357, 382] width 24 height 43
click at [358, 369] on img "button" at bounding box center [357, 382] width 24 height 43
click at [358, 399] on img "button" at bounding box center [357, 417] width 24 height 43
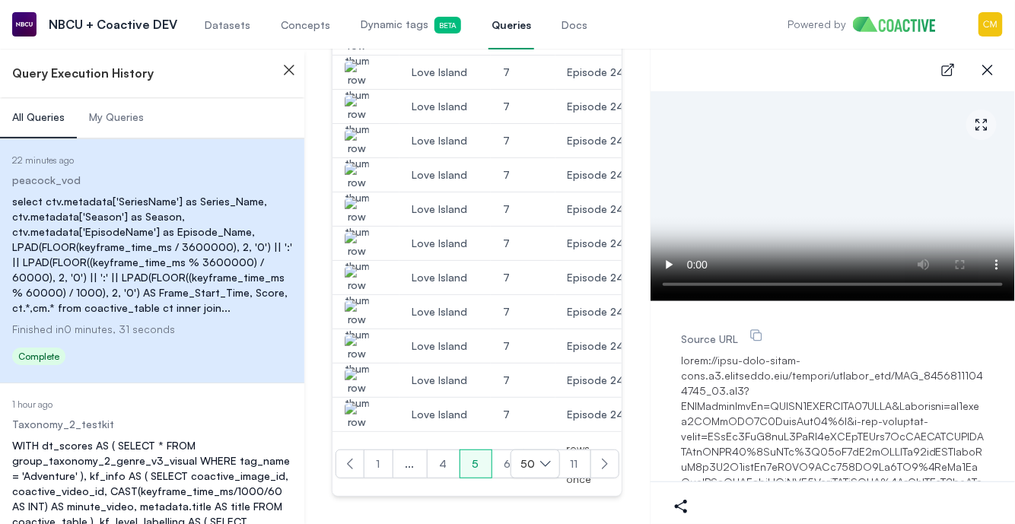
scroll to position [1866, 0]
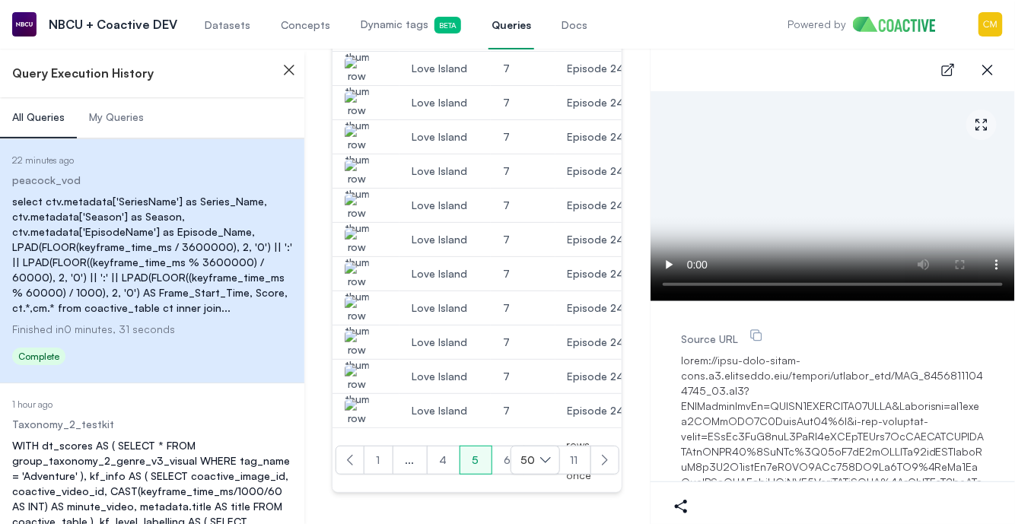
click at [504, 448] on button "6" at bounding box center [507, 460] width 33 height 29
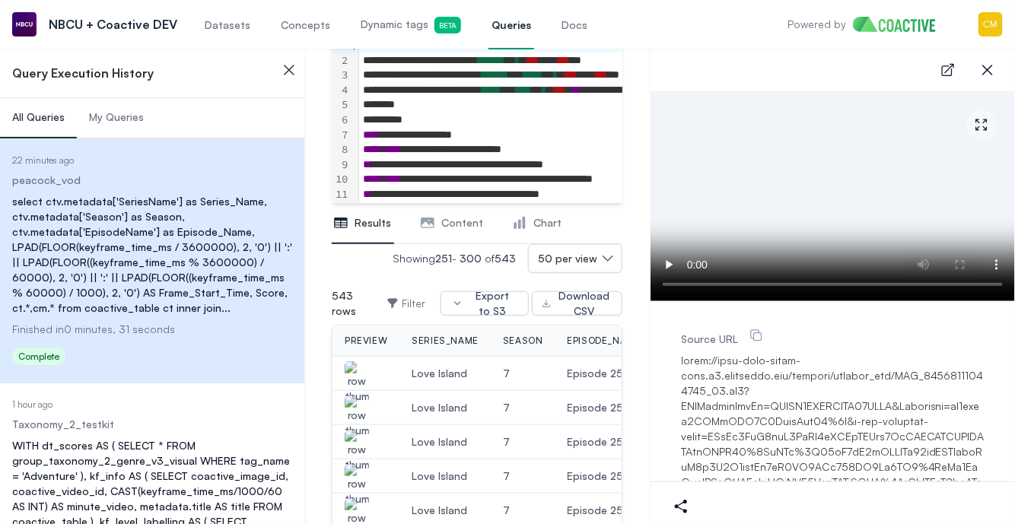
click at [362, 377] on img "button" at bounding box center [357, 382] width 24 height 43
click at [355, 399] on img "button" at bounding box center [357, 417] width 24 height 43
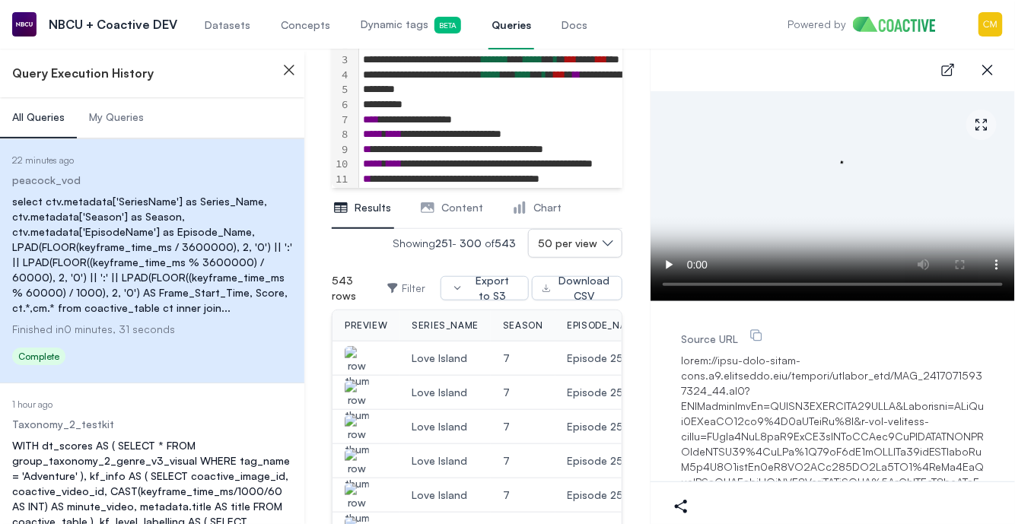
scroll to position [247, 0]
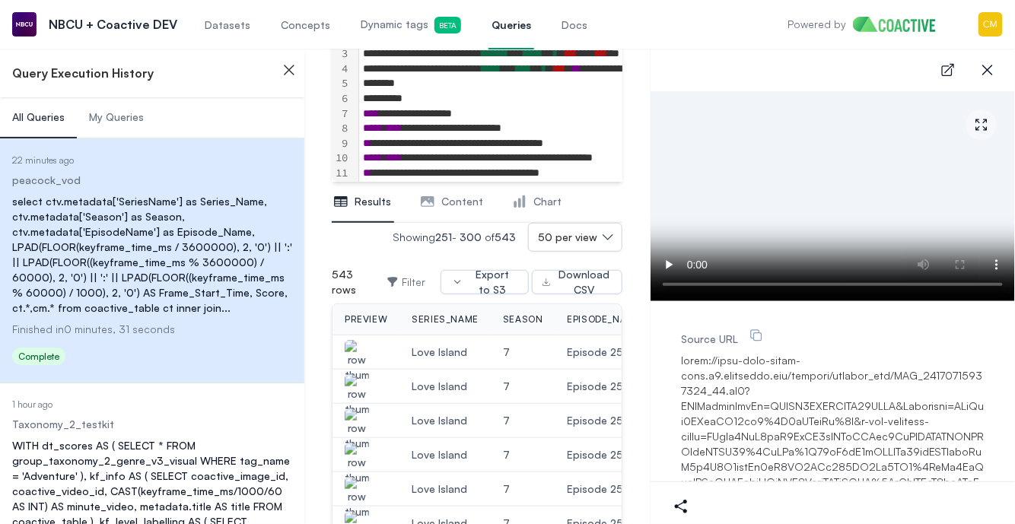
click at [358, 423] on img "button" at bounding box center [357, 430] width 24 height 43
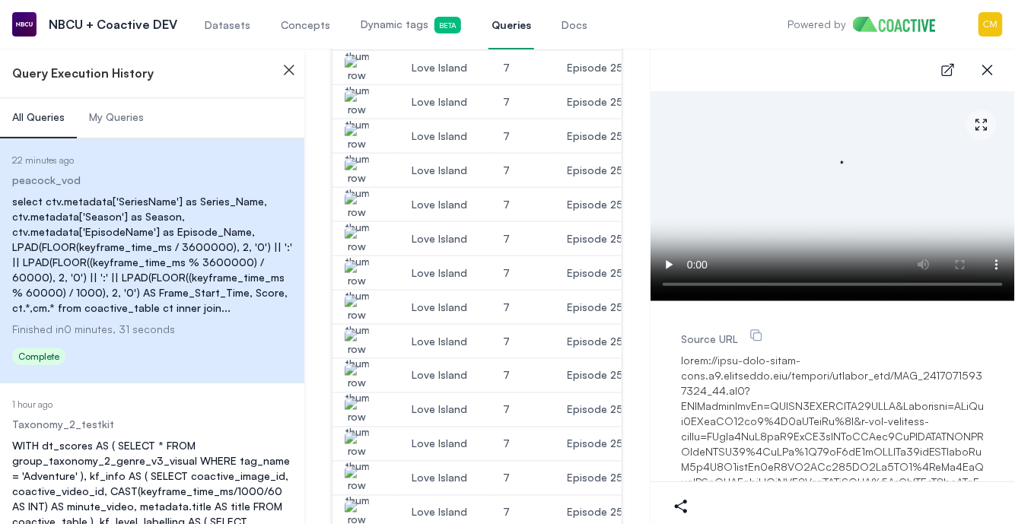
scroll to position [686, 0]
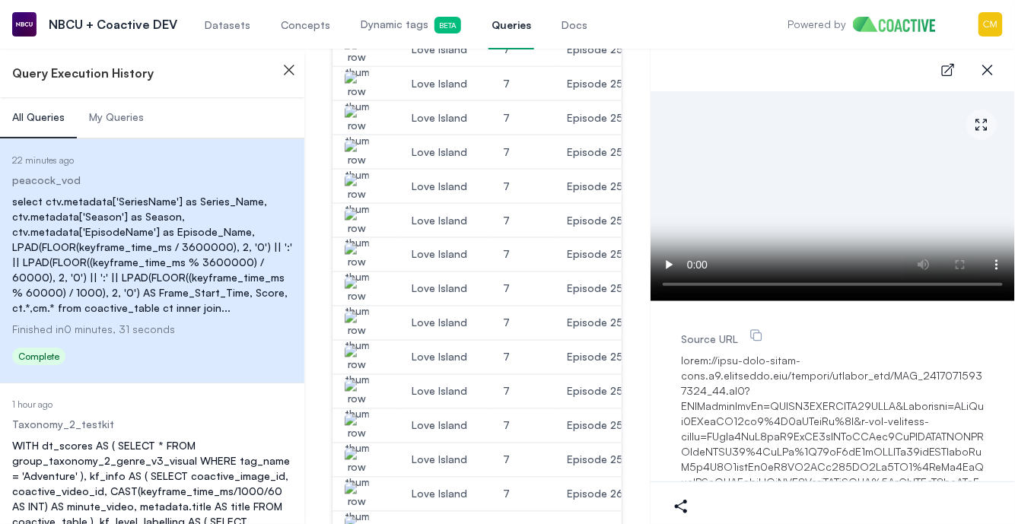
click at [360, 390] on img "button" at bounding box center [357, 401] width 24 height 43
click at [360, 425] on img "button" at bounding box center [357, 435] width 24 height 43
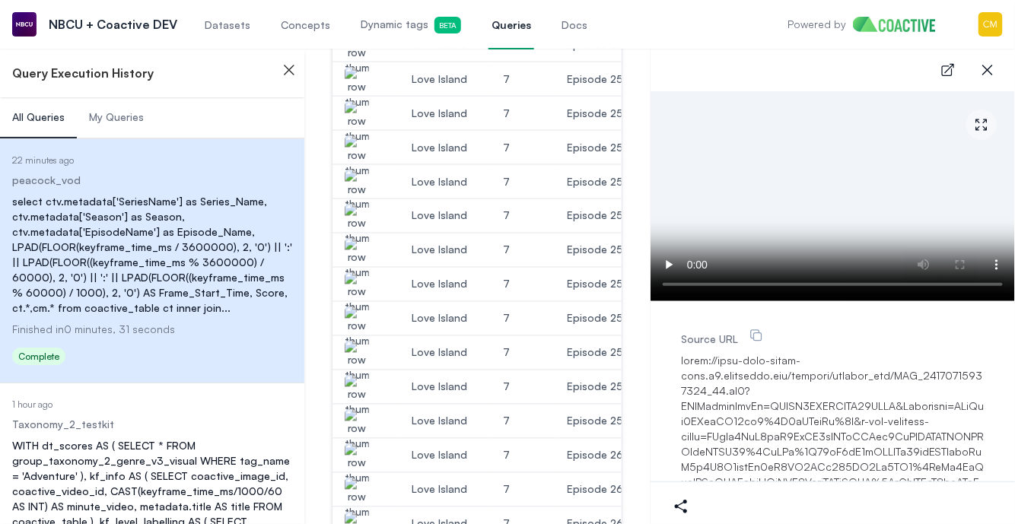
click at [359, 421] on img "button" at bounding box center [357, 430] width 24 height 43
click at [357, 455] on img "button" at bounding box center [357, 465] width 24 height 43
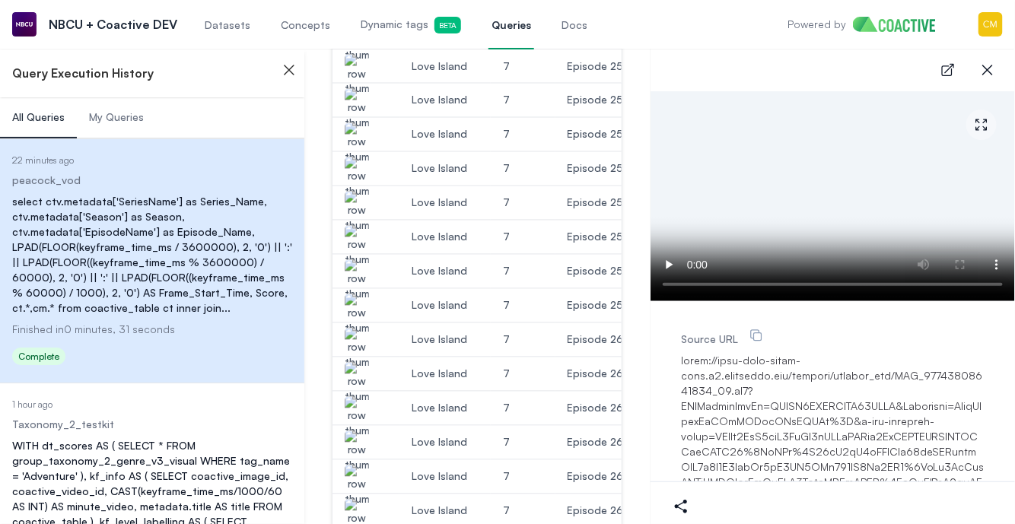
click at [364, 338] on img "button" at bounding box center [357, 349] width 24 height 43
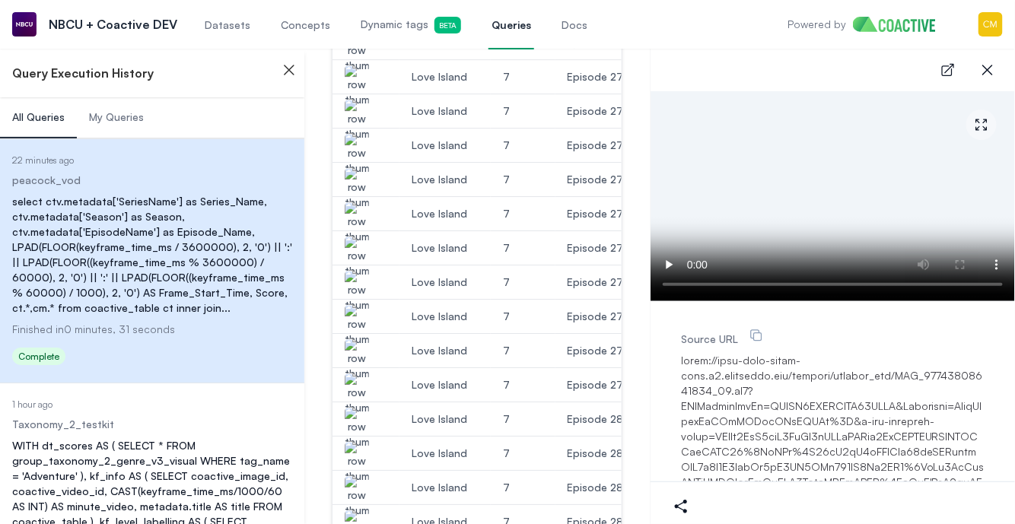
scroll to position [1627, 0]
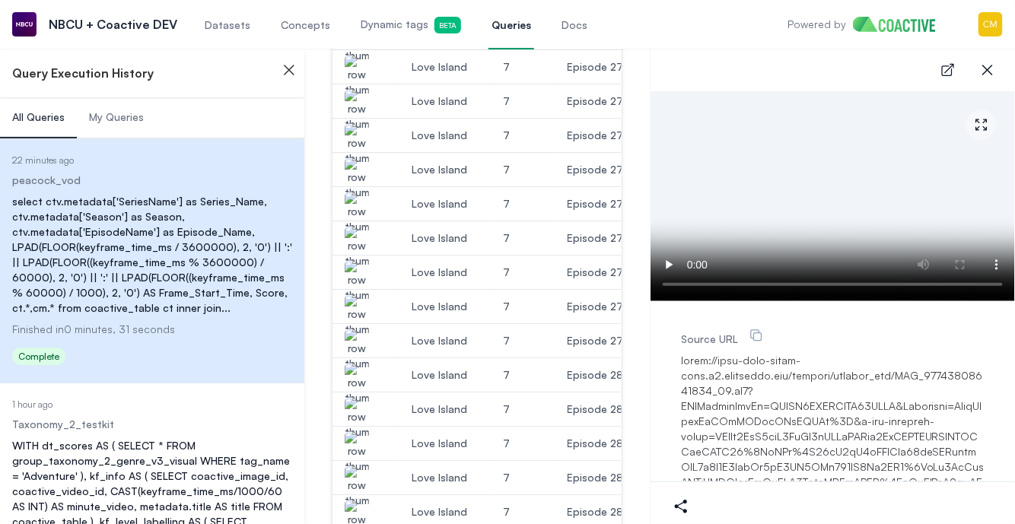
click at [359, 368] on img "button" at bounding box center [357, 384] width 24 height 43
